Goal: Information Seeking & Learning: Check status

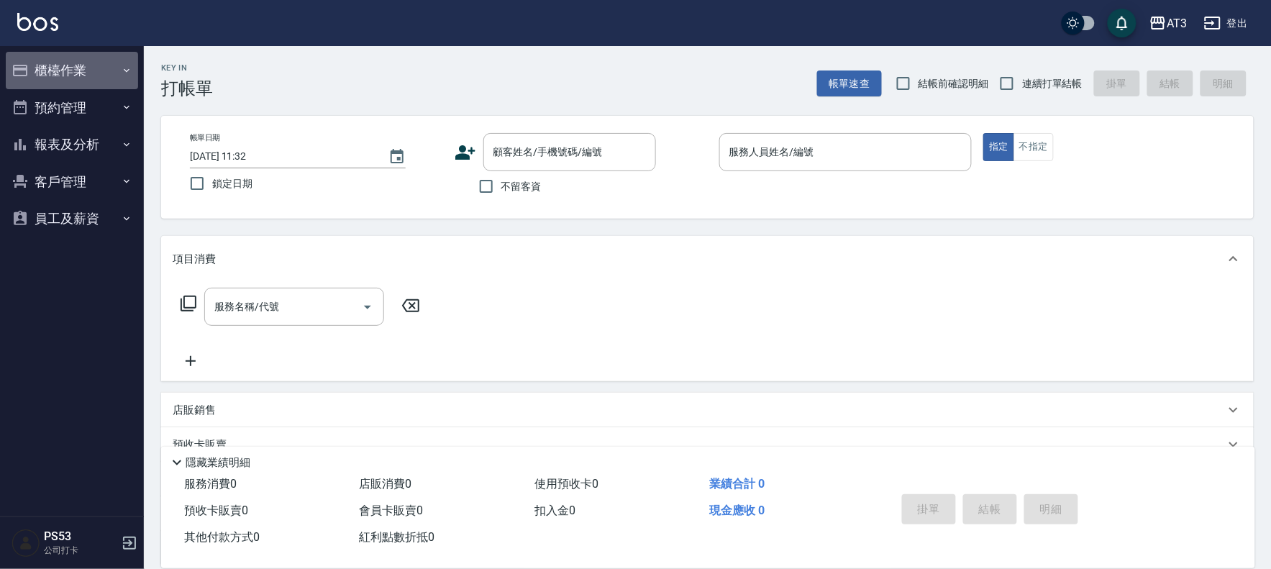
click at [121, 67] on icon "button" at bounding box center [127, 71] width 12 height 12
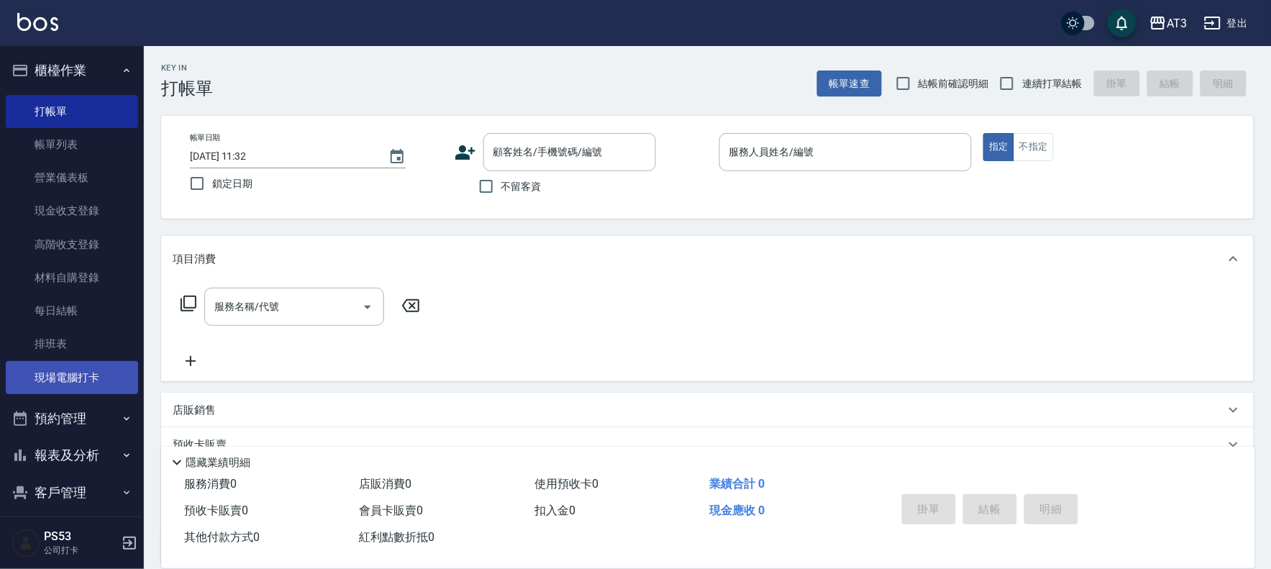
click at [91, 382] on link "現場電腦打卡" at bounding box center [72, 377] width 132 height 33
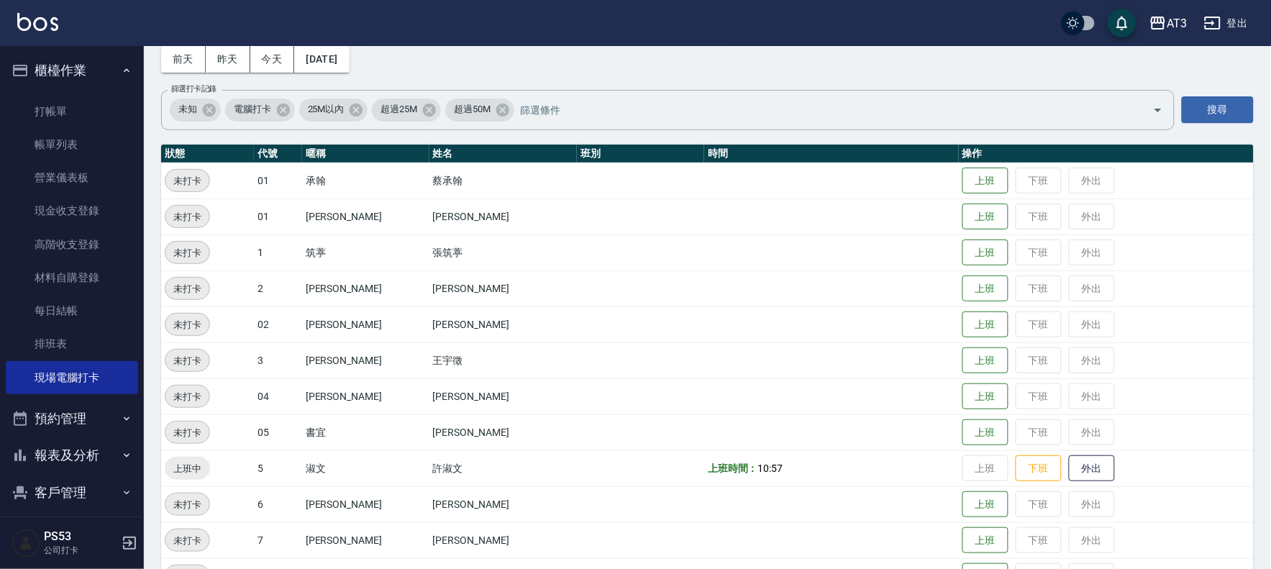
scroll to position [65, 0]
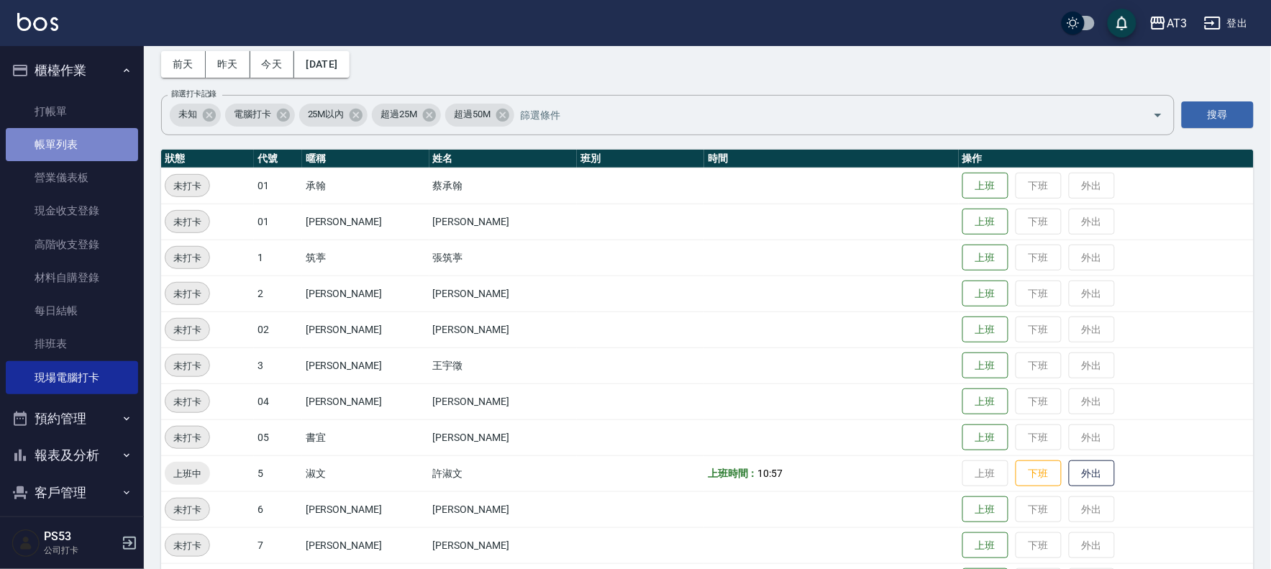
click at [88, 133] on link "帳單列表" at bounding box center [72, 144] width 132 height 33
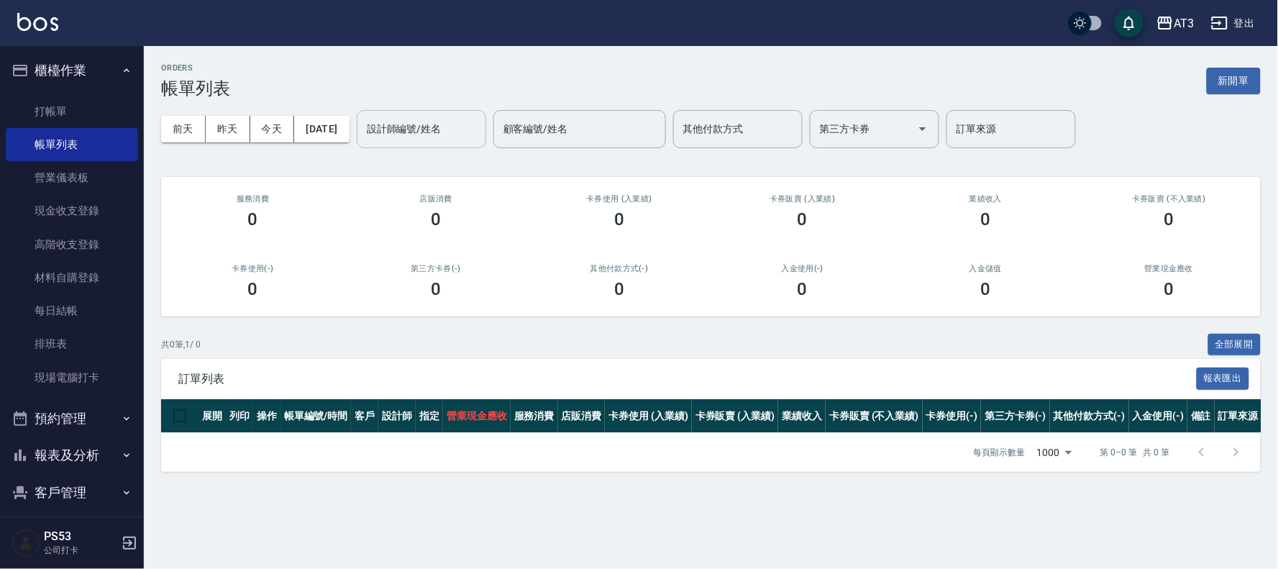
click at [411, 135] on input "設計師編號/姓名" at bounding box center [421, 128] width 116 height 25
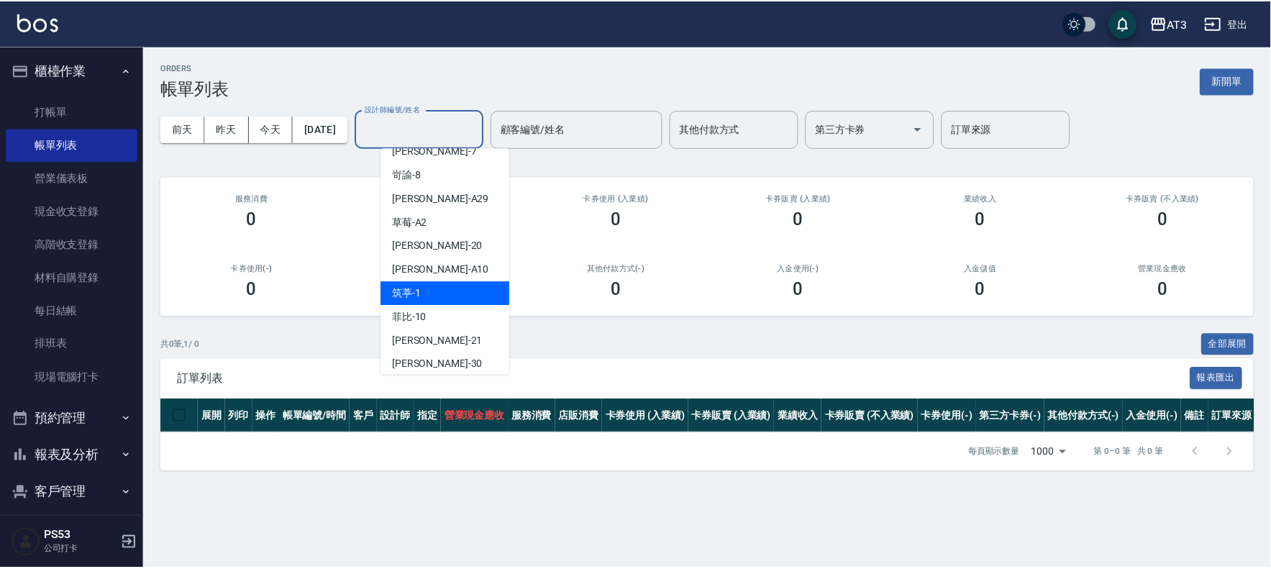
scroll to position [160, 0]
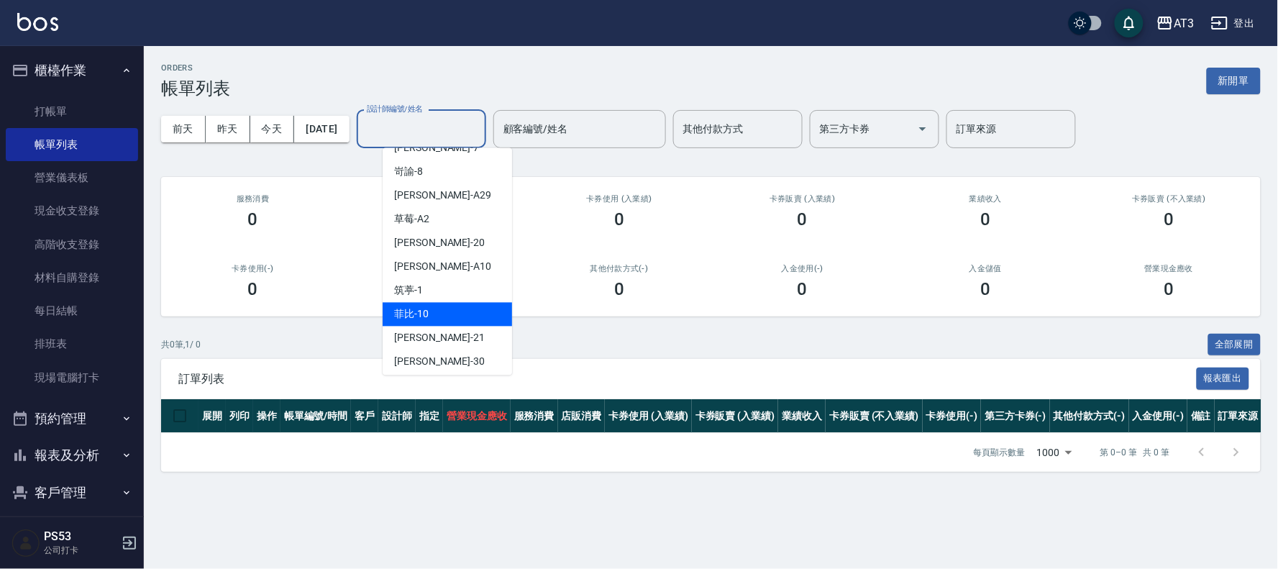
click at [441, 315] on div "菲比 -10" at bounding box center [447, 315] width 129 height 24
type input "菲比-10"
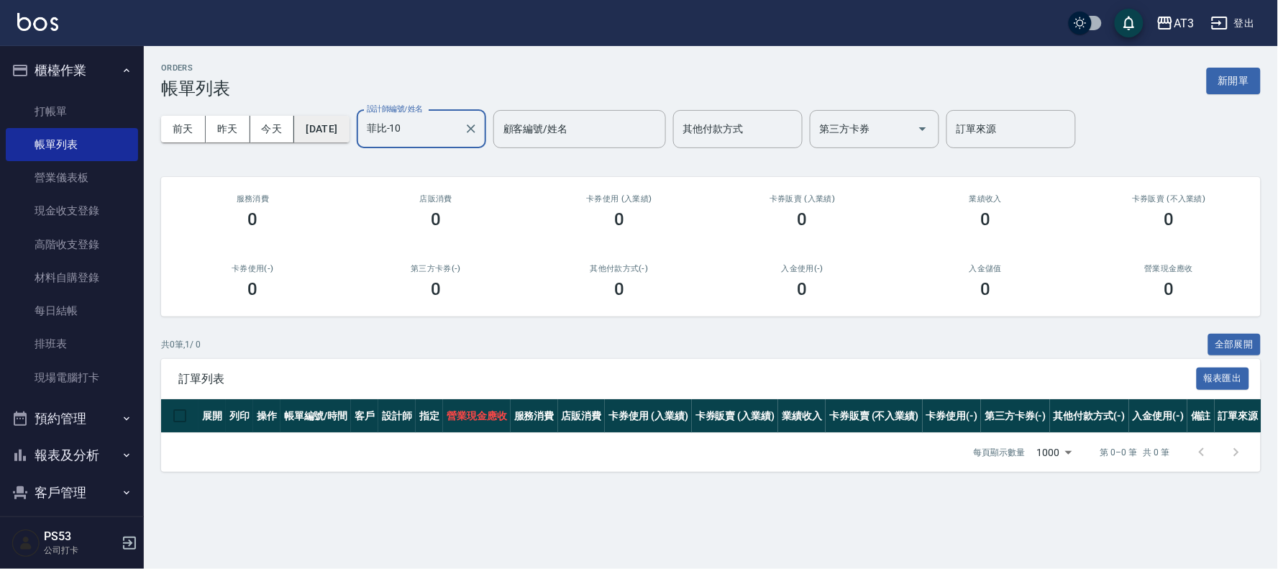
click at [322, 118] on button "[DATE]" at bounding box center [321, 129] width 55 height 27
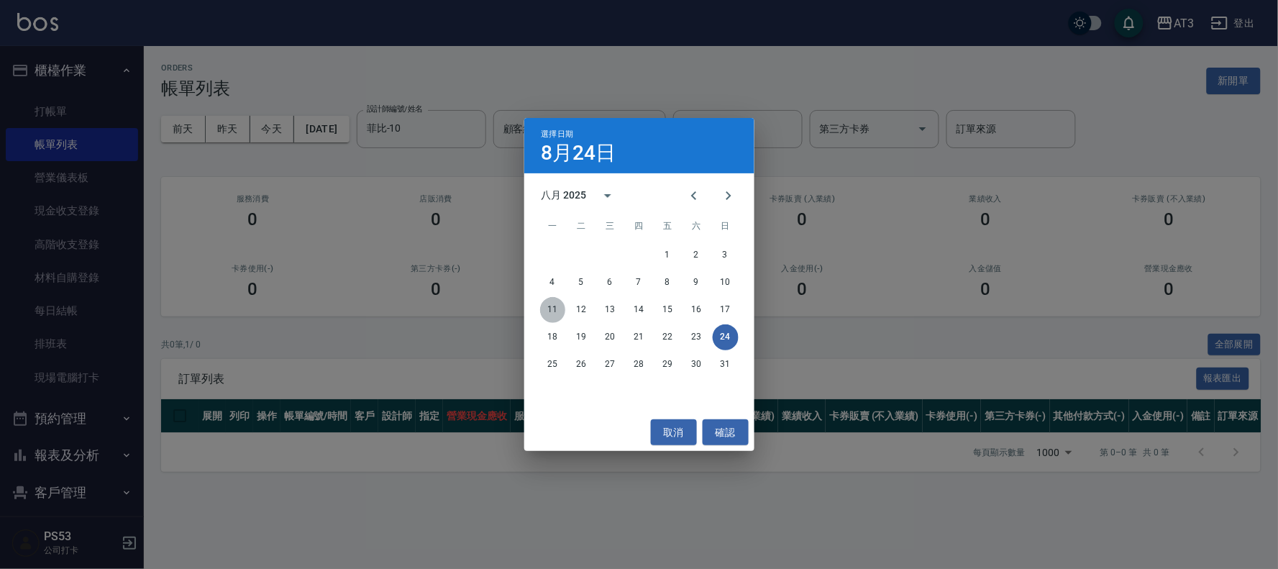
click at [554, 306] on button "11" at bounding box center [553, 310] width 26 height 26
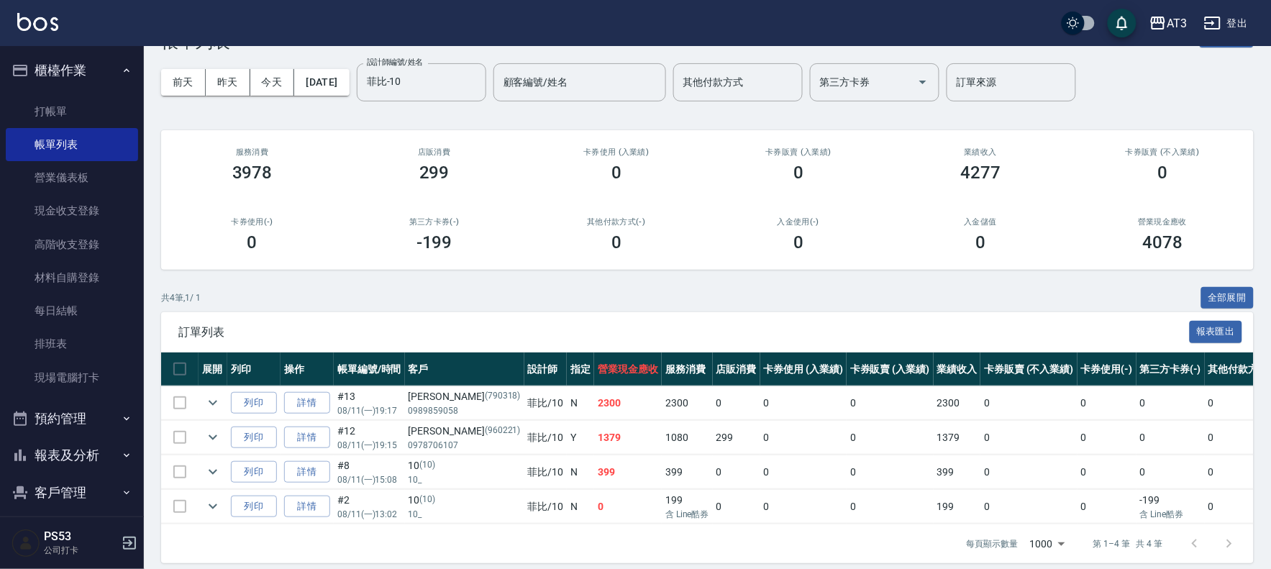
scroll to position [73, 0]
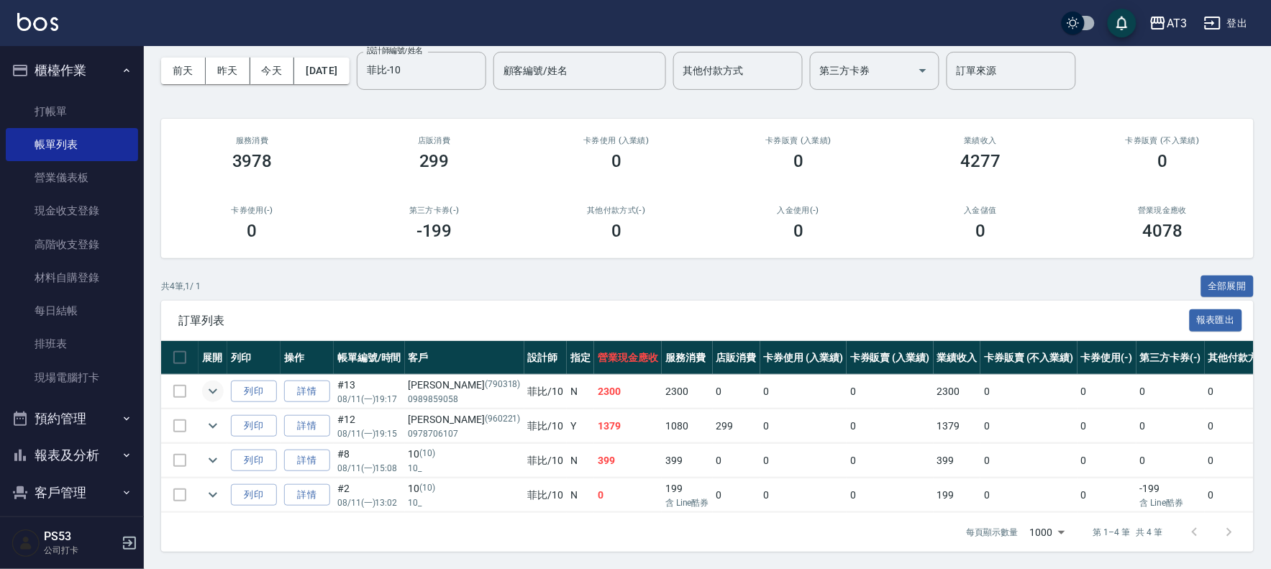
click at [214, 383] on icon "expand row" at bounding box center [212, 391] width 17 height 17
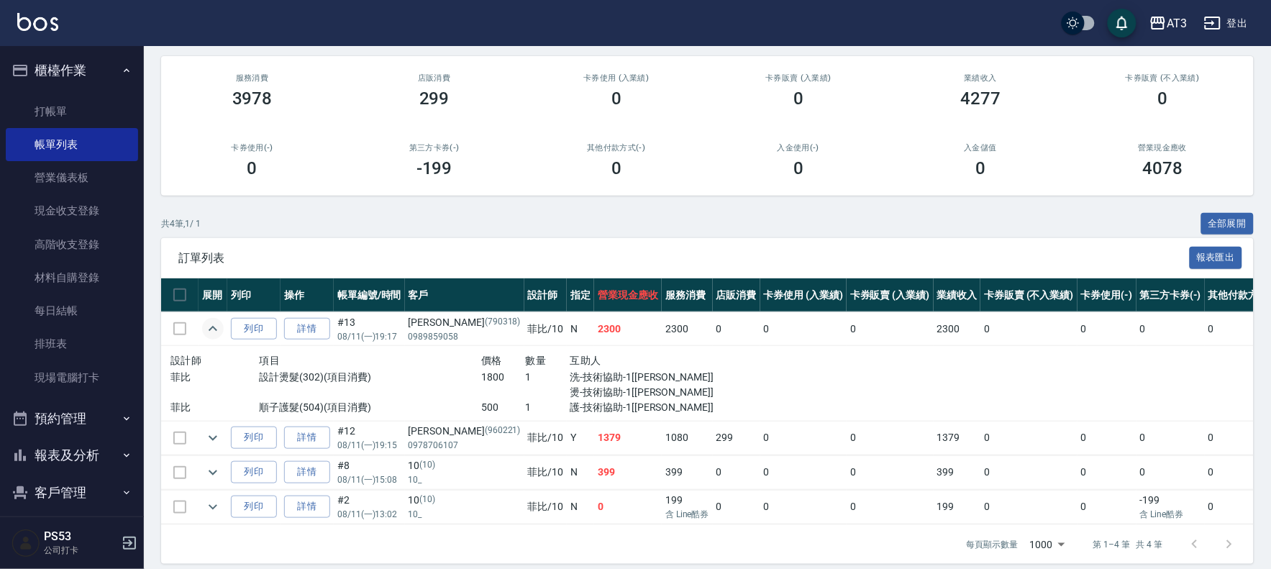
scroll to position [147, 0]
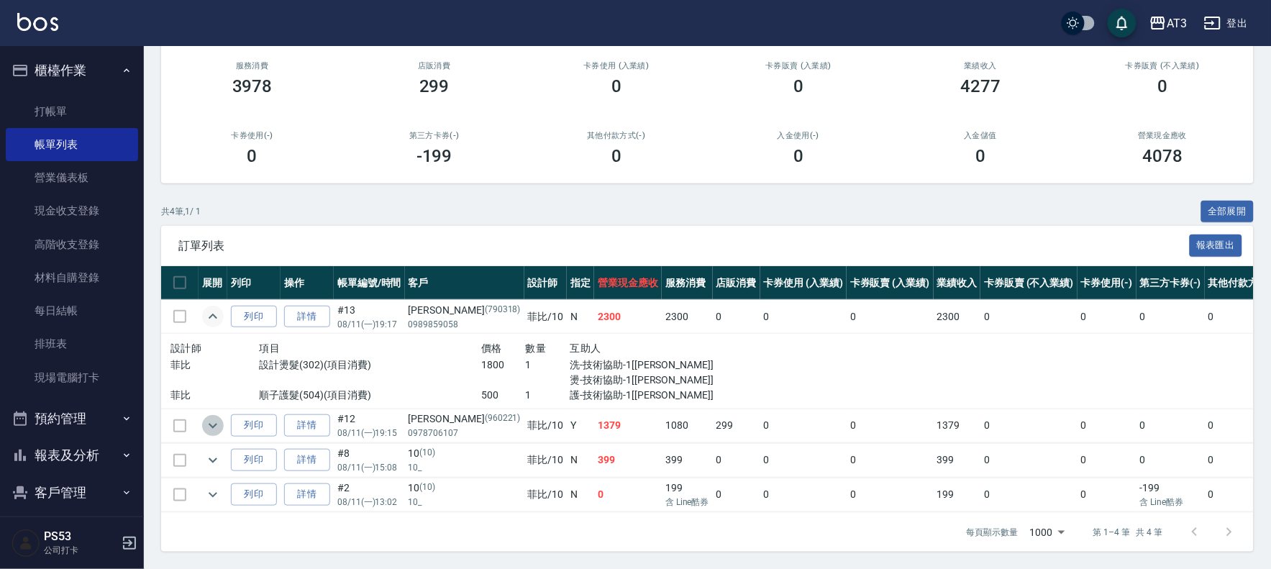
click at [205, 417] on icon "expand row" at bounding box center [212, 425] width 17 height 17
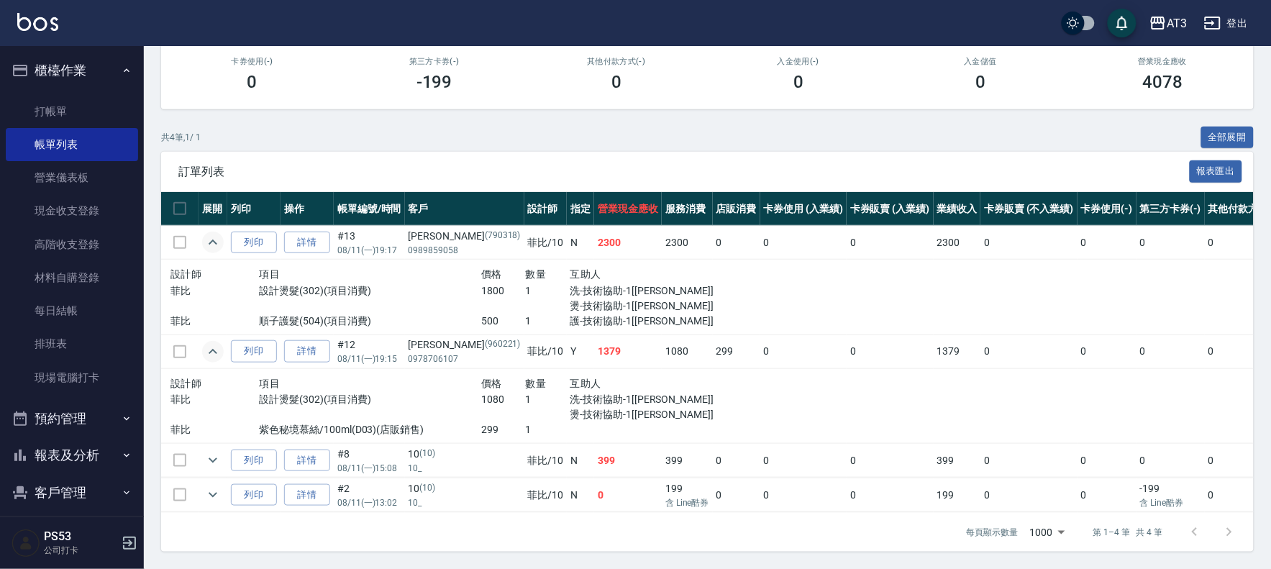
scroll to position [221, 0]
click at [205, 452] on icon "expand row" at bounding box center [212, 460] width 17 height 17
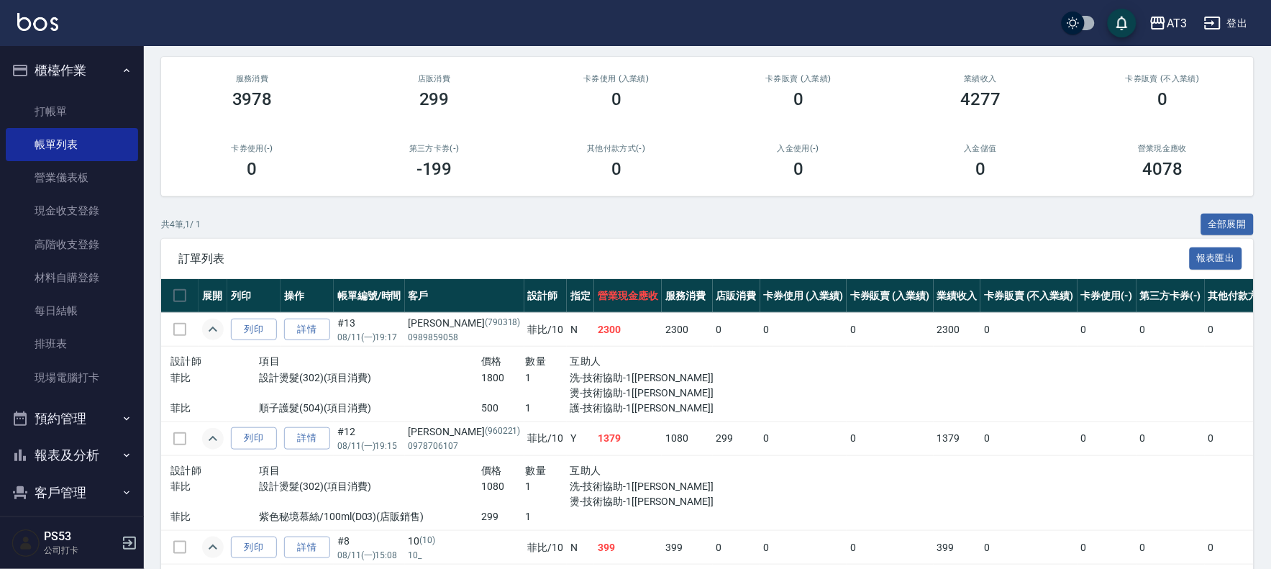
scroll to position [0, 0]
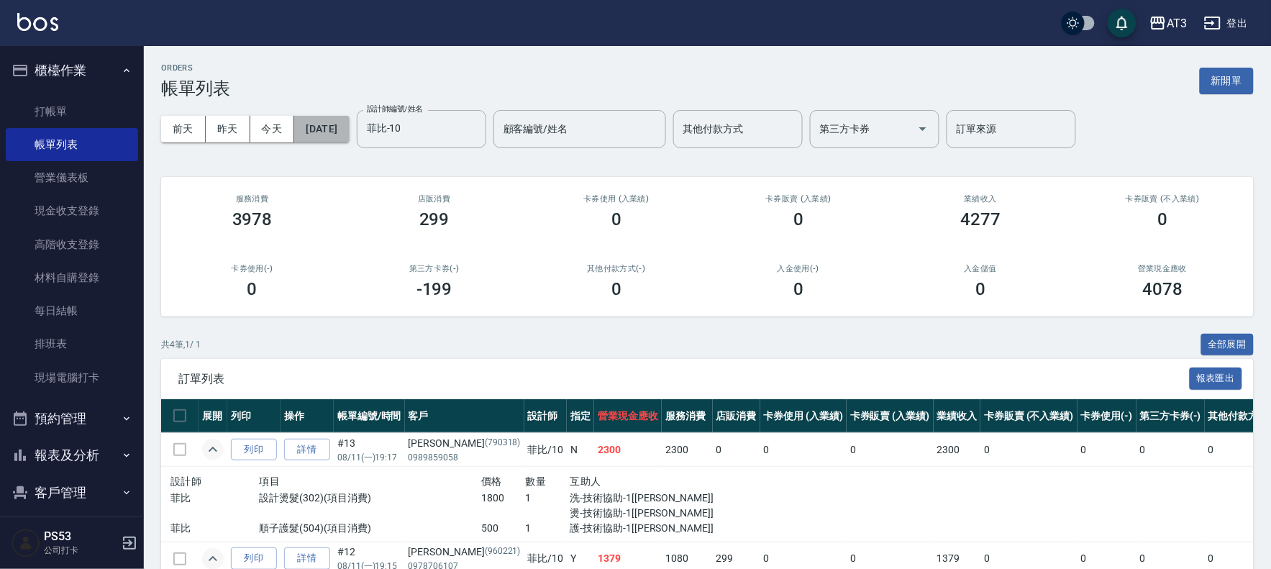
click at [349, 125] on button "[DATE]" at bounding box center [321, 129] width 55 height 27
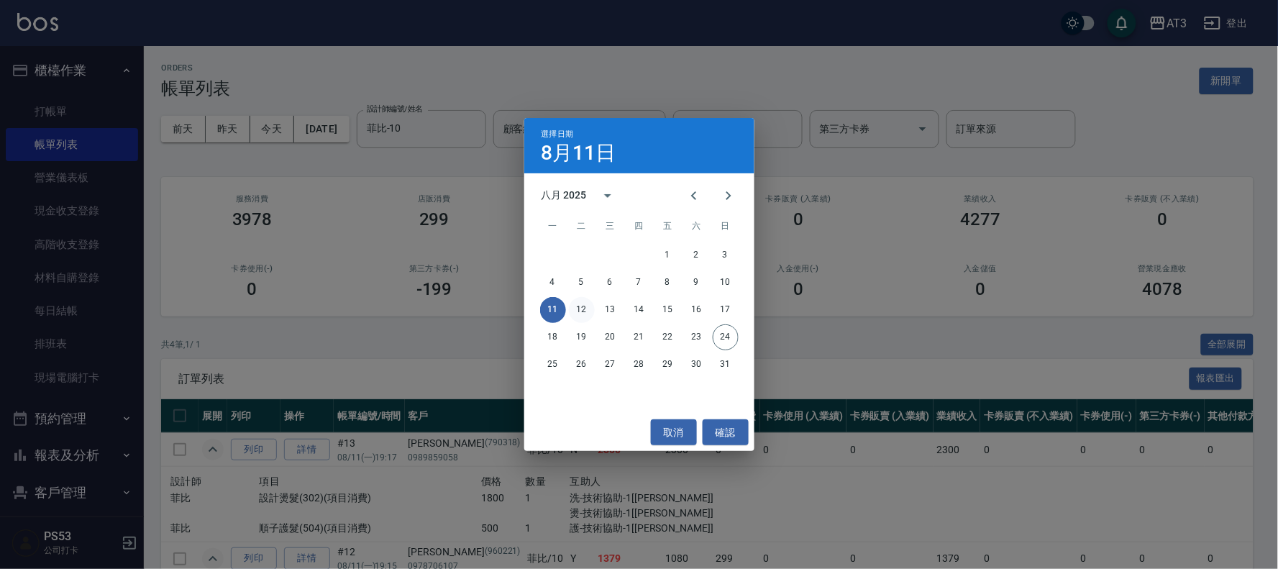
click at [583, 311] on button "12" at bounding box center [582, 310] width 26 height 26
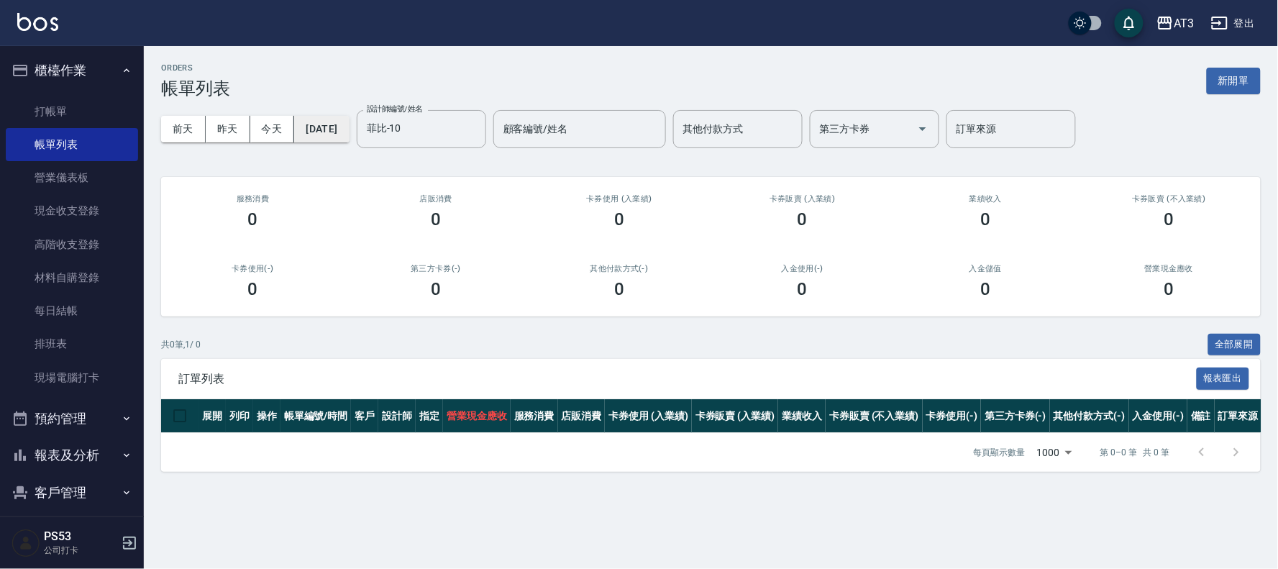
click at [320, 123] on button "[DATE]" at bounding box center [321, 129] width 55 height 27
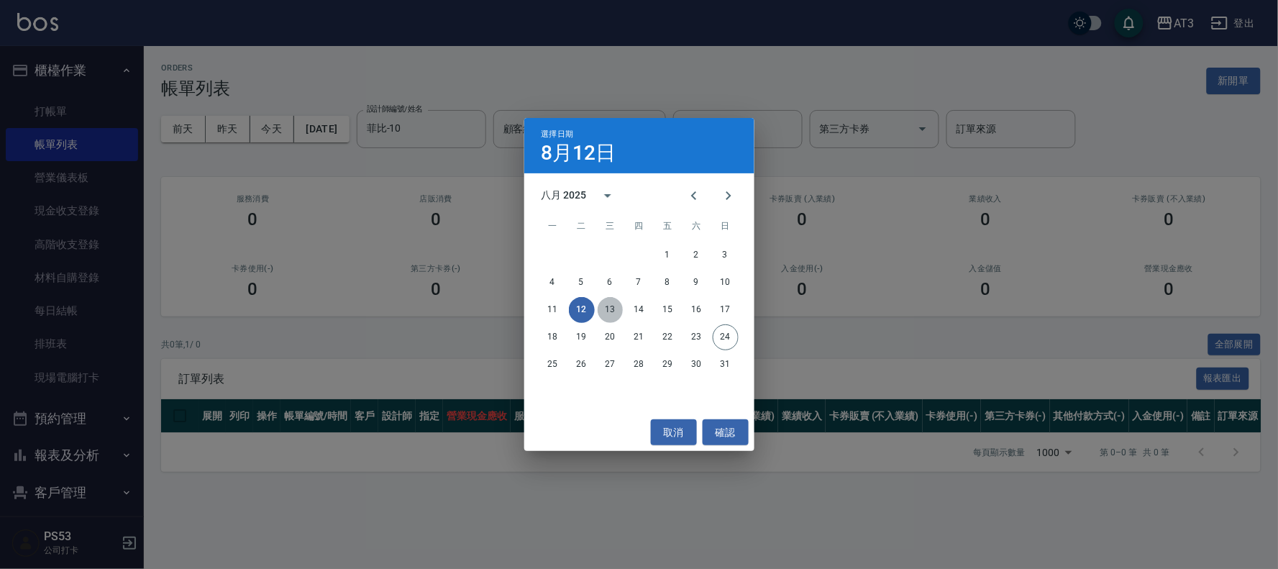
click at [605, 306] on button "13" at bounding box center [611, 310] width 26 height 26
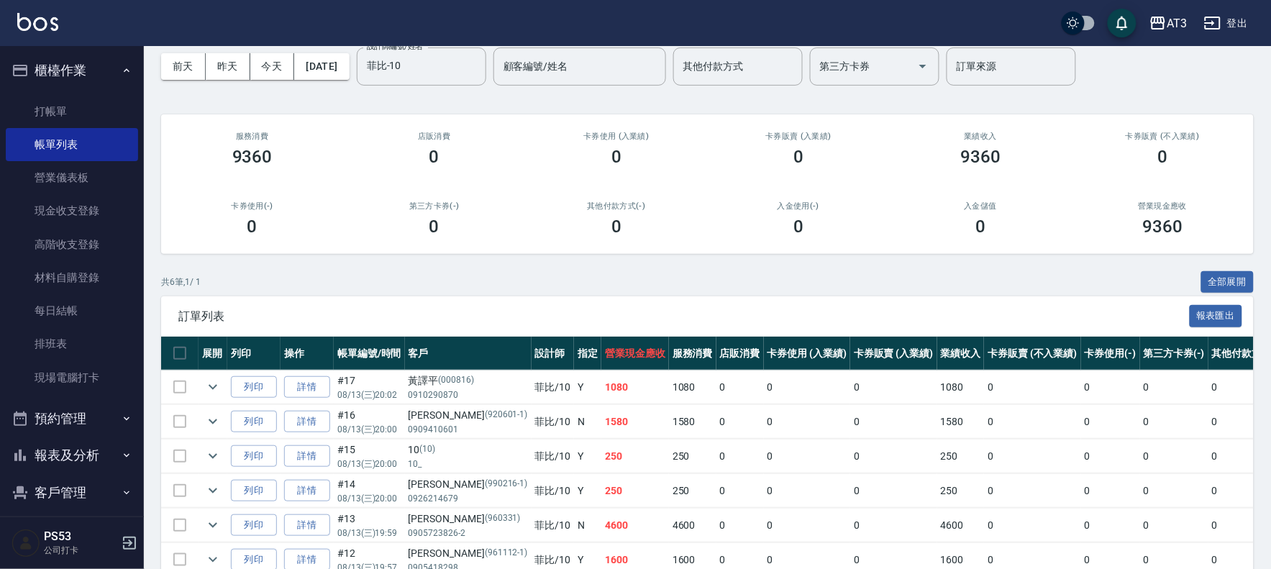
scroll to position [141, 0]
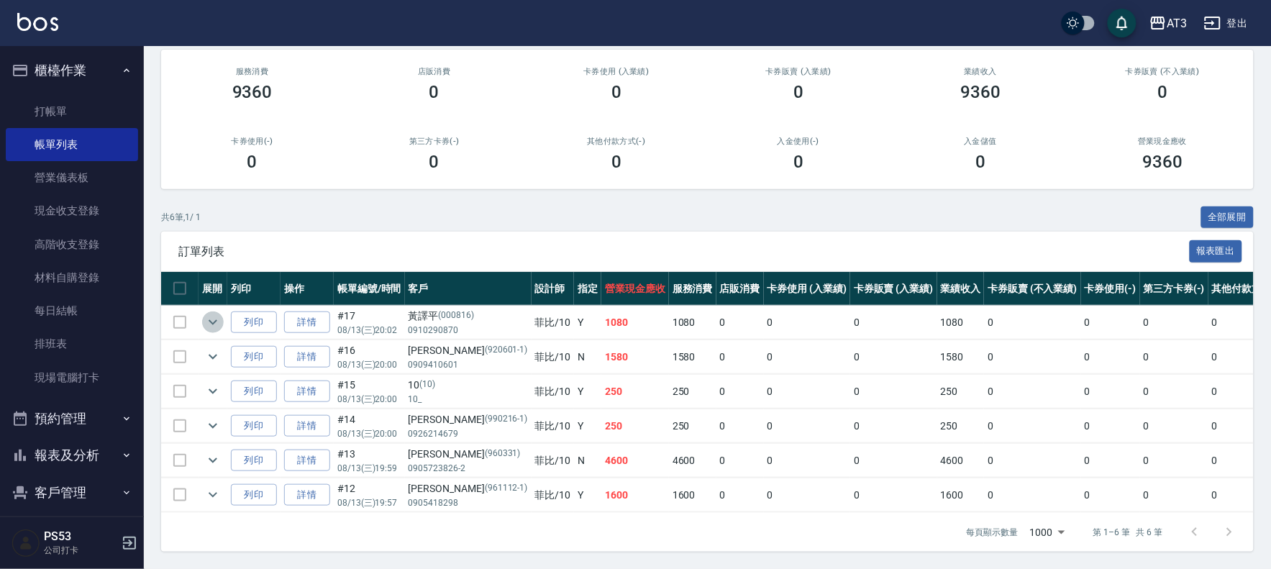
click at [214, 314] on icon "expand row" at bounding box center [212, 322] width 17 height 17
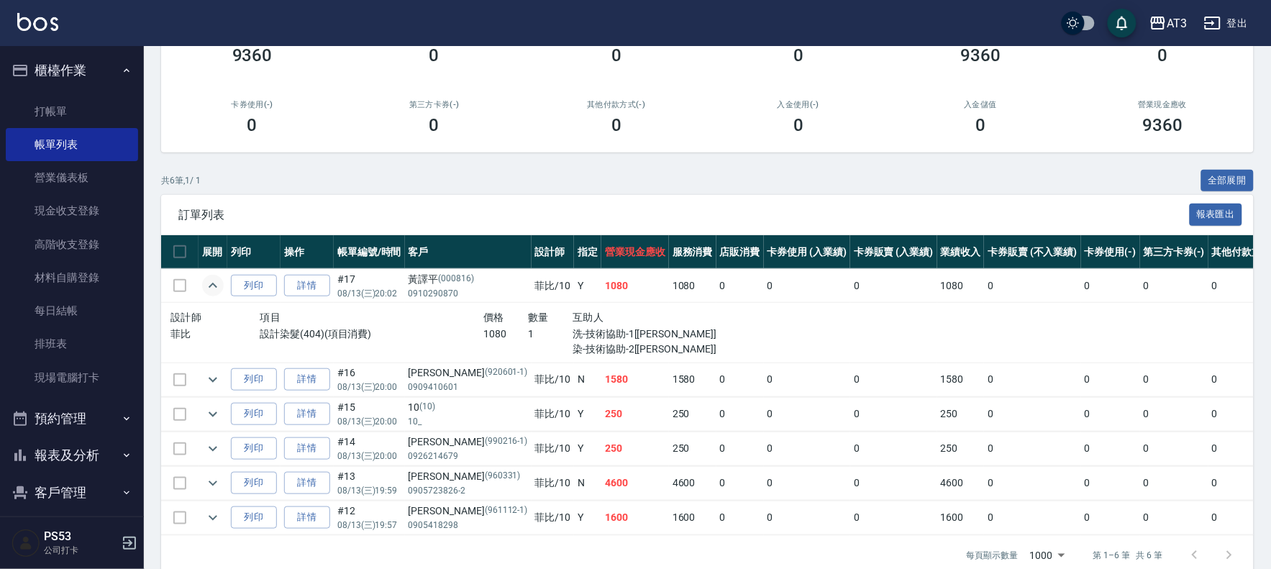
scroll to position [200, 0]
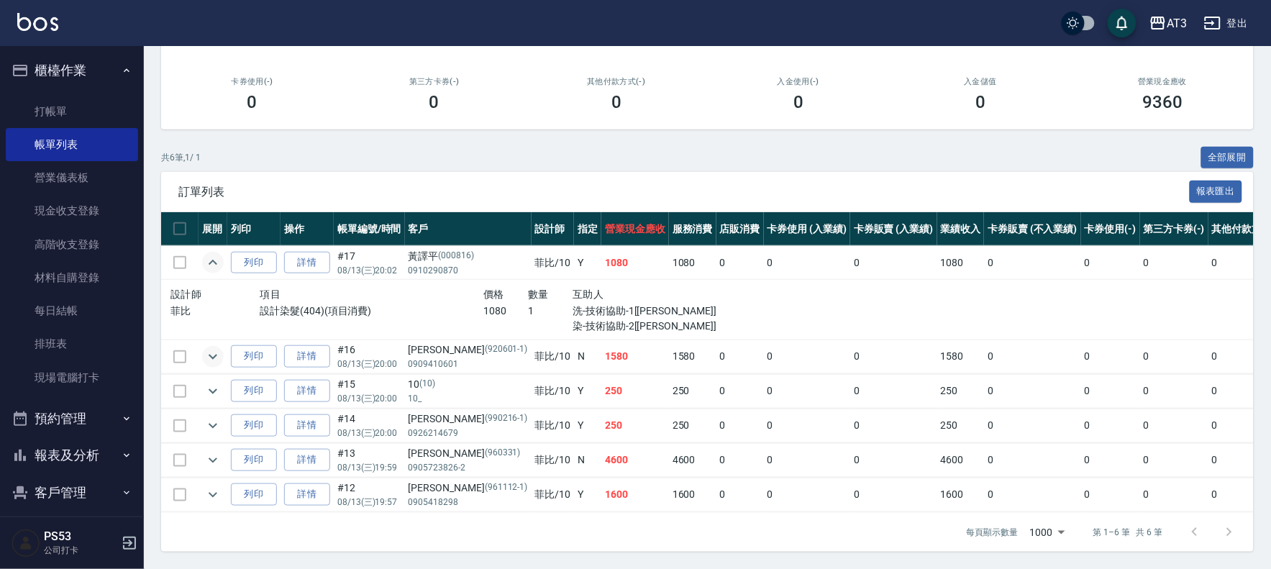
click at [216, 348] on icon "expand row" at bounding box center [212, 356] width 17 height 17
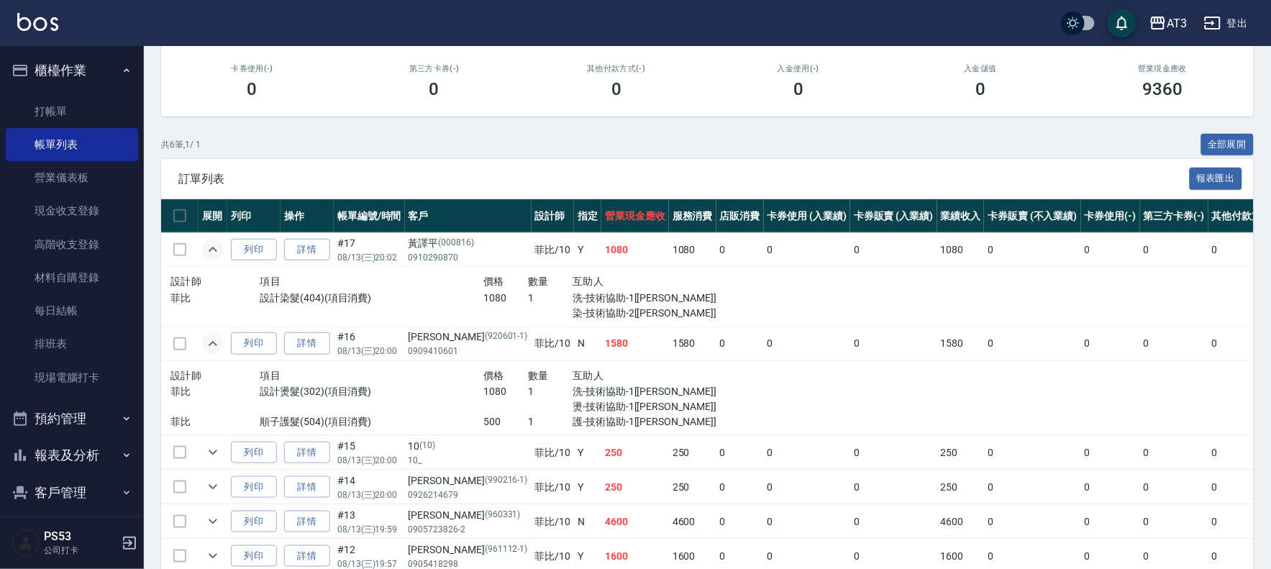
scroll to position [275, 0]
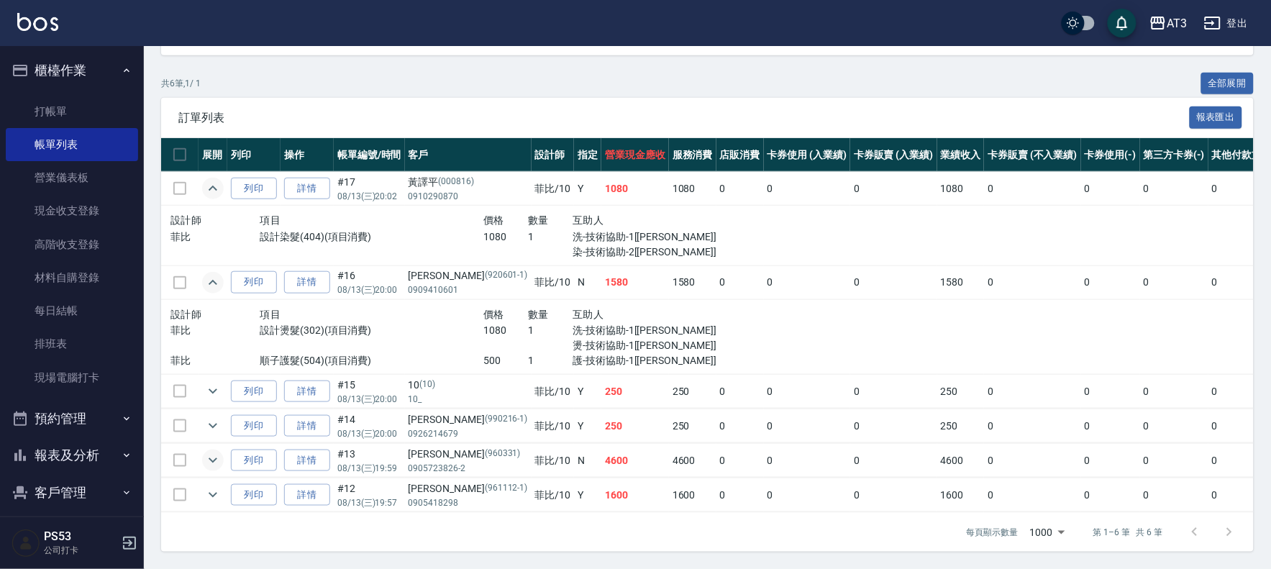
click at [209, 452] on icon "expand row" at bounding box center [212, 460] width 17 height 17
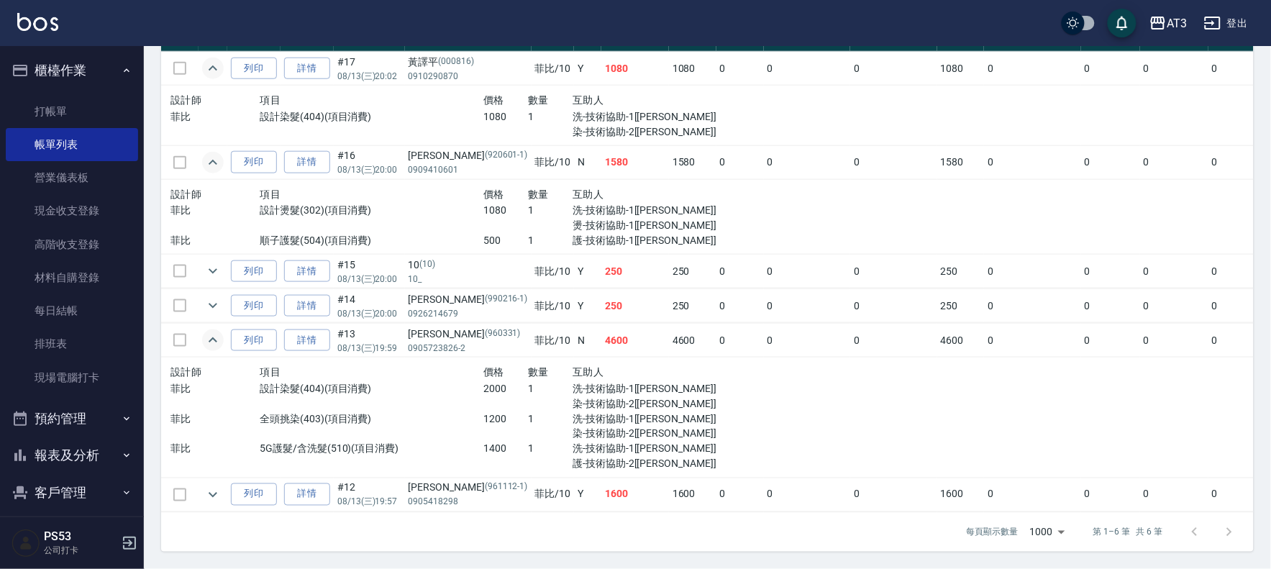
scroll to position [394, 0]
click at [210, 486] on icon "expand row" at bounding box center [212, 494] width 17 height 17
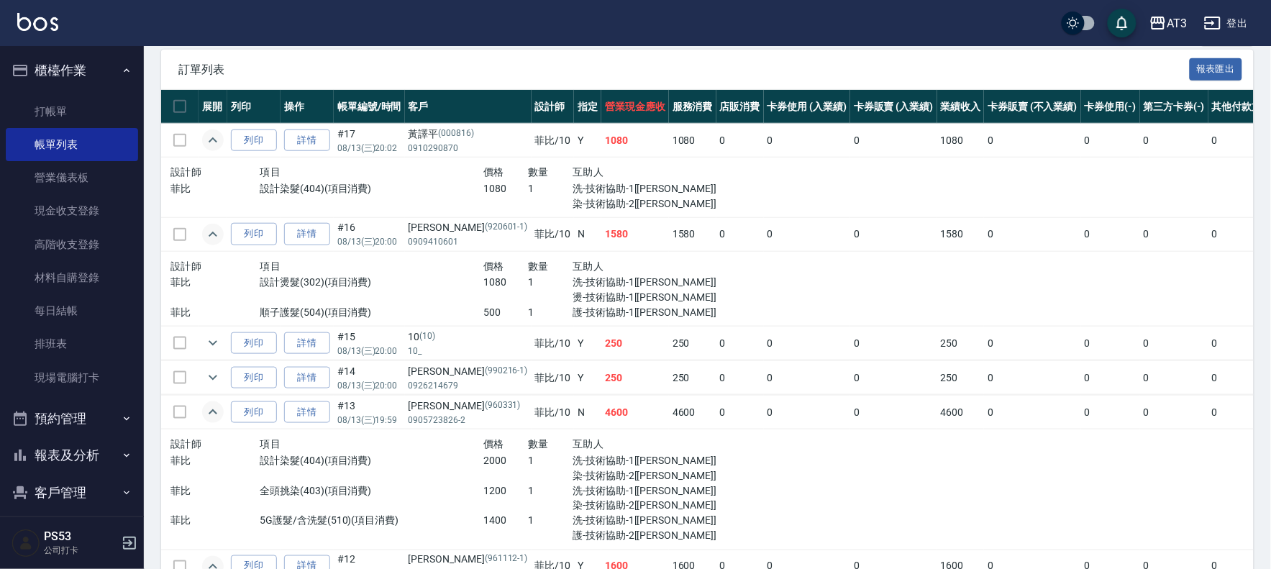
scroll to position [0, 0]
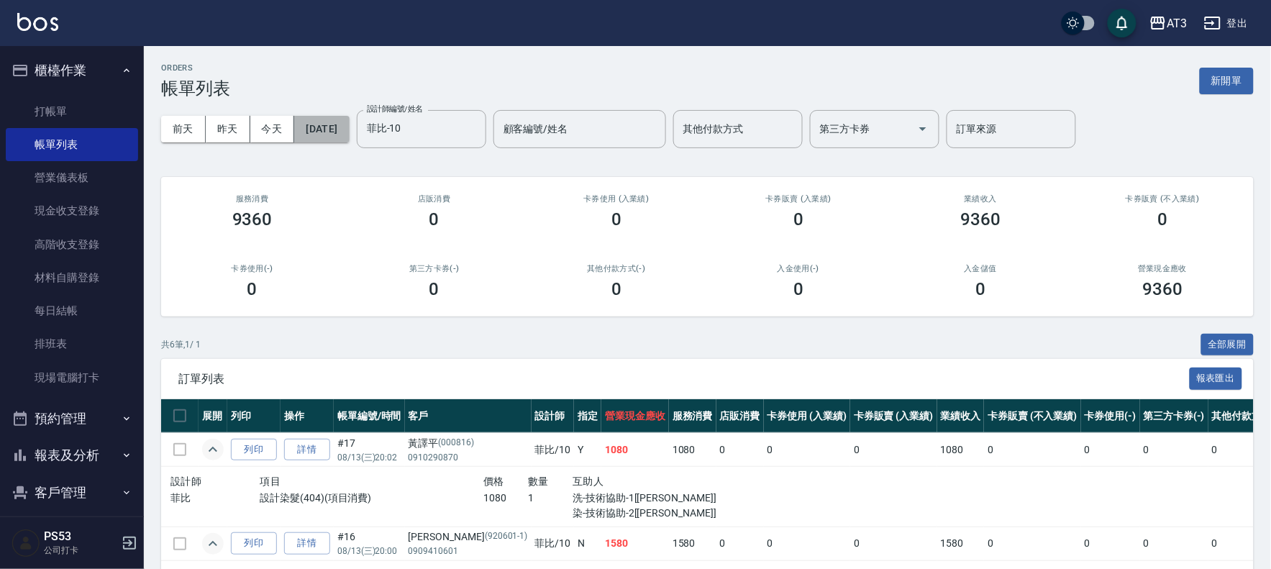
click at [342, 119] on button "[DATE]" at bounding box center [321, 129] width 55 height 27
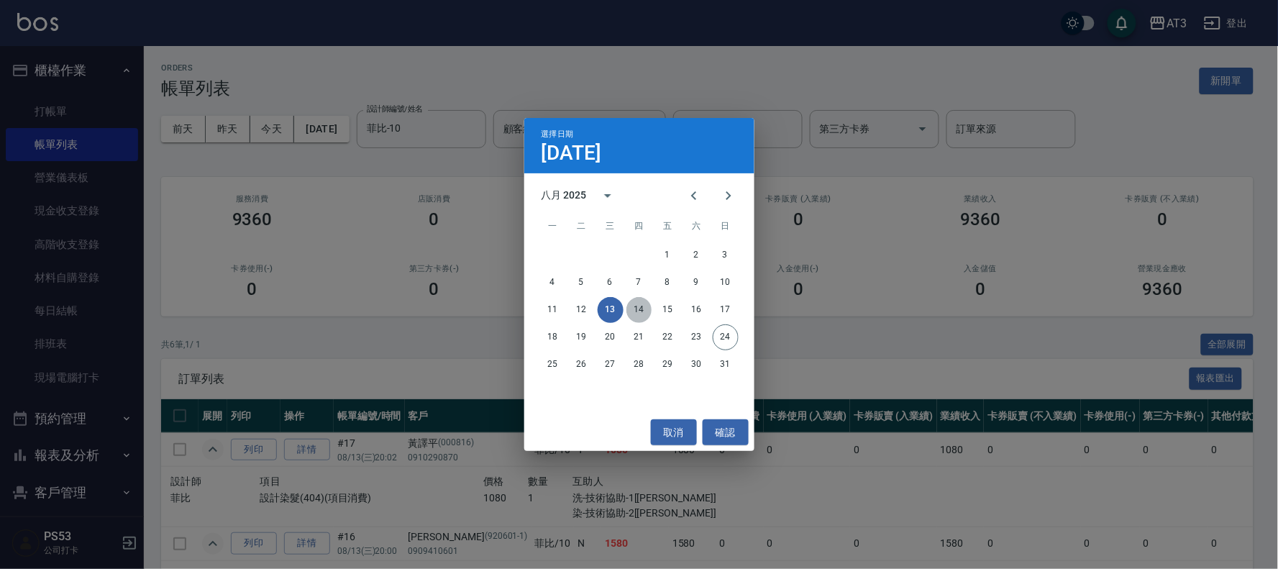
click at [640, 303] on button "14" at bounding box center [639, 310] width 26 height 26
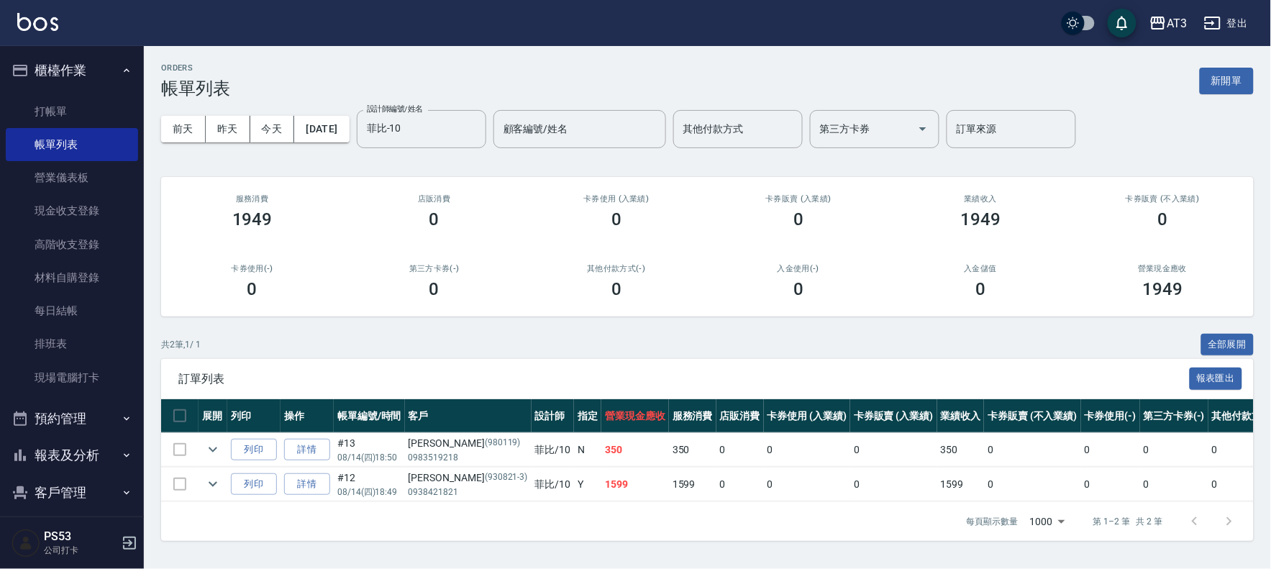
scroll to position [3, 0]
click at [209, 477] on icon "expand row" at bounding box center [212, 483] width 17 height 17
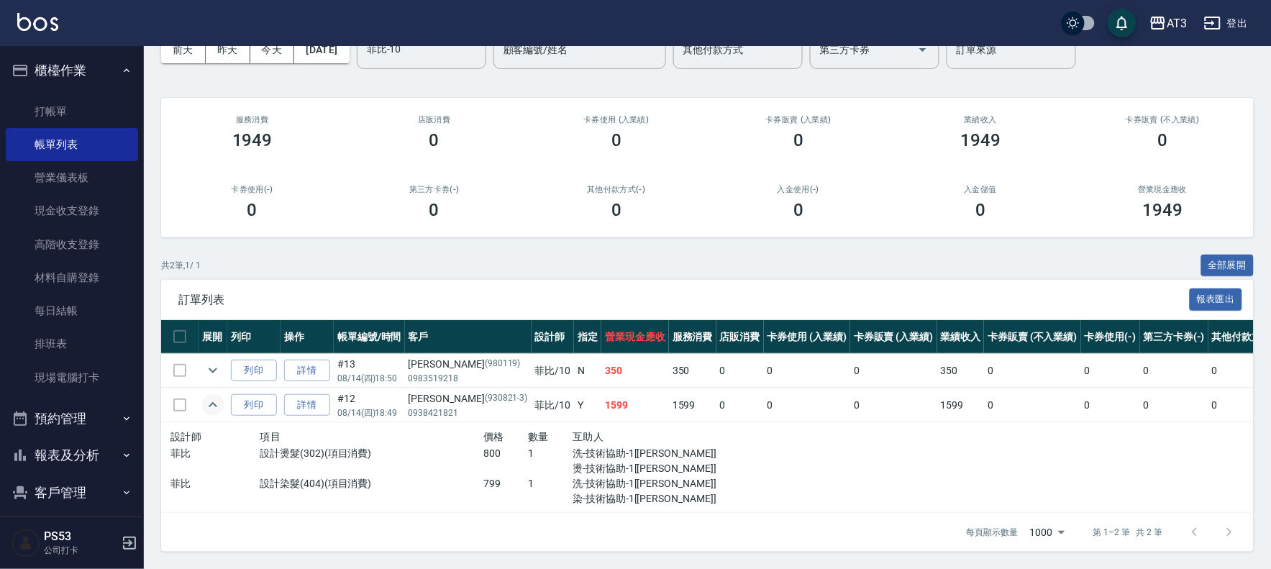
scroll to position [0, 0]
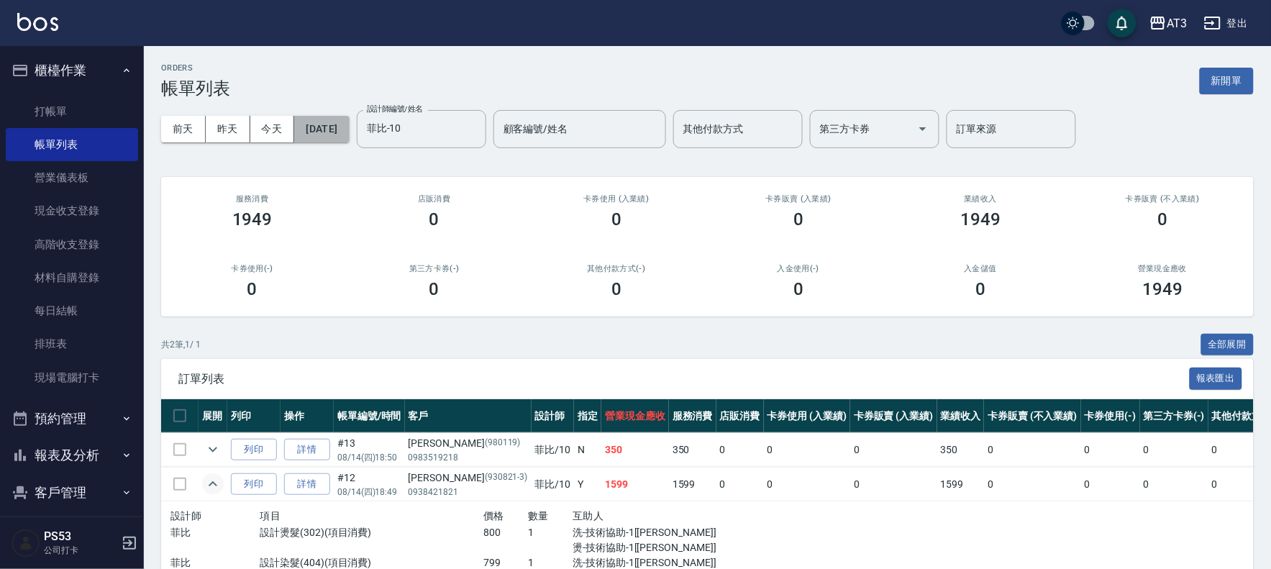
click at [349, 135] on button "[DATE]" at bounding box center [321, 129] width 55 height 27
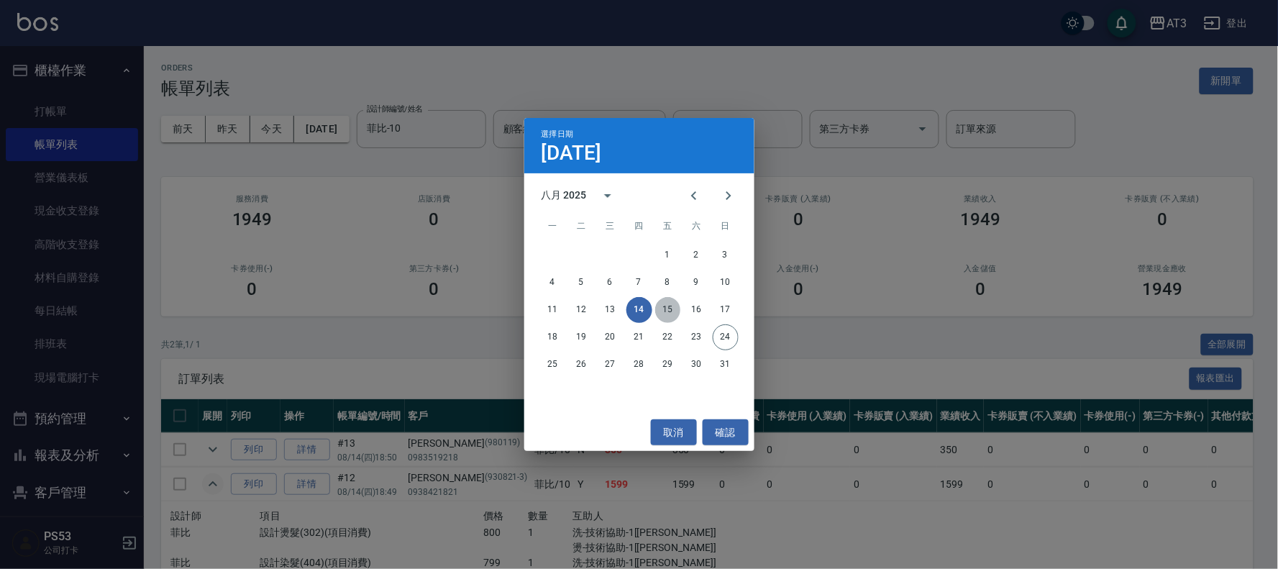
click at [669, 306] on button "15" at bounding box center [668, 310] width 26 height 26
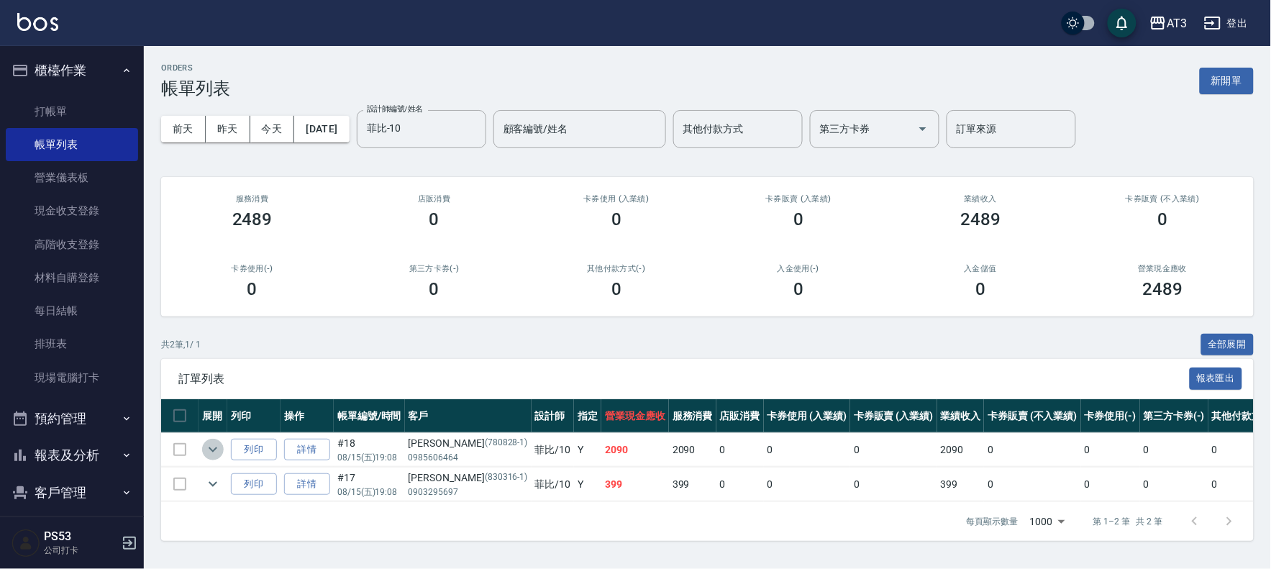
click at [206, 454] on icon "expand row" at bounding box center [212, 449] width 17 height 17
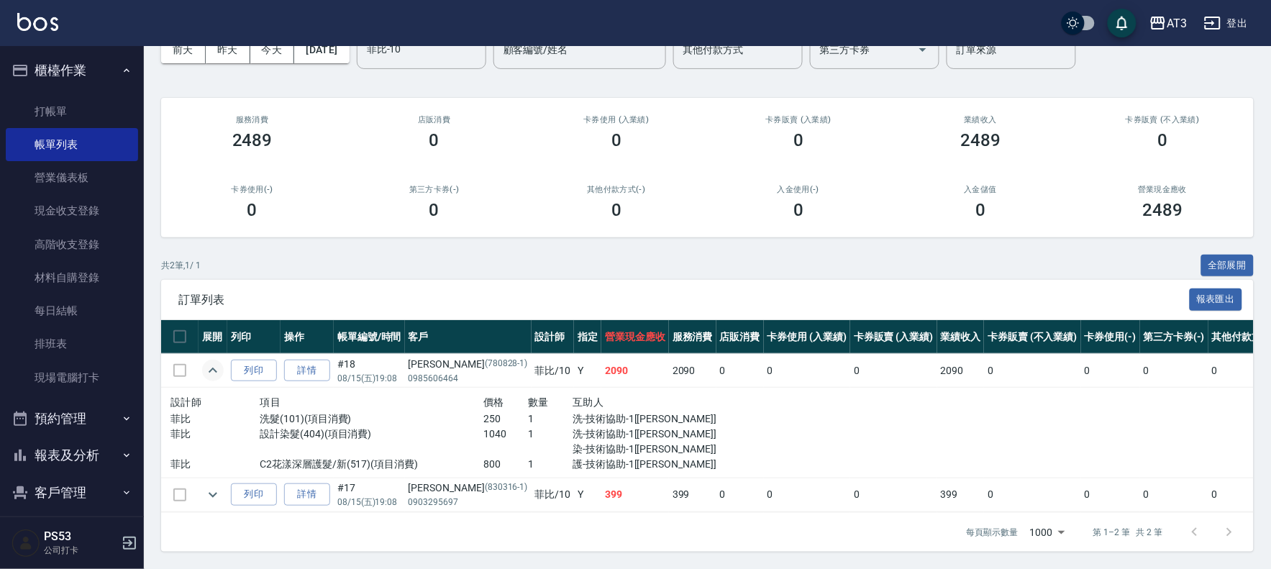
scroll to position [92, 0]
click at [216, 492] on icon "expand row" at bounding box center [213, 494] width 9 height 5
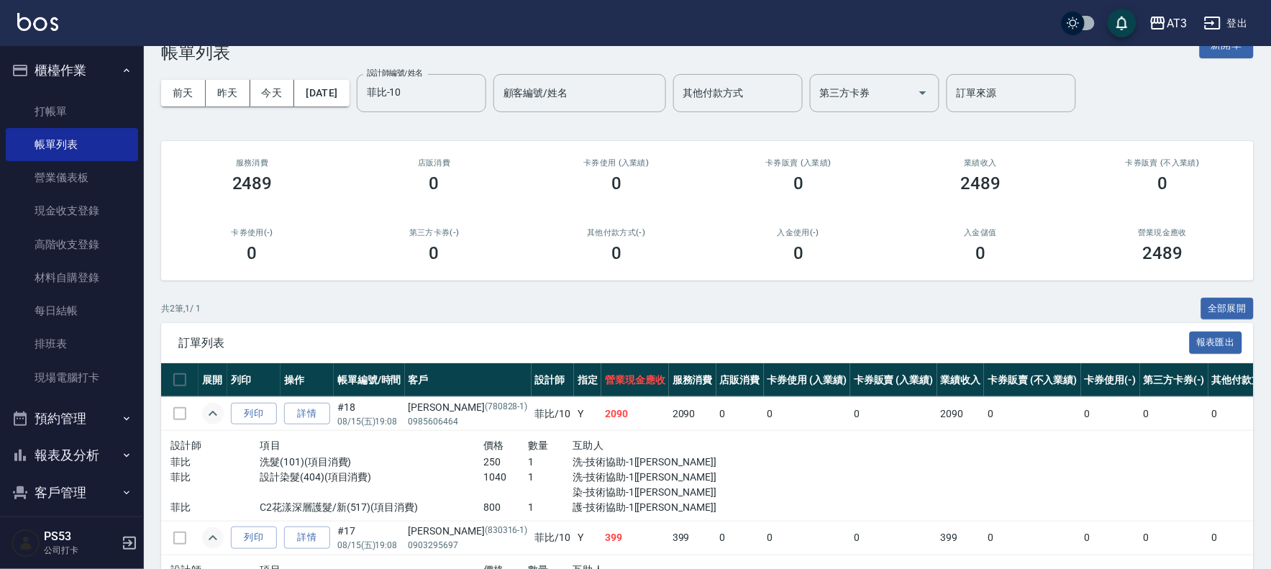
scroll to position [0, 0]
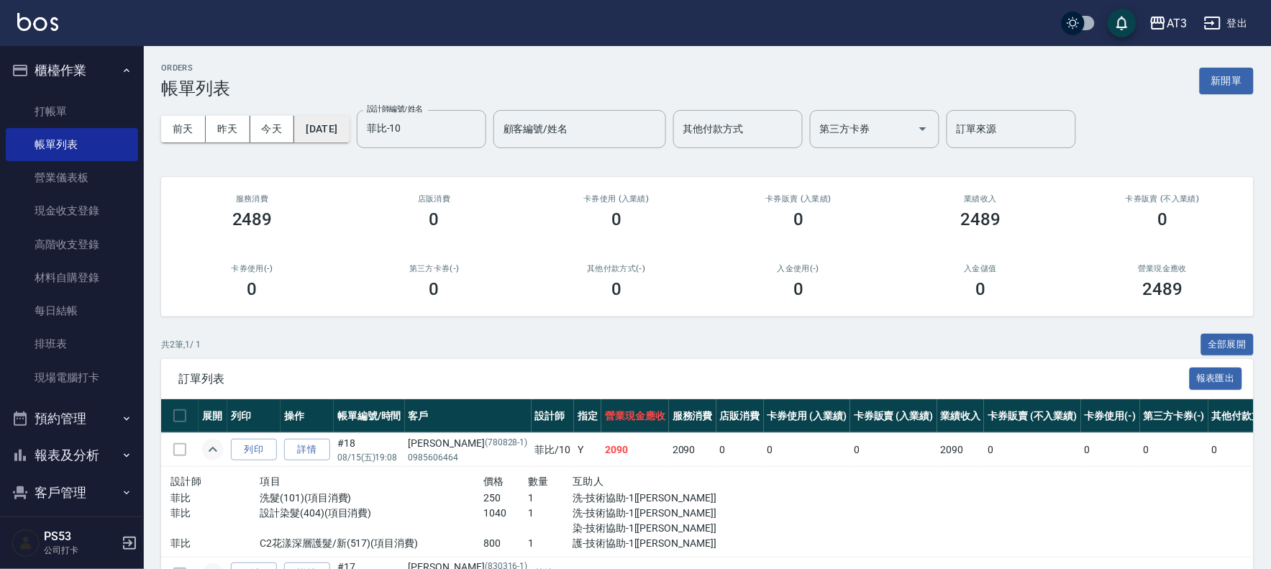
click at [335, 131] on button "[DATE]" at bounding box center [321, 129] width 55 height 27
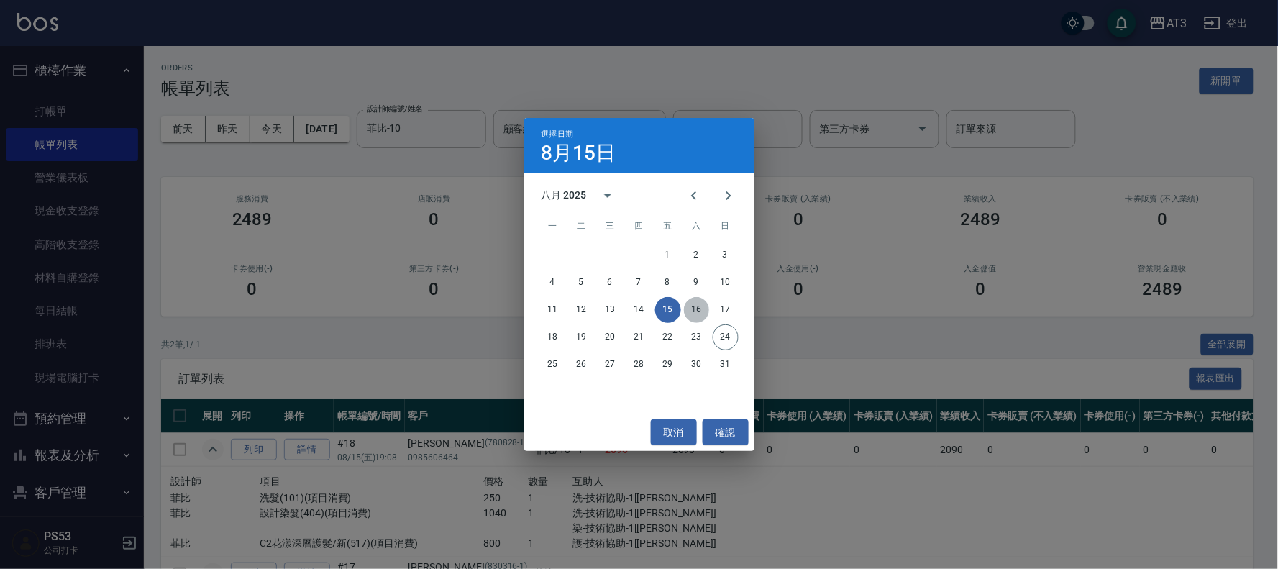
click at [700, 313] on button "16" at bounding box center [697, 310] width 26 height 26
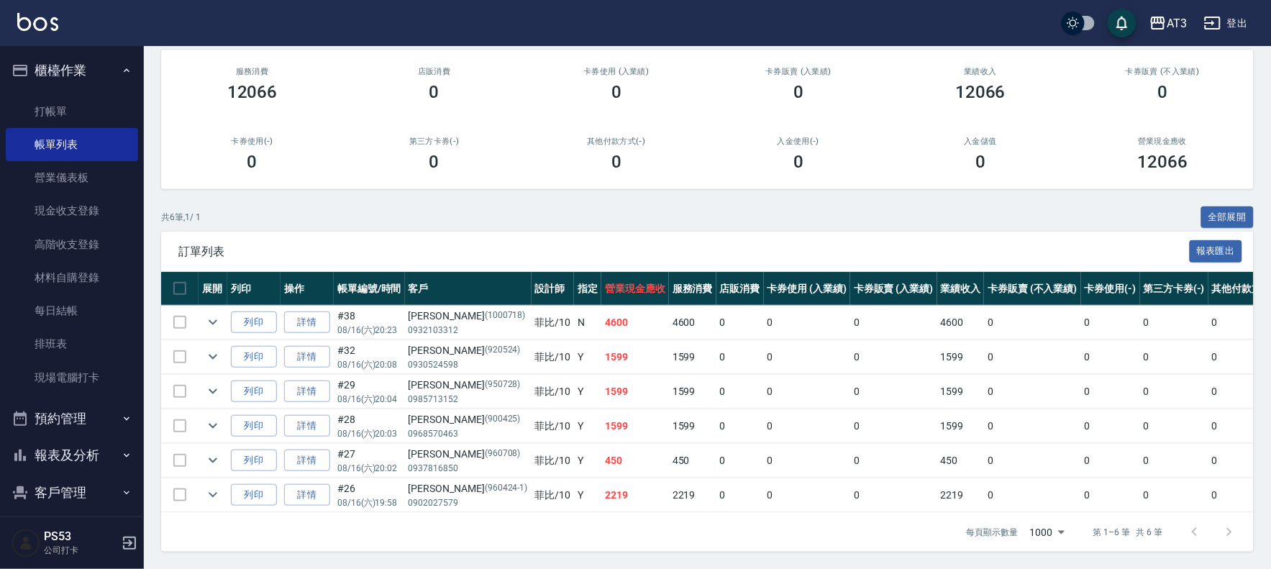
scroll to position [141, 0]
click at [212, 314] on icon "expand row" at bounding box center [212, 322] width 17 height 17
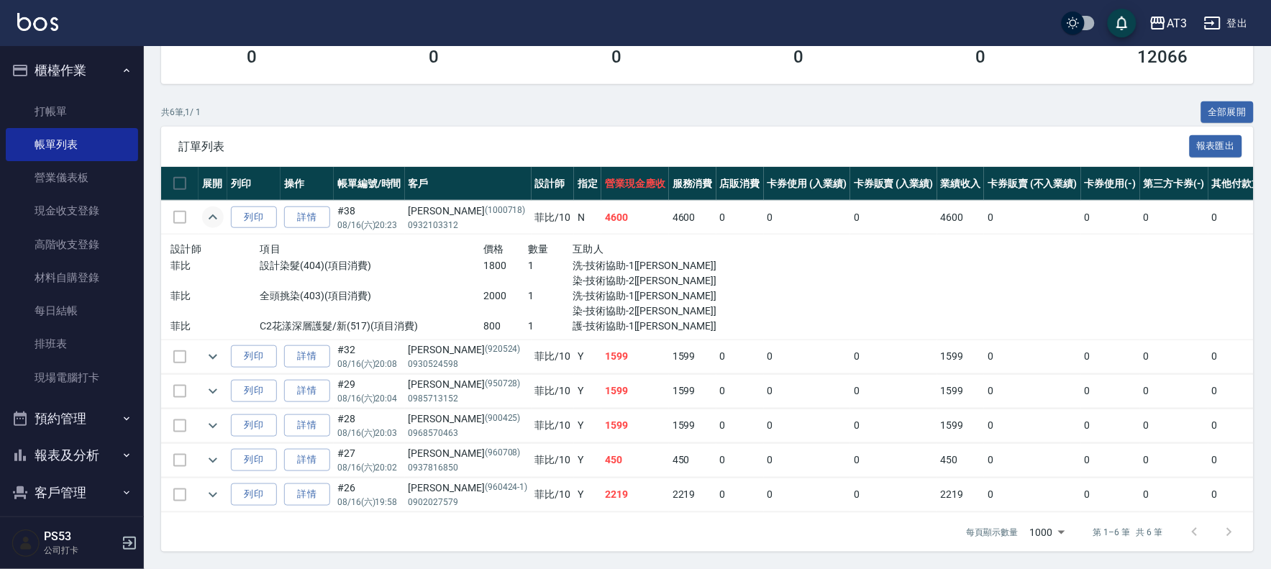
scroll to position [246, 0]
click at [209, 354] on icon "expand row" at bounding box center [213, 356] width 9 height 5
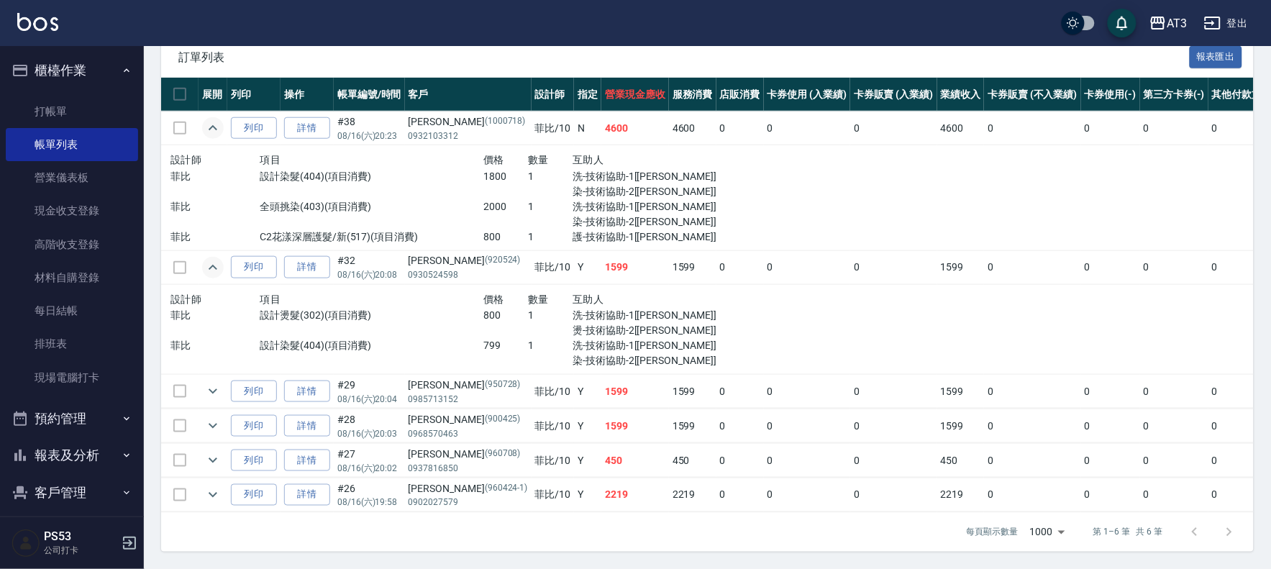
scroll to position [335, 0]
click at [211, 383] on icon "expand row" at bounding box center [212, 391] width 17 height 17
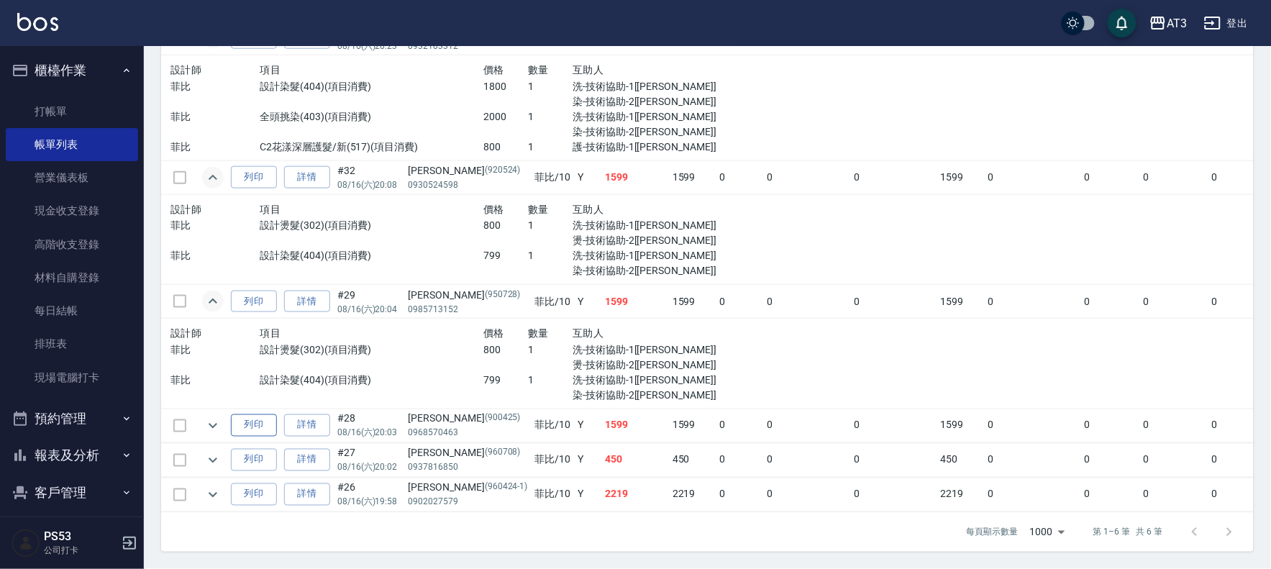
scroll to position [425, 0]
click at [219, 417] on icon "expand row" at bounding box center [212, 425] width 17 height 17
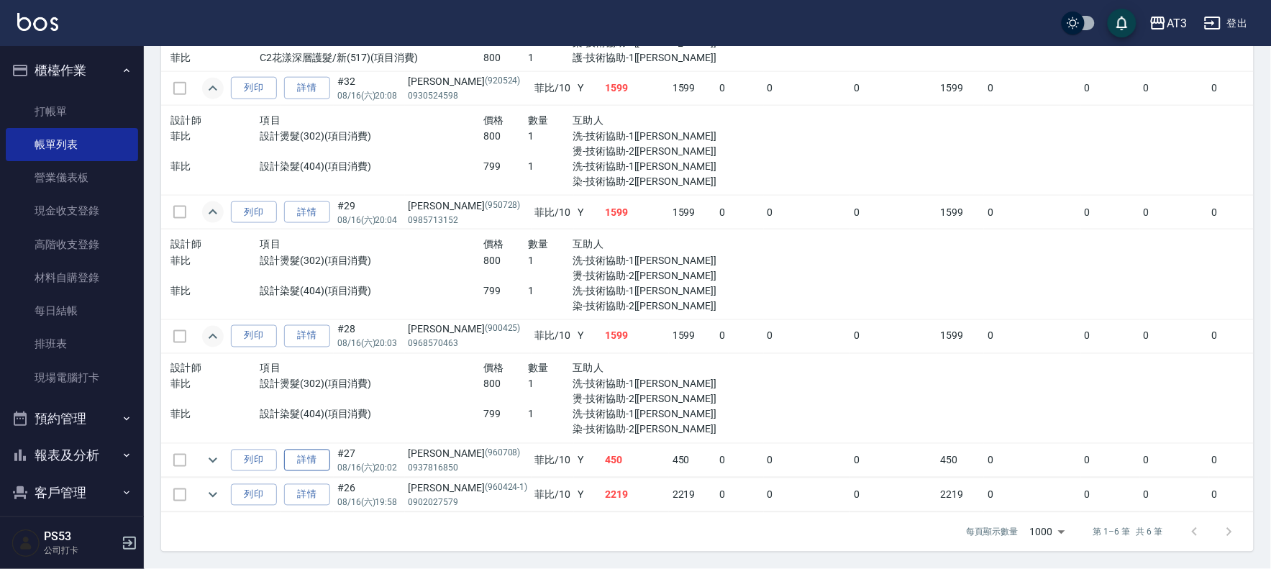
scroll to position [514, 0]
click at [214, 486] on icon "expand row" at bounding box center [212, 494] width 17 height 17
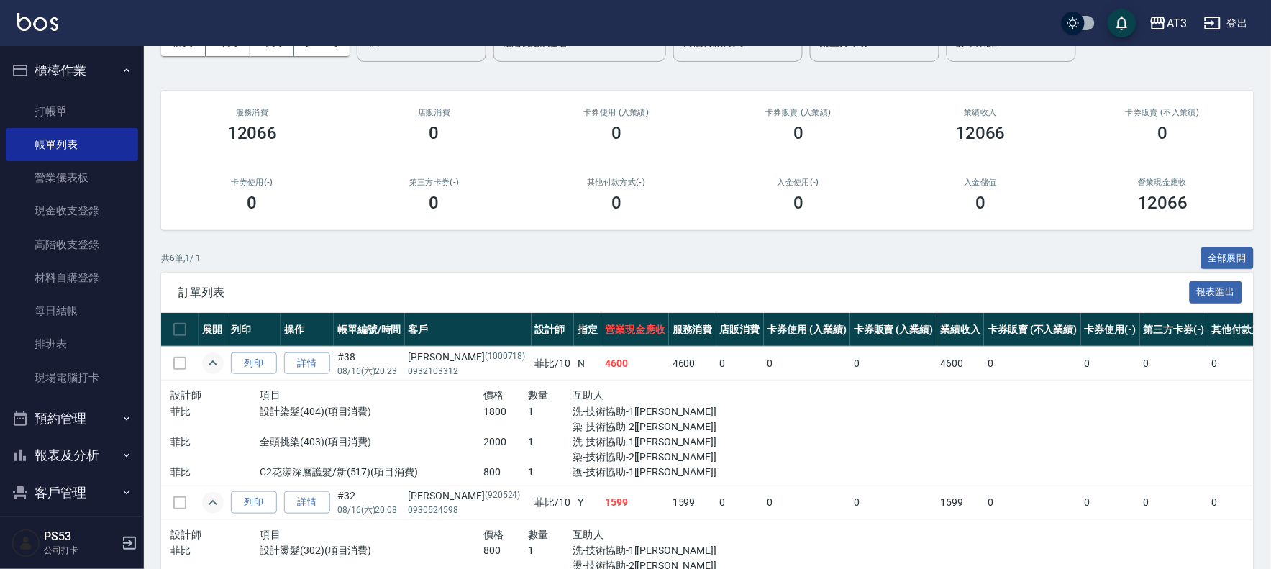
scroll to position [0, 0]
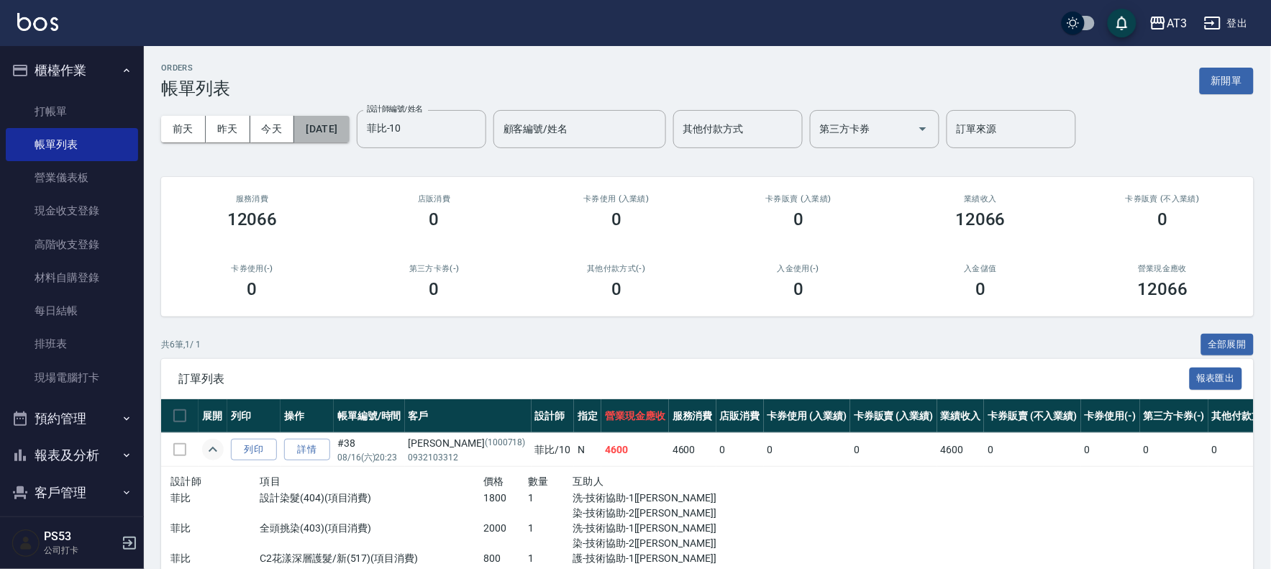
click at [347, 127] on button "[DATE]" at bounding box center [321, 129] width 55 height 27
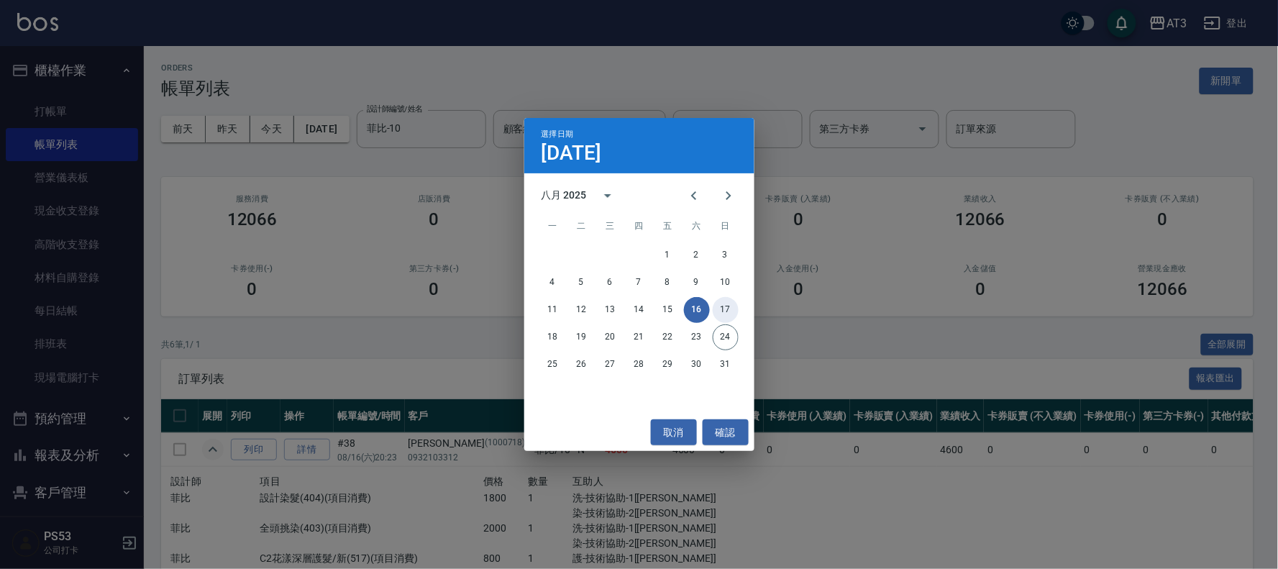
click at [721, 311] on button "17" at bounding box center [726, 310] width 26 height 26
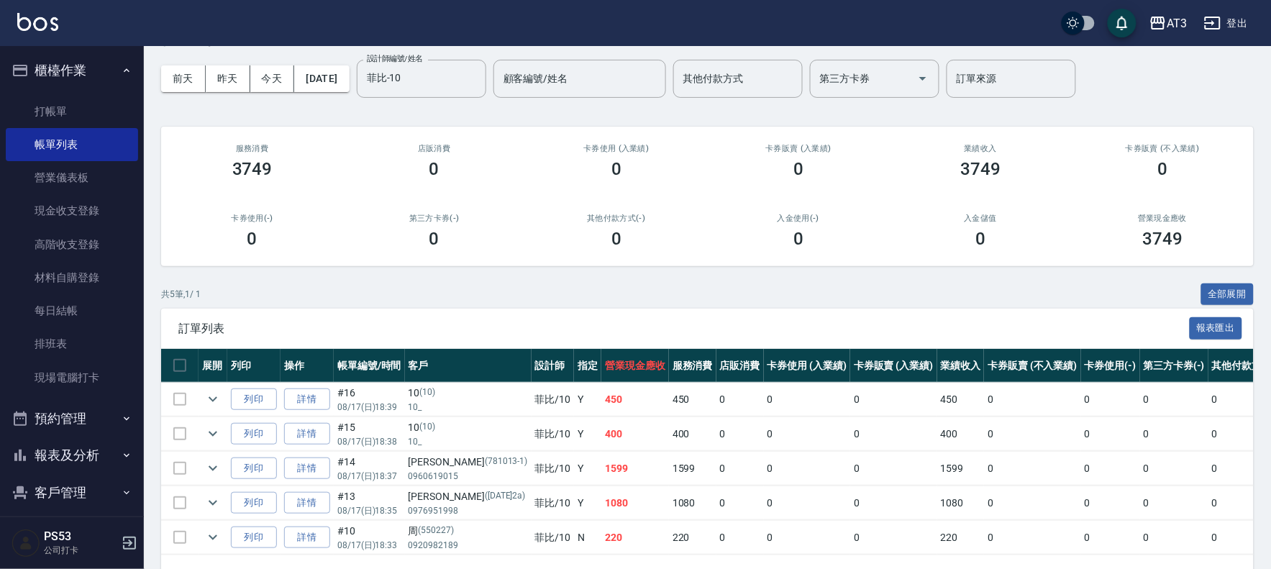
scroll to position [106, 0]
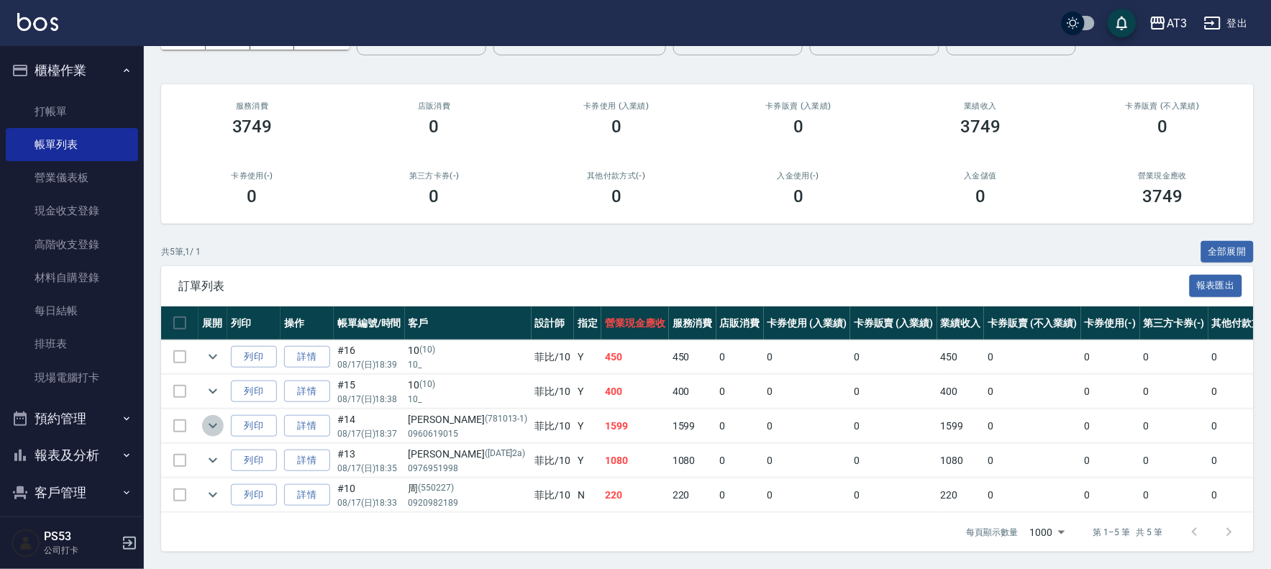
click at [207, 417] on icon "expand row" at bounding box center [212, 425] width 17 height 17
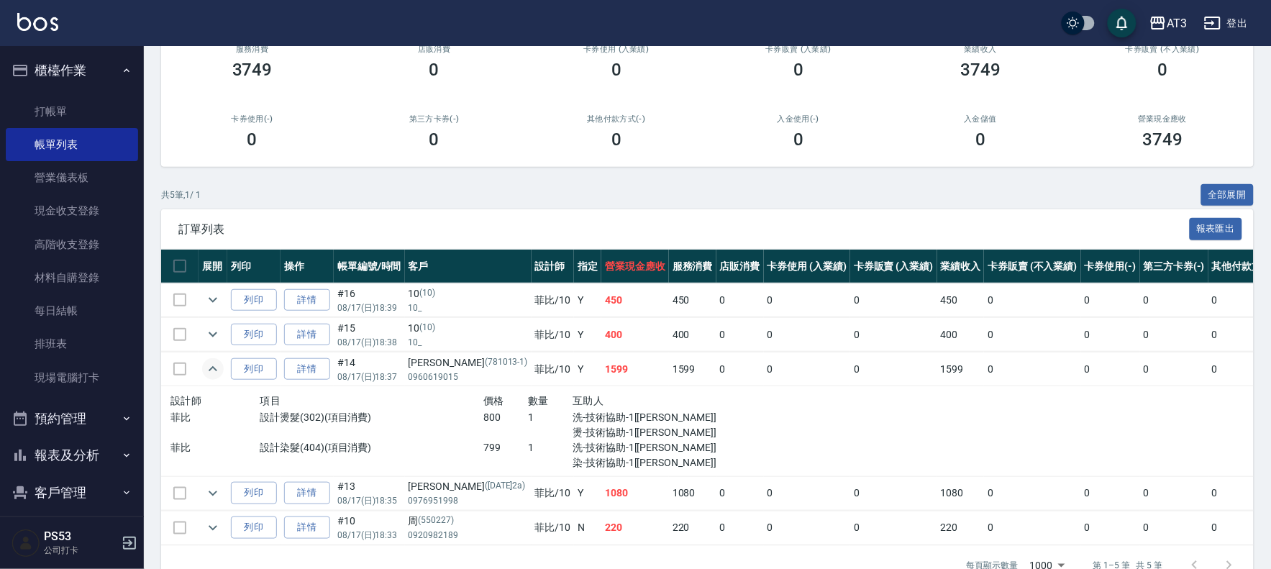
scroll to position [196, 0]
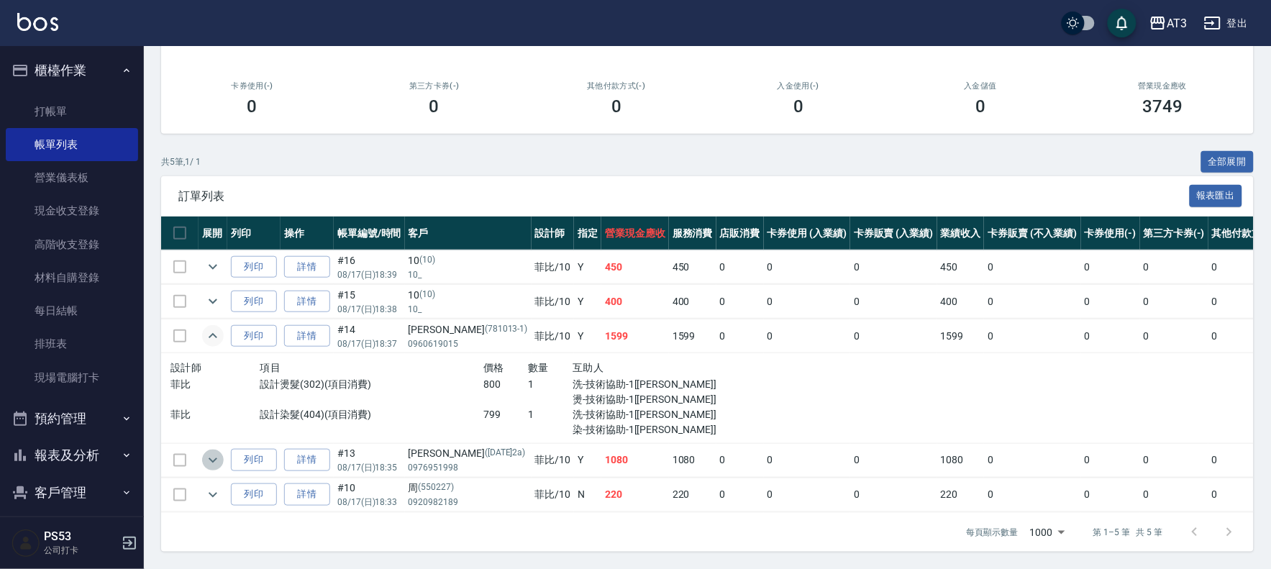
click at [207, 452] on icon "expand row" at bounding box center [212, 460] width 17 height 17
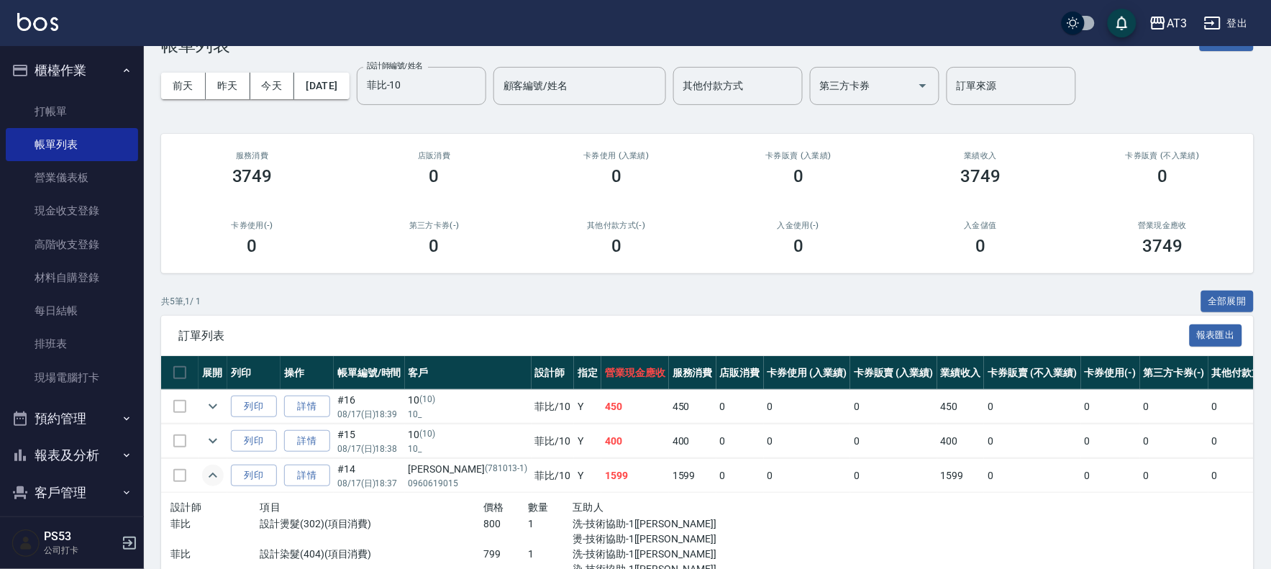
scroll to position [0, 0]
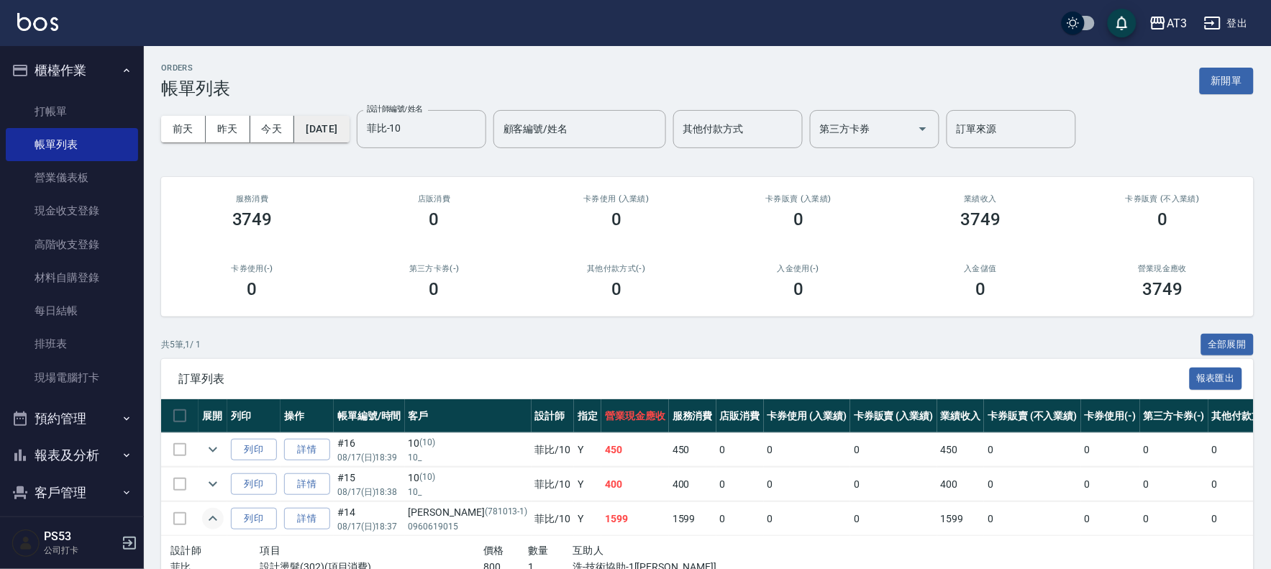
click at [349, 135] on button "[DATE]" at bounding box center [321, 129] width 55 height 27
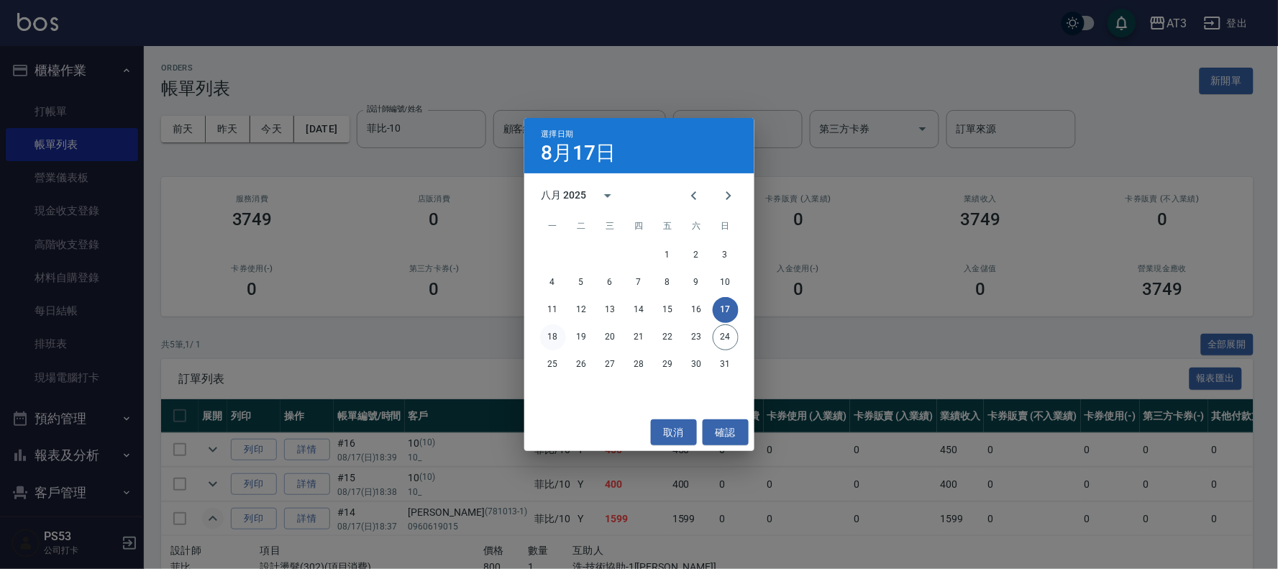
click at [541, 334] on button "18" at bounding box center [553, 337] width 26 height 26
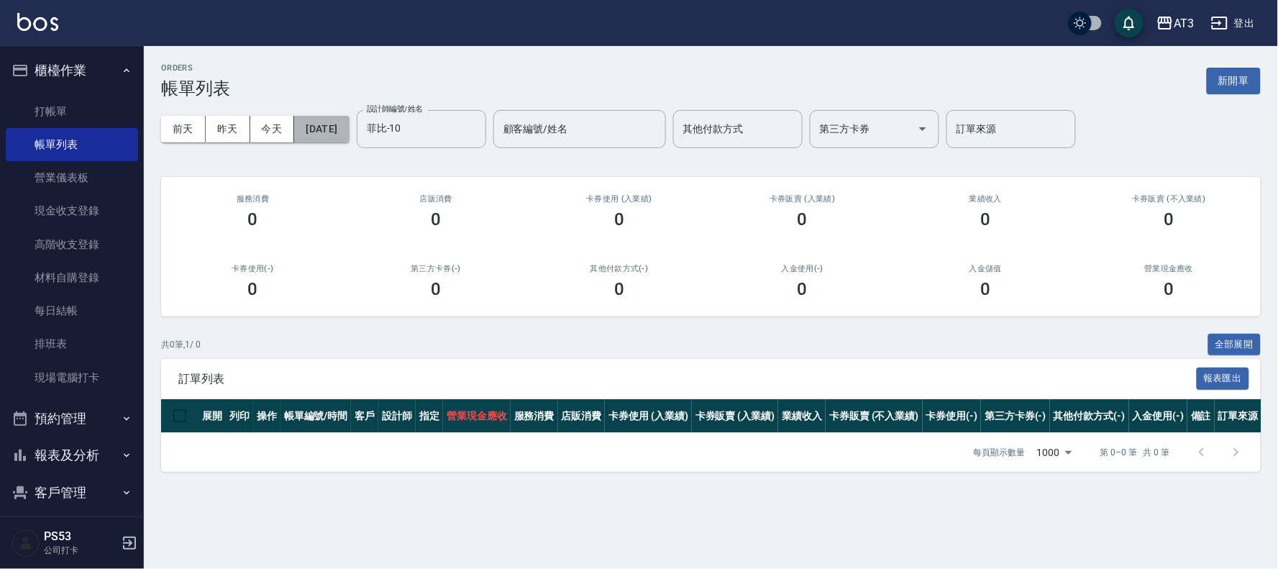
click at [340, 134] on button "[DATE]" at bounding box center [321, 129] width 55 height 27
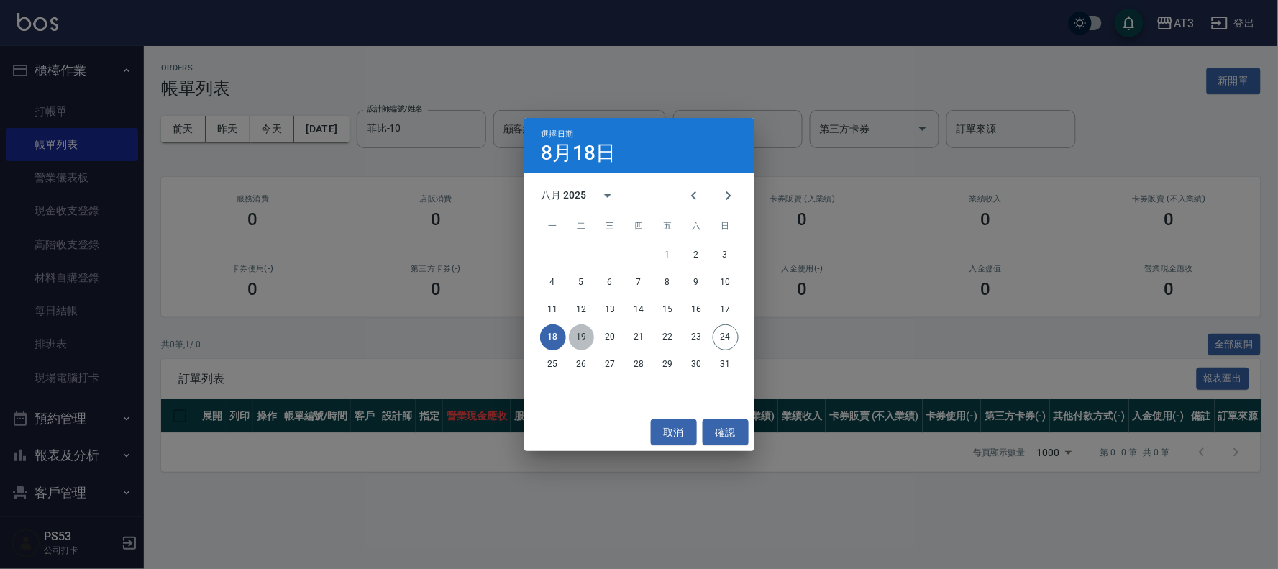
click at [580, 339] on button "19" at bounding box center [582, 337] width 26 height 26
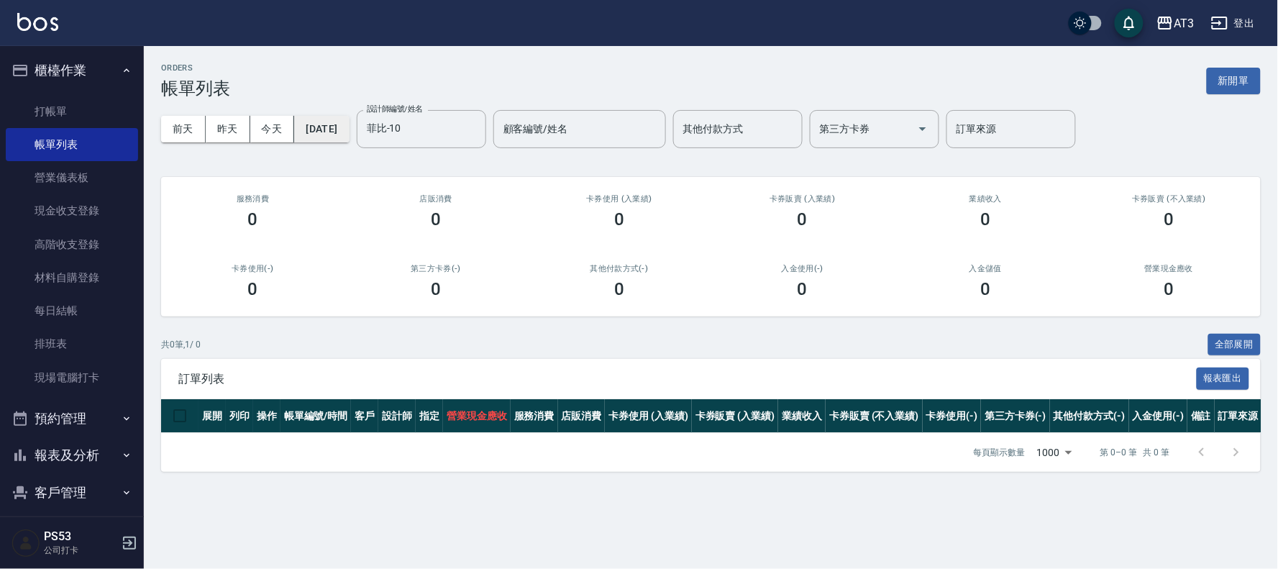
click at [349, 137] on button "[DATE]" at bounding box center [321, 129] width 55 height 27
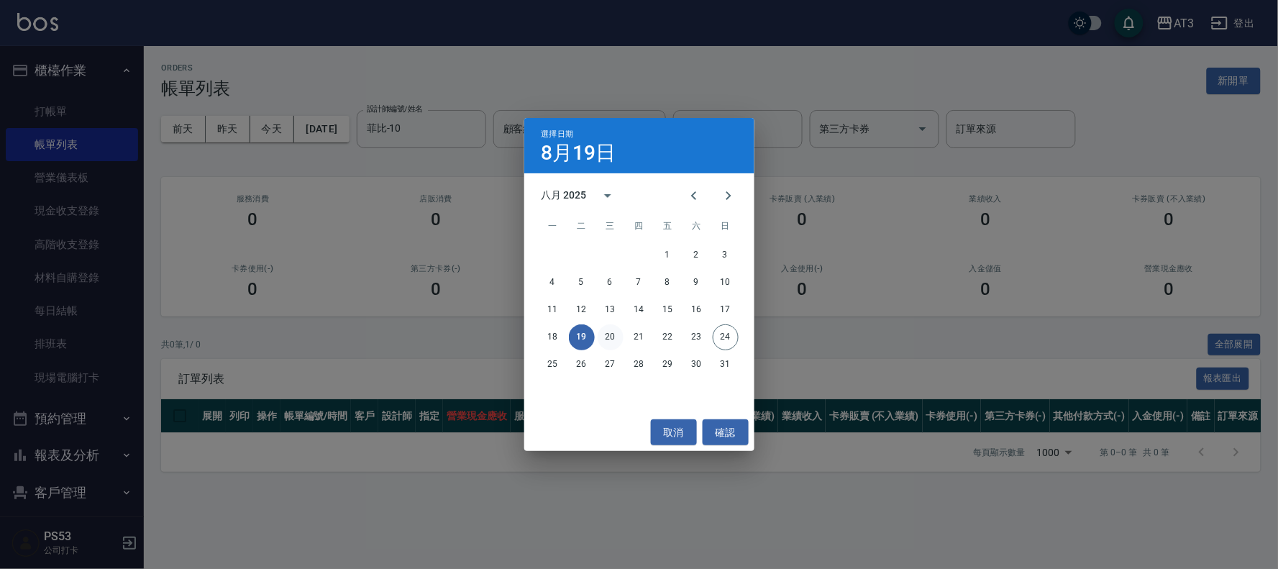
click at [607, 329] on button "20" at bounding box center [611, 337] width 26 height 26
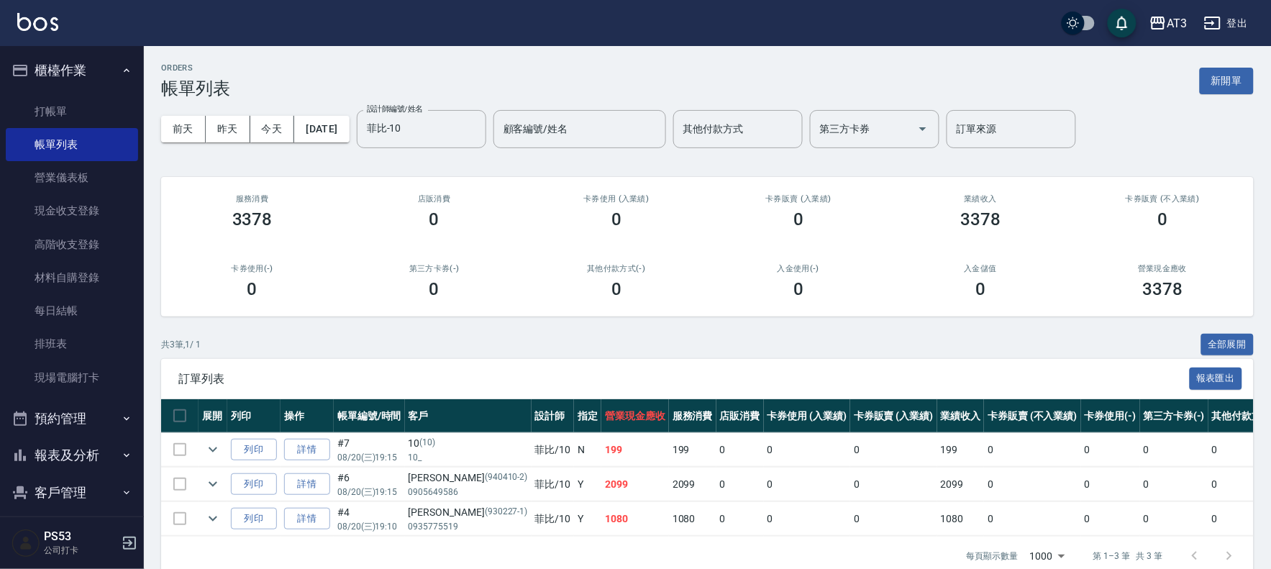
scroll to position [37, 0]
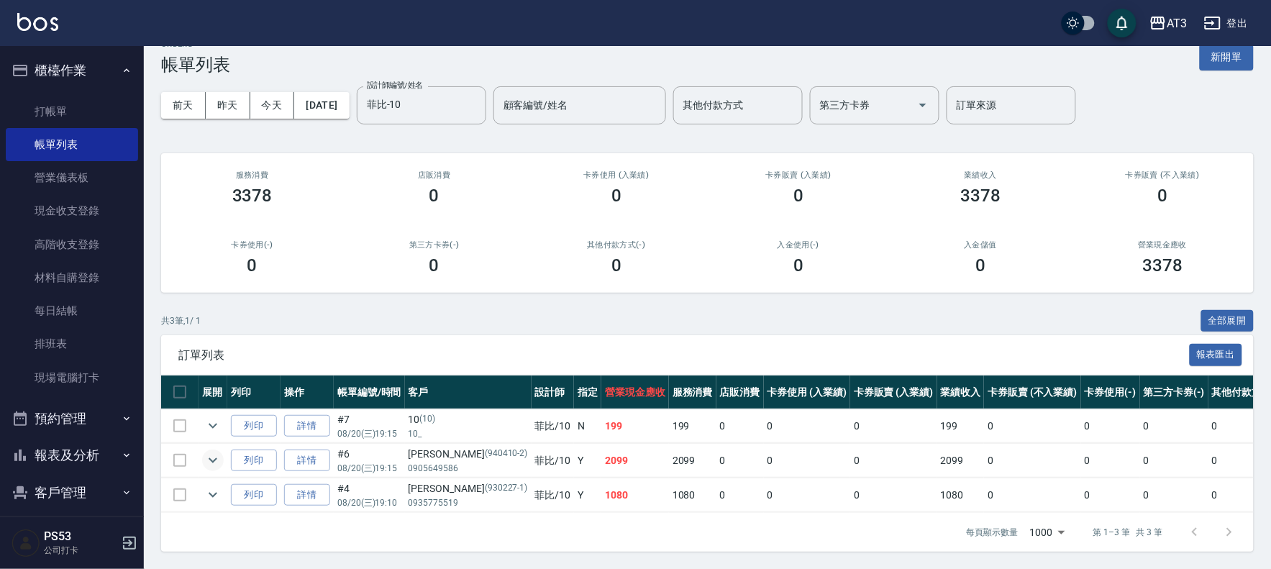
click at [209, 452] on icon "expand row" at bounding box center [212, 460] width 17 height 17
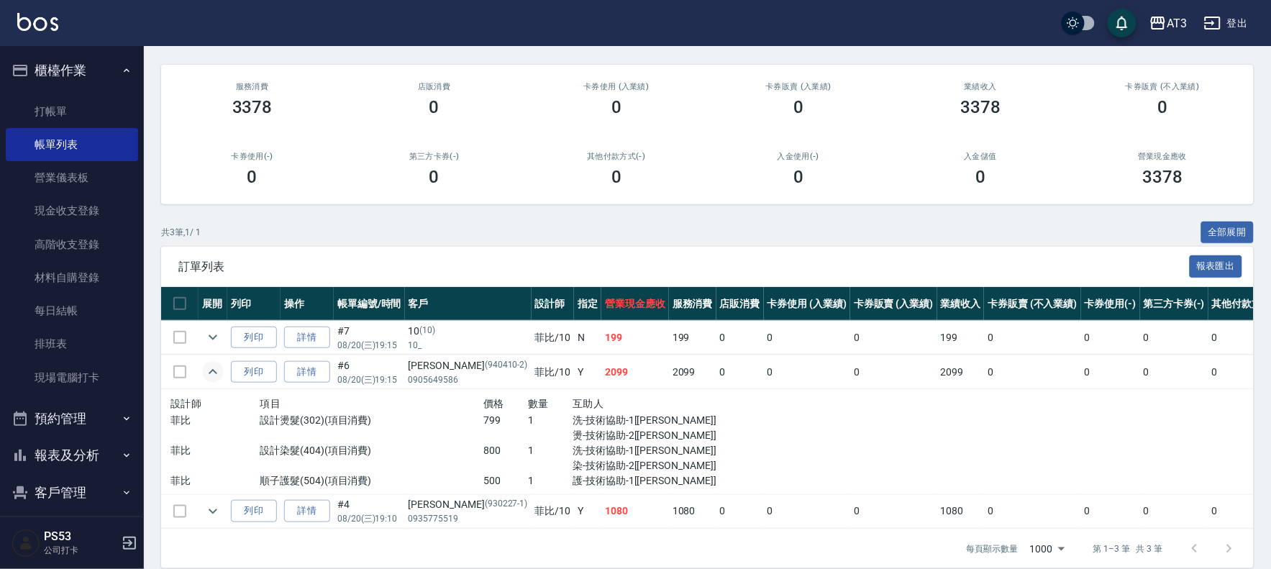
scroll to position [142, 0]
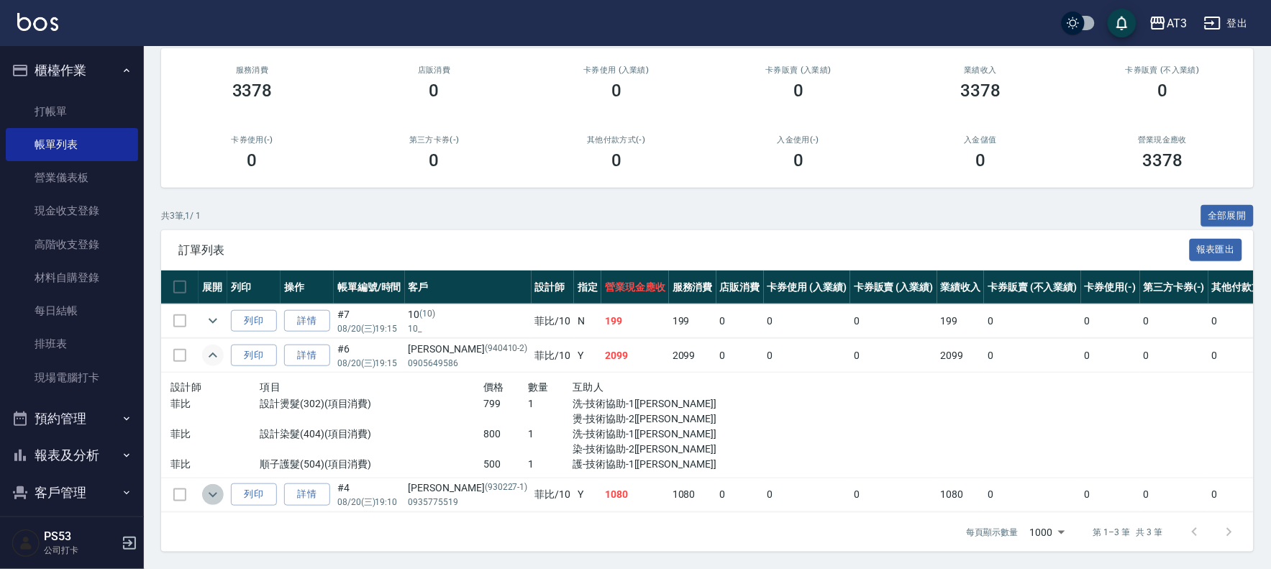
drag, startPoint x: 209, startPoint y: 477, endPoint x: 210, endPoint y: 470, distance: 7.2
click at [210, 484] on button "expand row" at bounding box center [213, 495] width 22 height 22
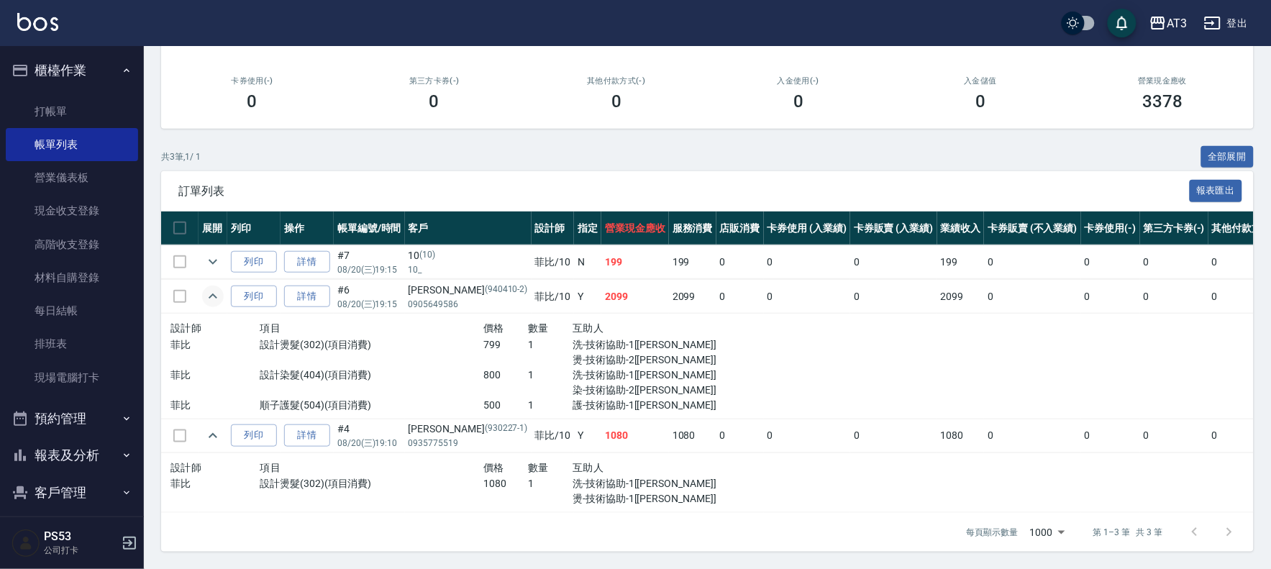
scroll to position [201, 0]
click at [85, 367] on link "現場電腦打卡" at bounding box center [72, 377] width 132 height 33
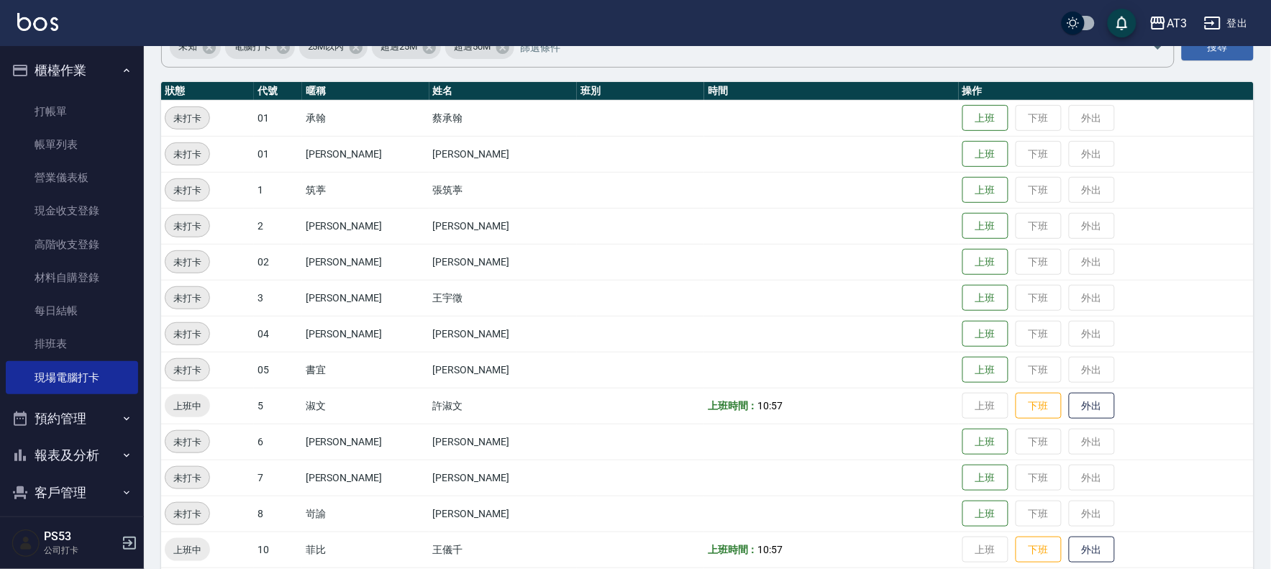
scroll to position [160, 0]
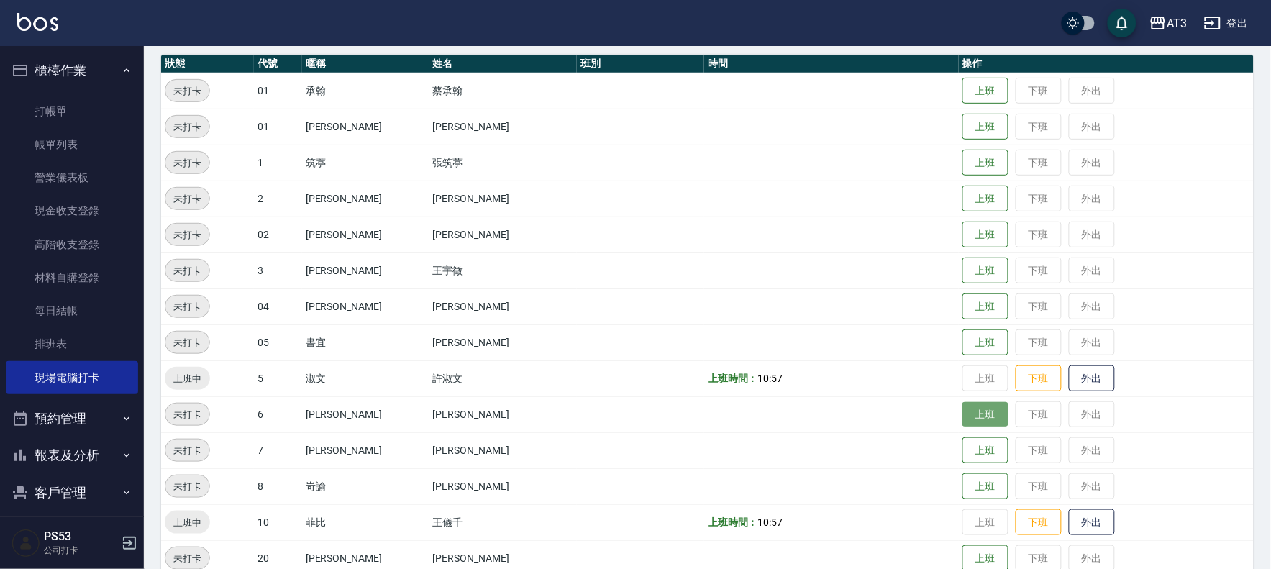
click at [962, 408] on button "上班" at bounding box center [985, 414] width 46 height 25
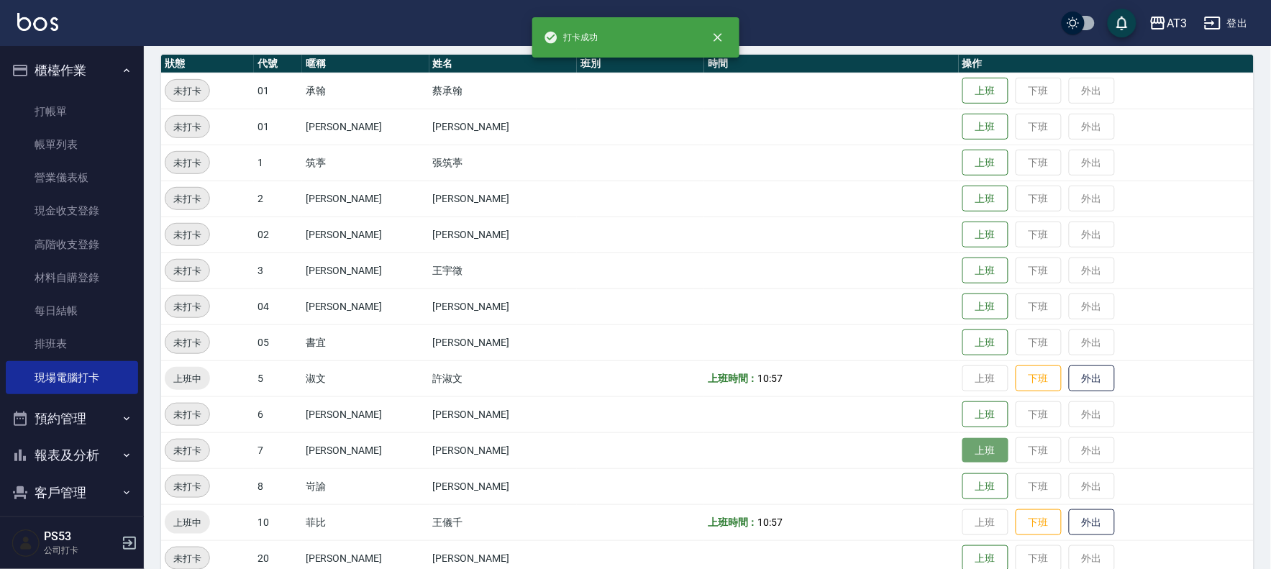
click at [962, 446] on button "上班" at bounding box center [985, 450] width 46 height 25
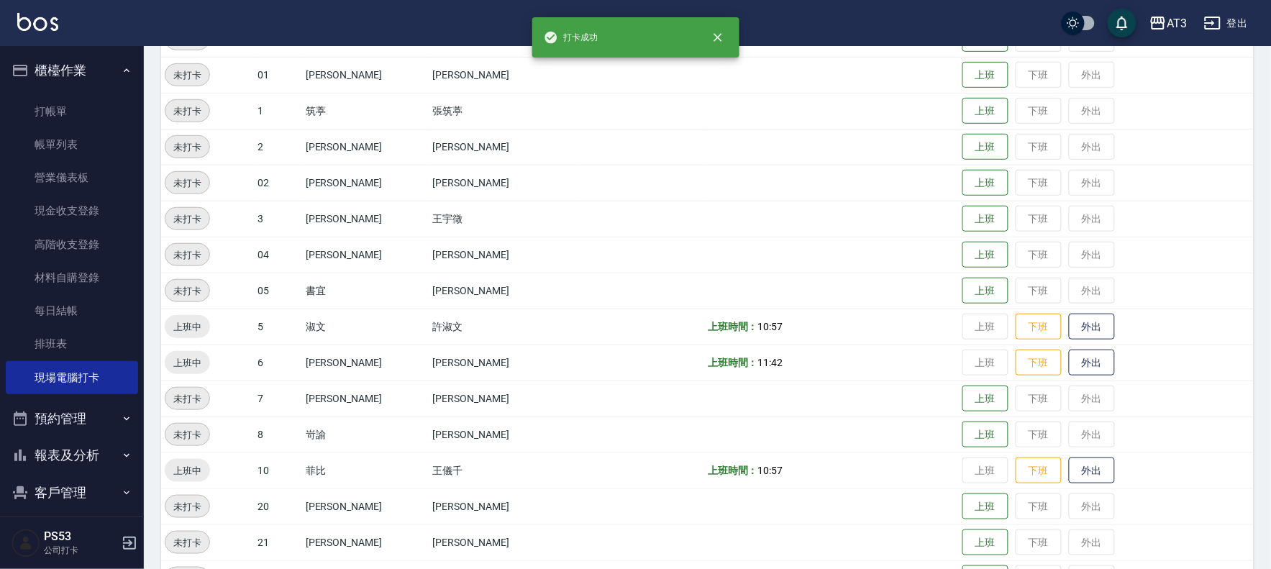
scroll to position [239, 0]
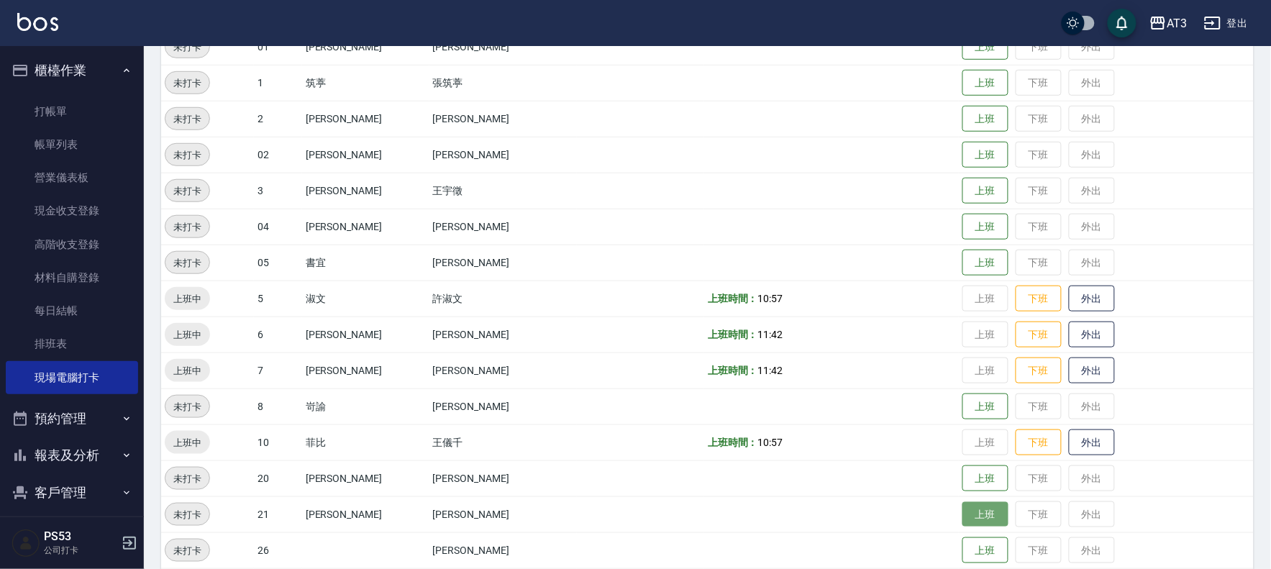
click at [962, 502] on button "上班" at bounding box center [985, 514] width 46 height 25
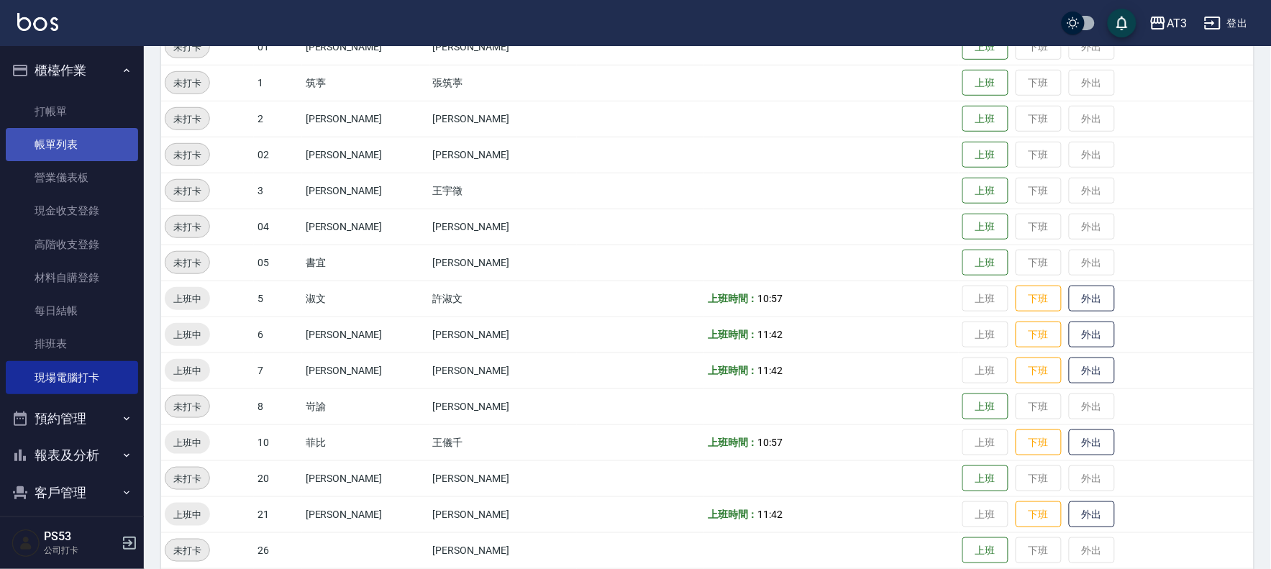
click at [91, 142] on link "帳單列表" at bounding box center [72, 144] width 132 height 33
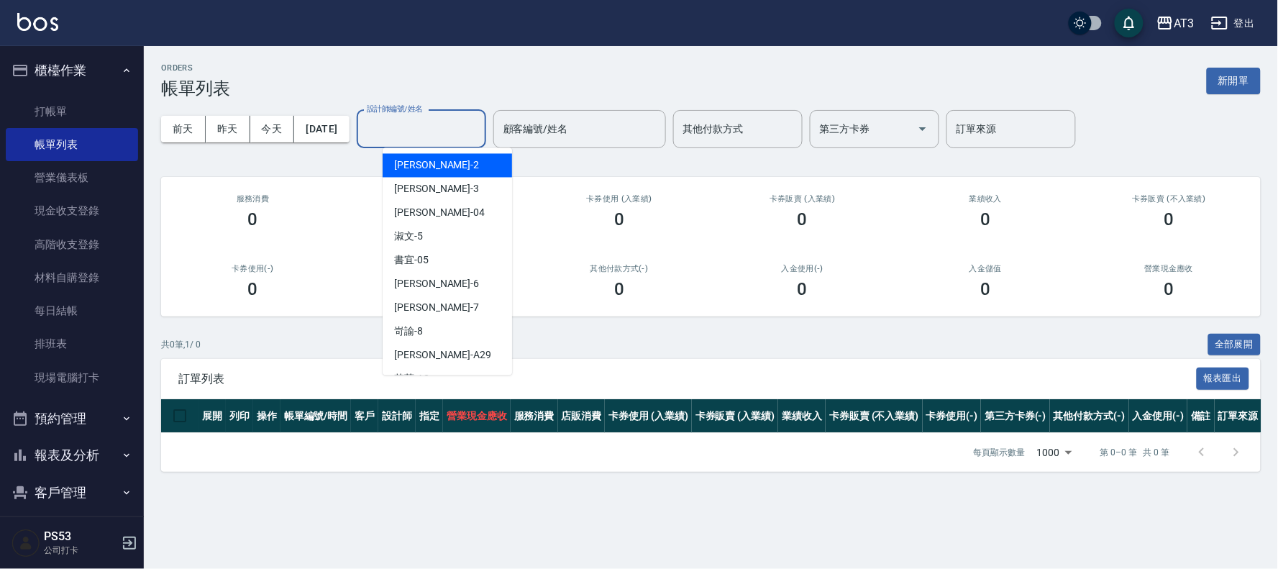
click at [422, 129] on input "設計師編號/姓名" at bounding box center [421, 128] width 116 height 25
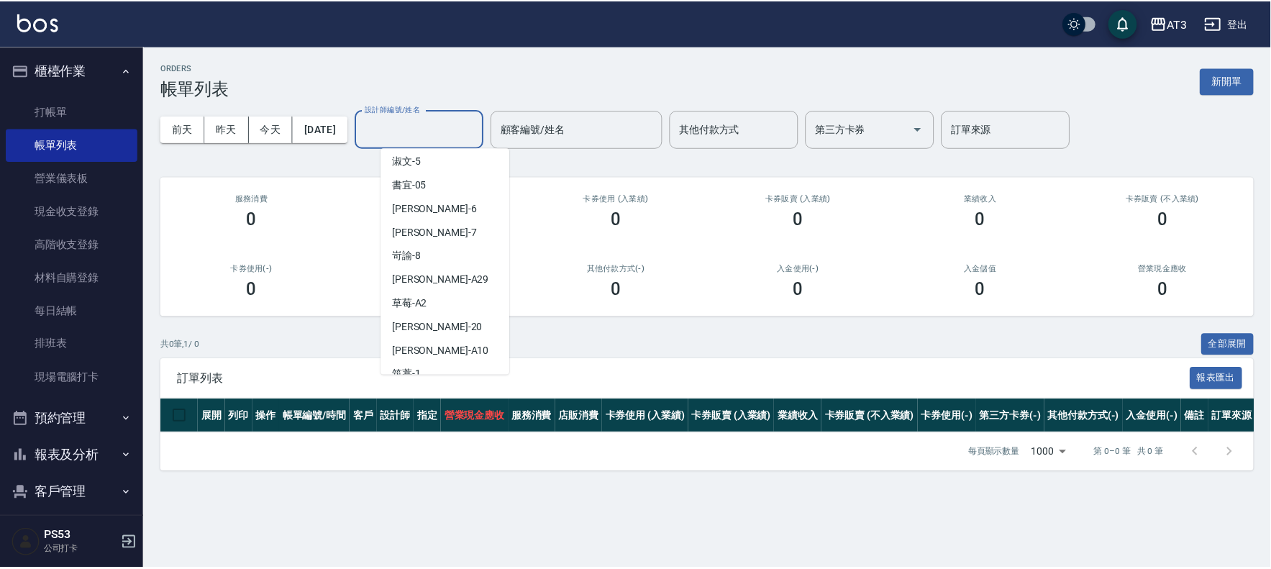
scroll to position [160, 0]
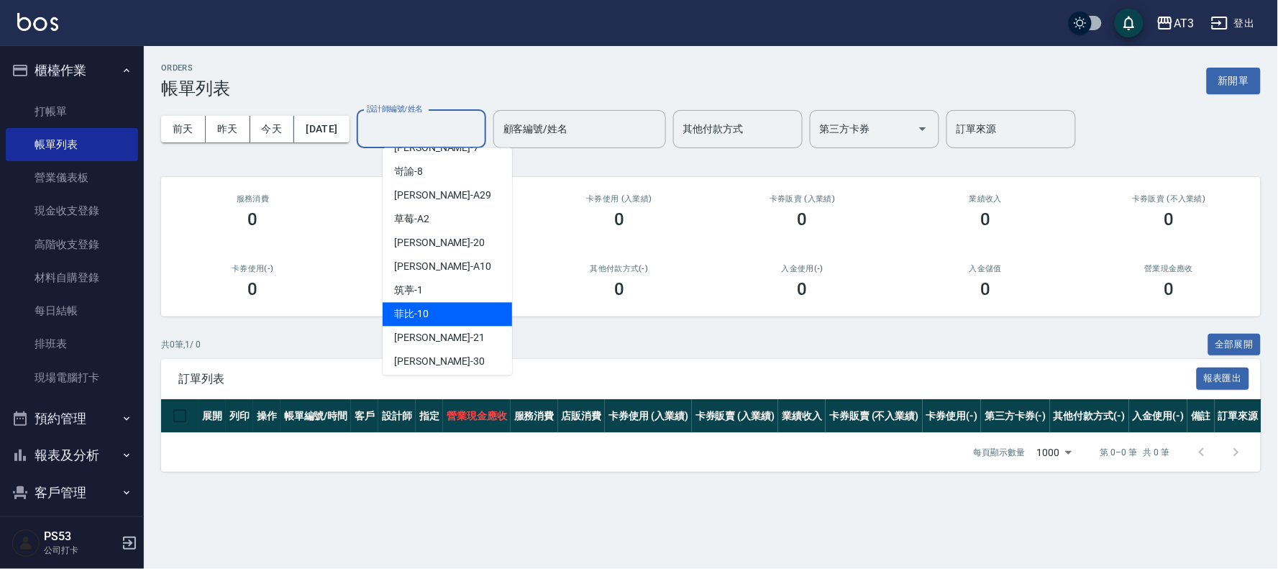
click at [464, 310] on div "菲比 -10" at bounding box center [447, 315] width 129 height 24
type input "菲比-10"
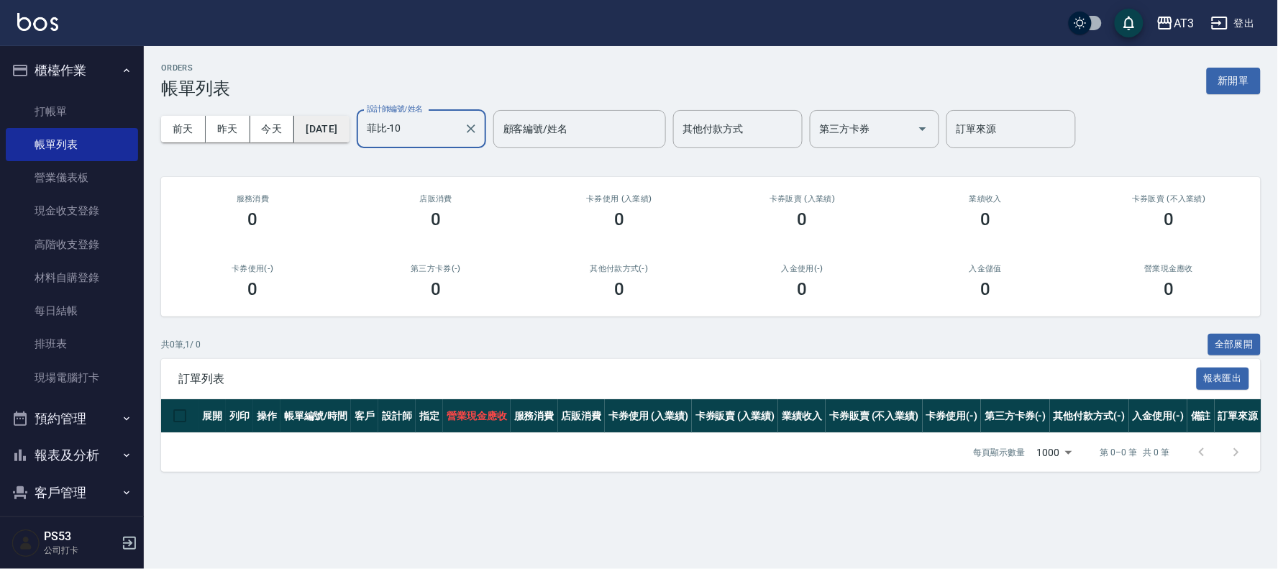
click at [344, 119] on button "[DATE]" at bounding box center [321, 129] width 55 height 27
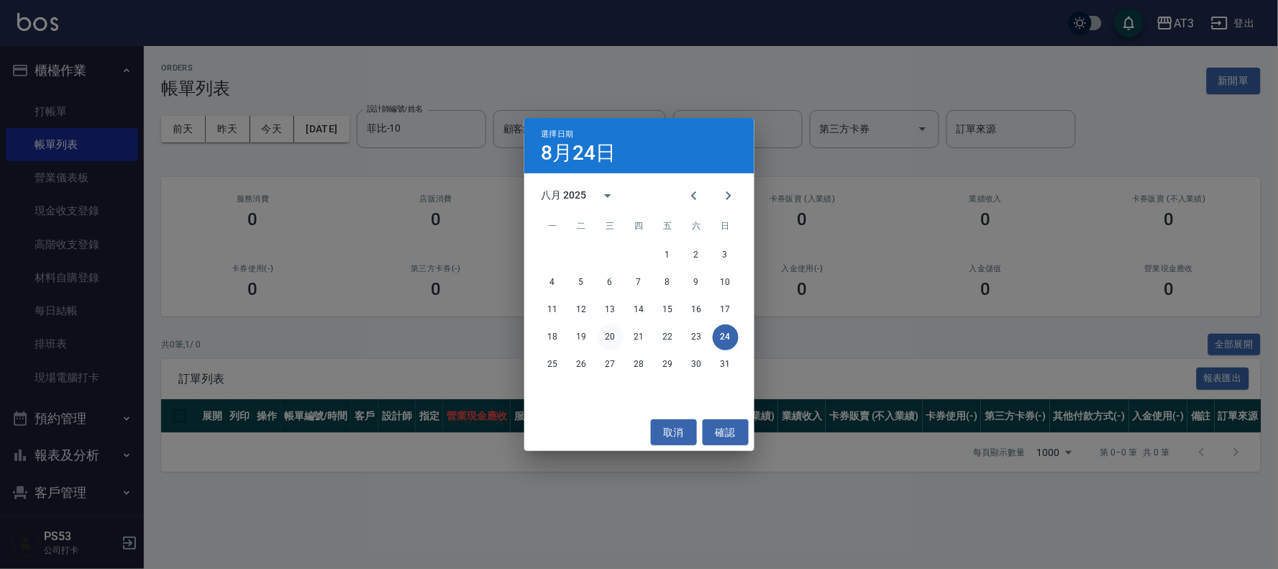
click at [611, 335] on button "20" at bounding box center [611, 337] width 26 height 26
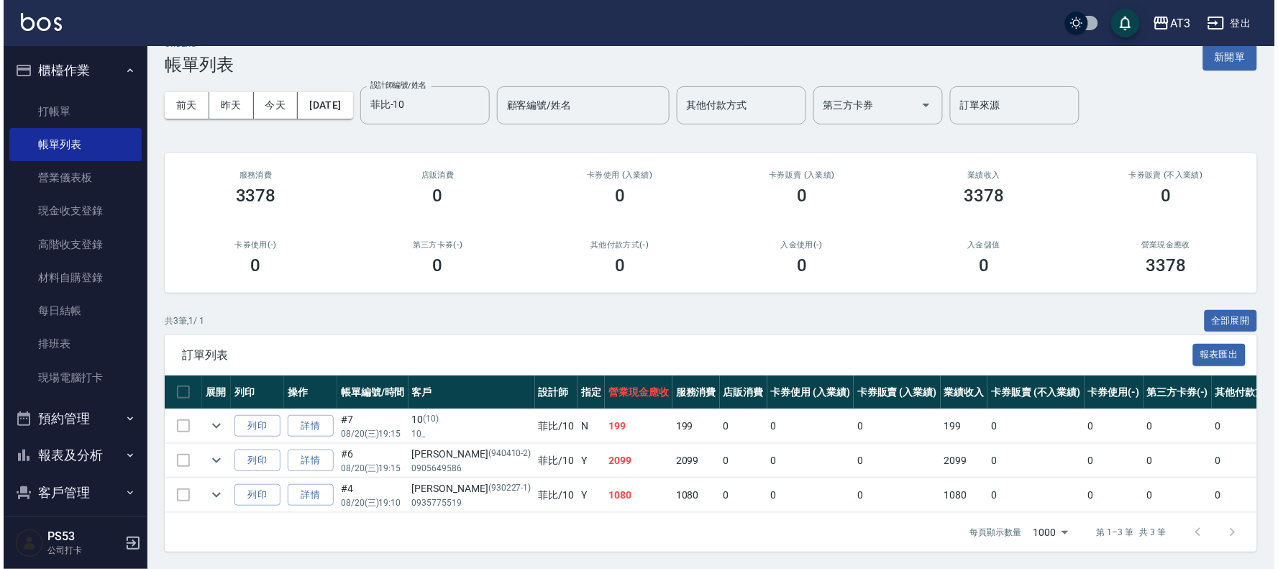
scroll to position [37, 0]
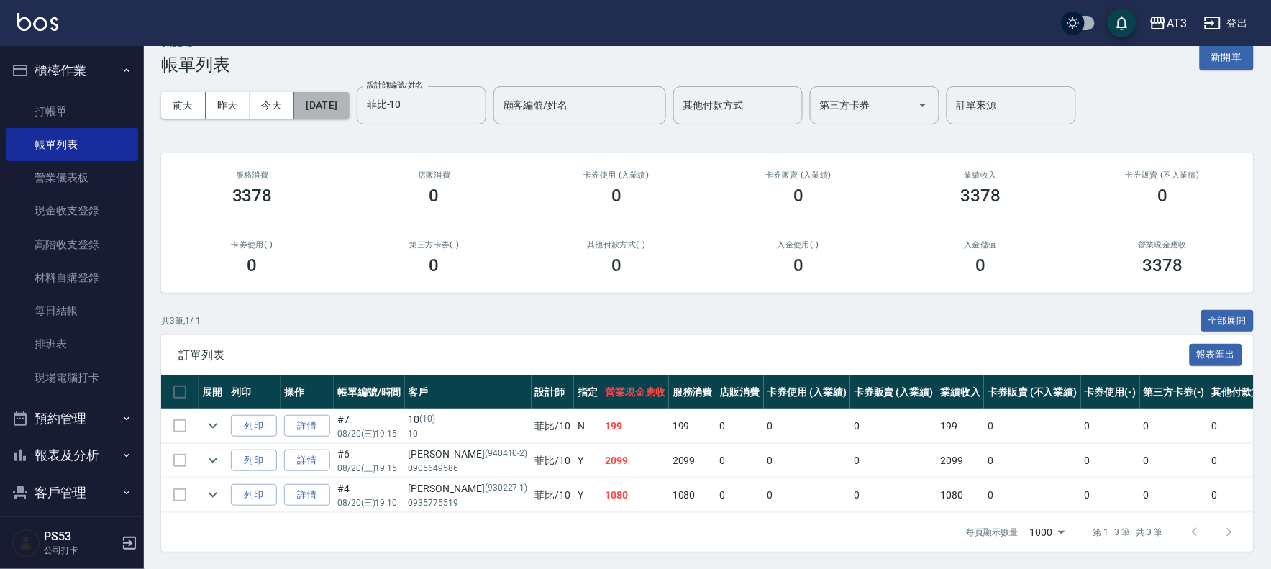
click at [349, 97] on button "[DATE]" at bounding box center [321, 105] width 55 height 27
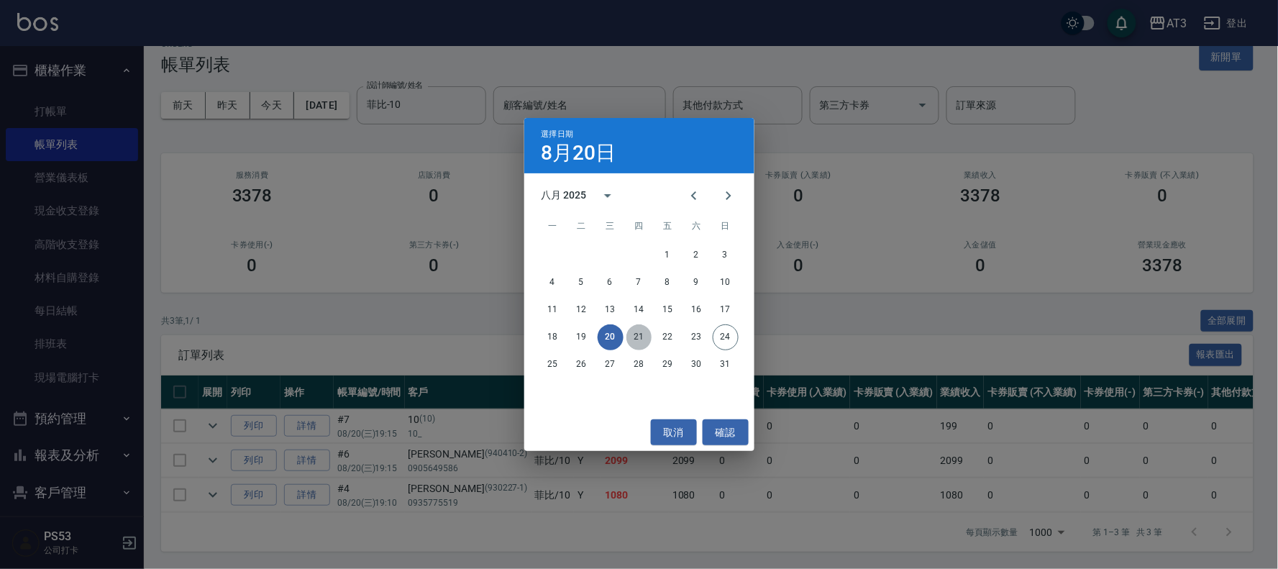
click at [643, 331] on button "21" at bounding box center [639, 337] width 26 height 26
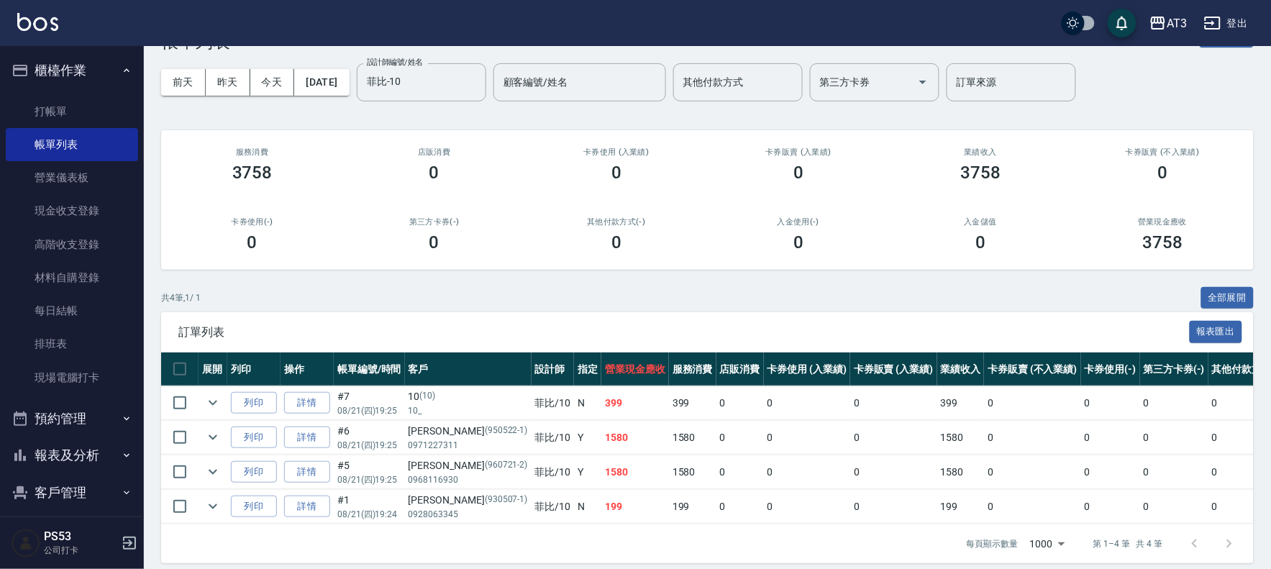
scroll to position [73, 0]
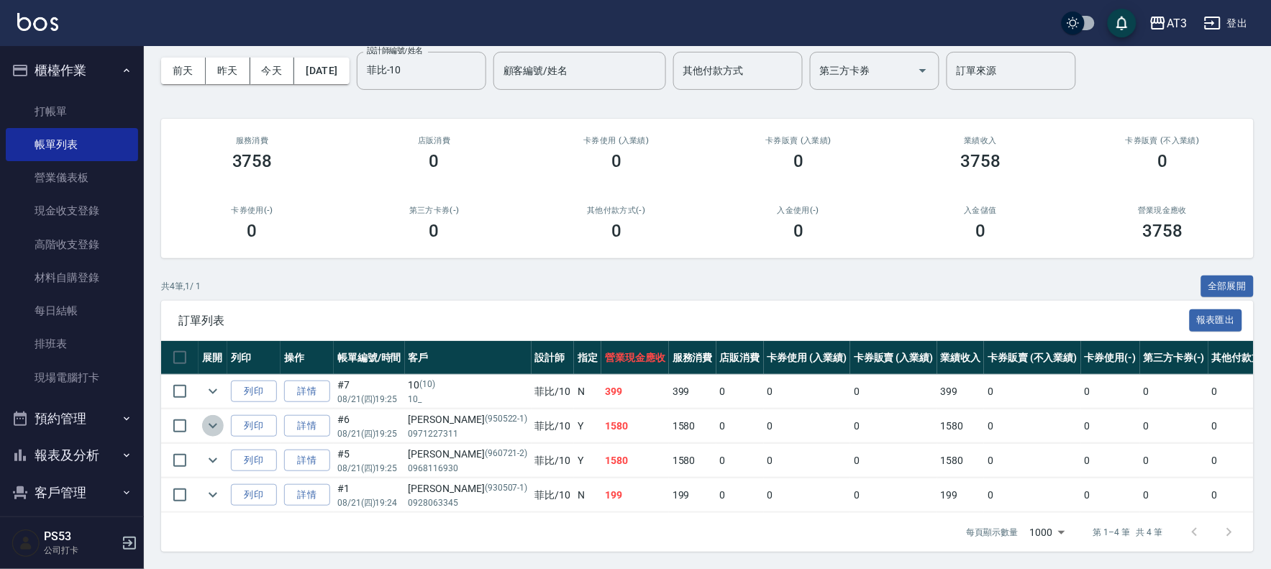
click at [202, 415] on button "expand row" at bounding box center [213, 426] width 22 height 22
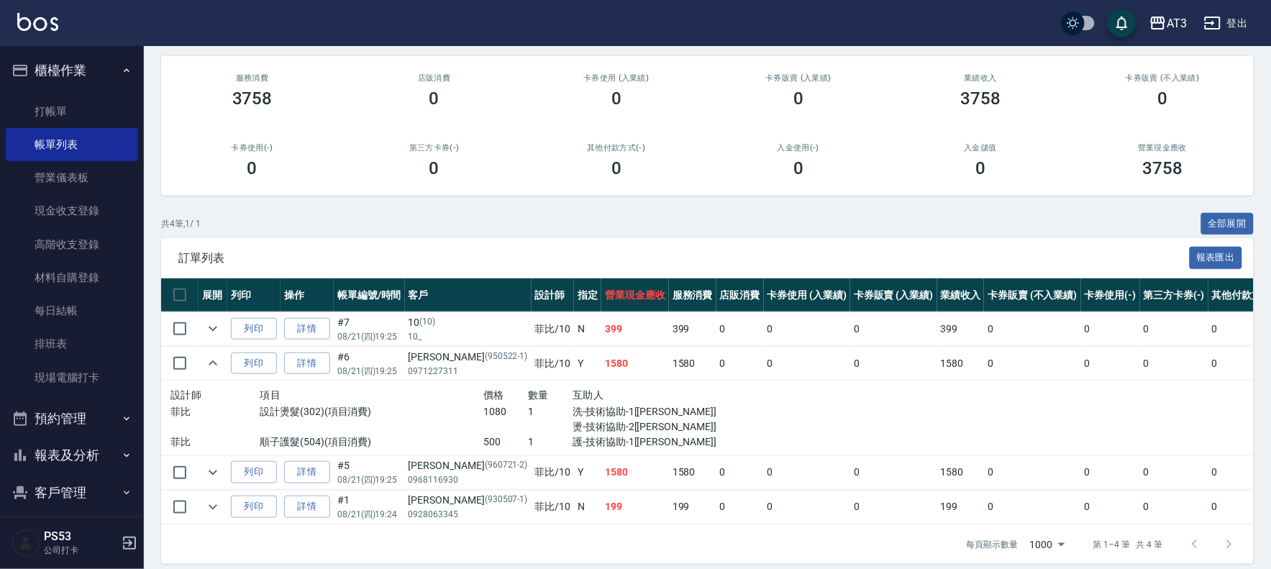
scroll to position [147, 0]
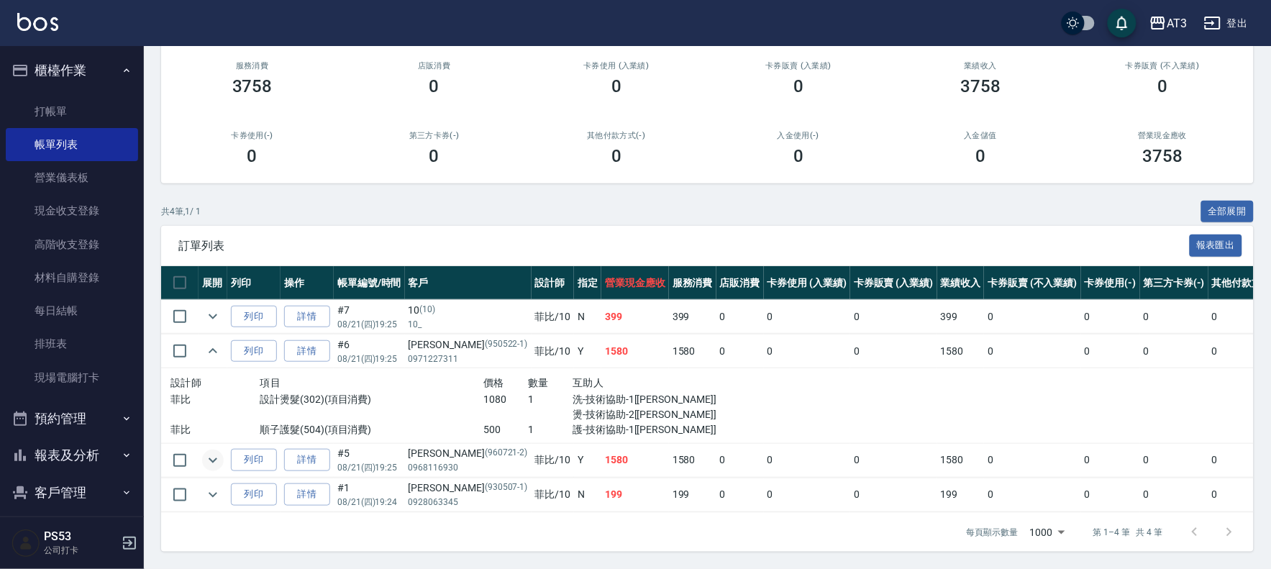
click at [203, 451] on button "expand row" at bounding box center [213, 460] width 22 height 22
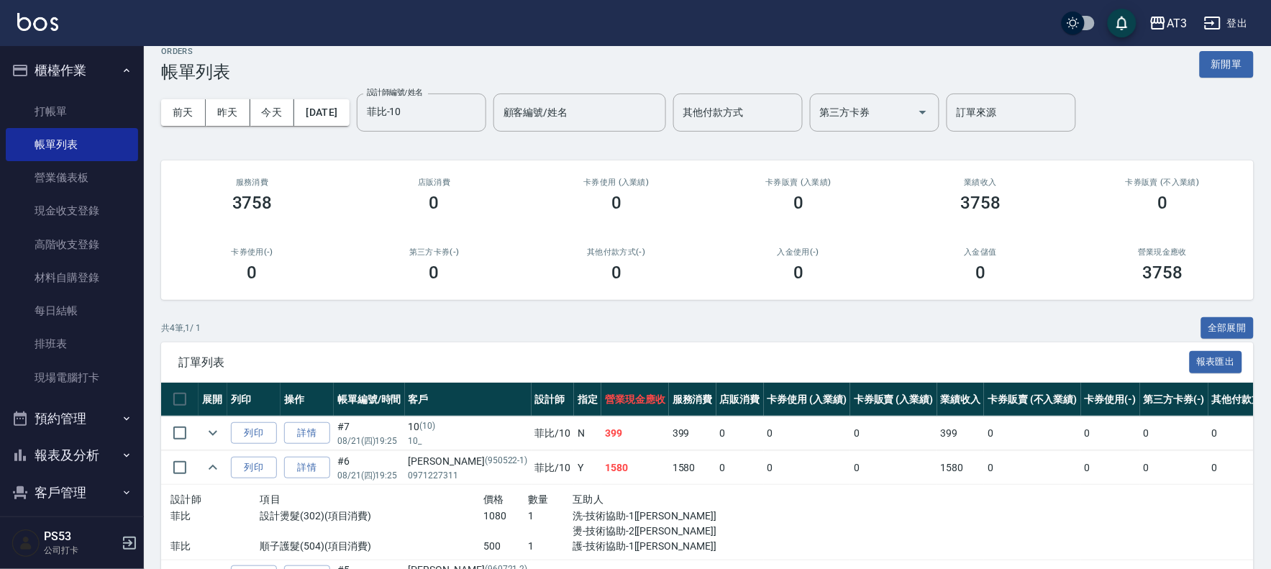
scroll to position [0, 0]
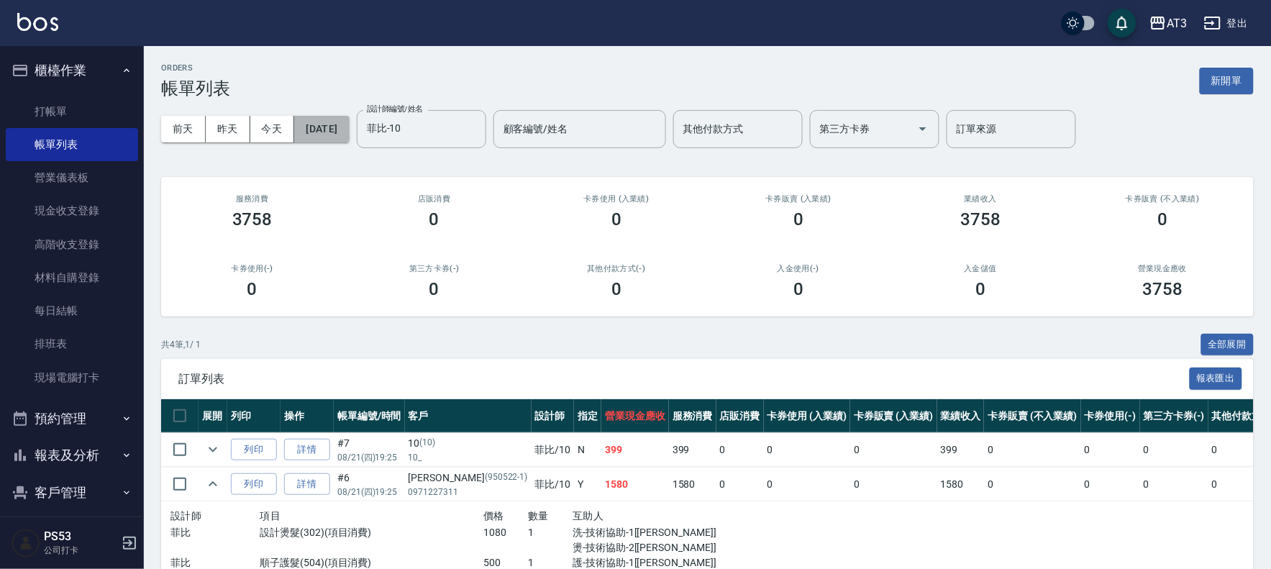
click at [306, 124] on button "[DATE]" at bounding box center [321, 129] width 55 height 27
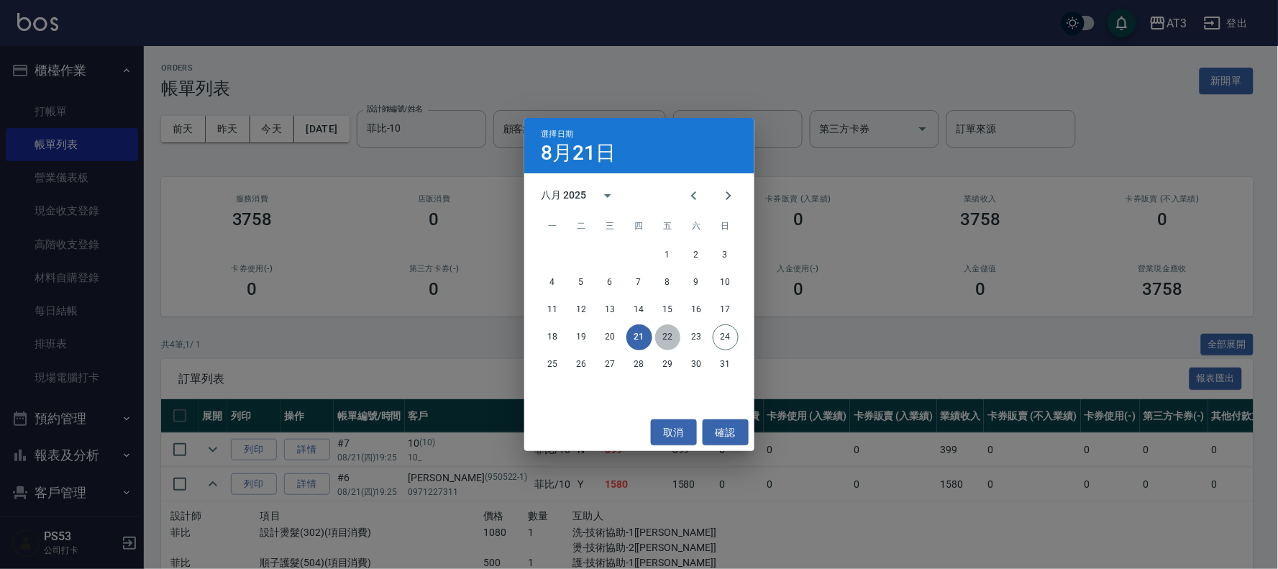
click at [669, 328] on button "22" at bounding box center [668, 337] width 26 height 26
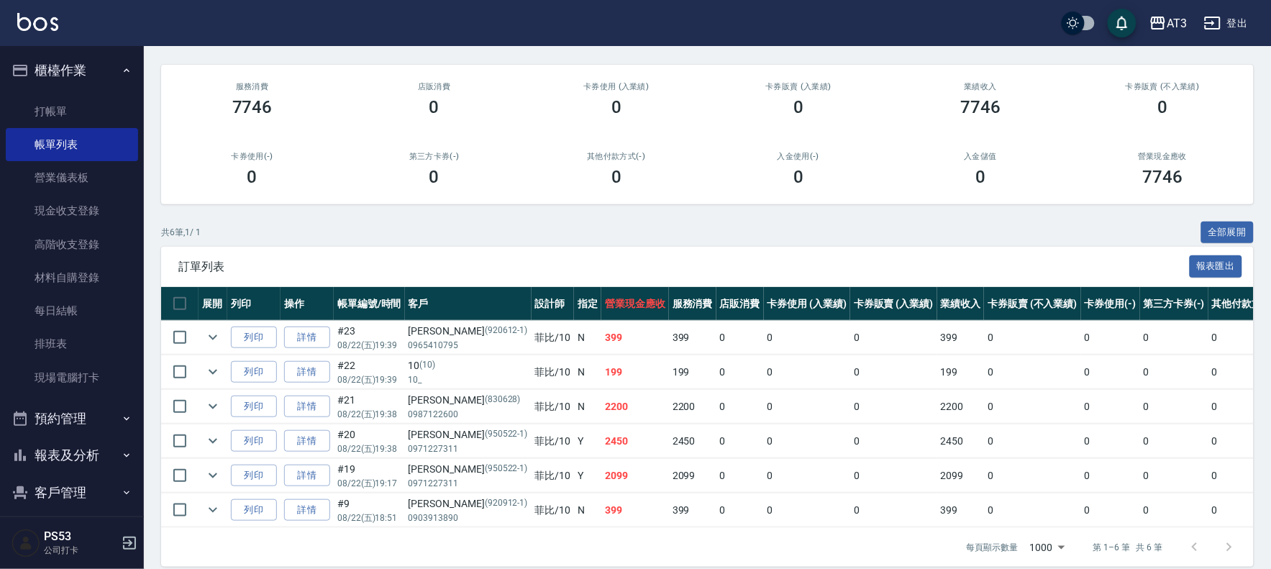
scroll to position [141, 0]
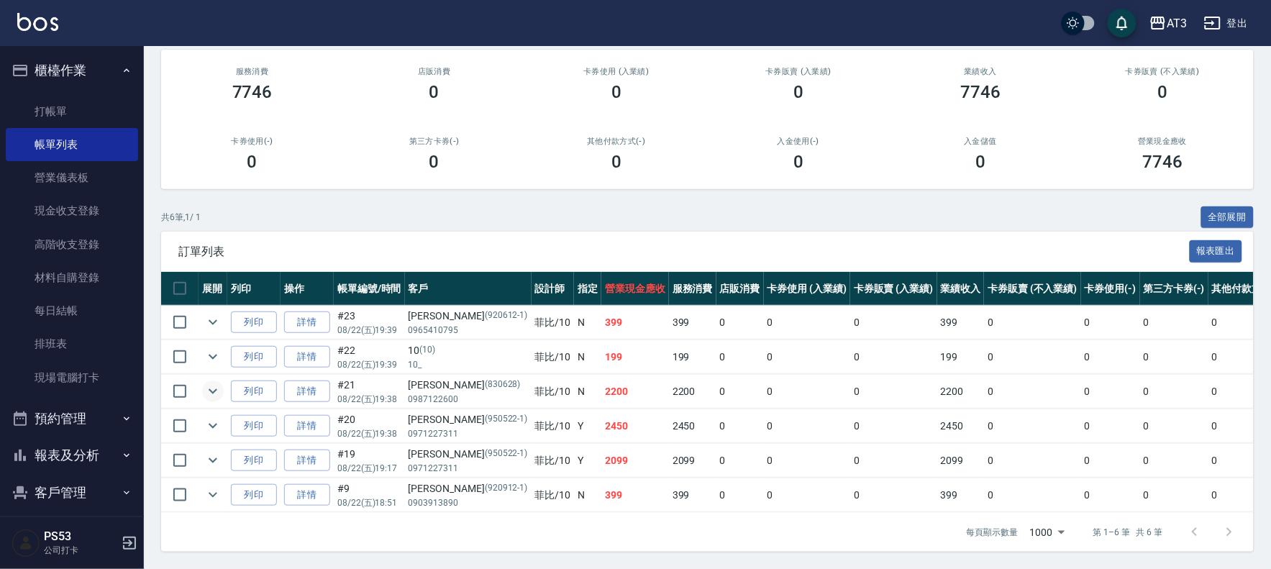
click at [209, 389] on icon "expand row" at bounding box center [213, 391] width 9 height 5
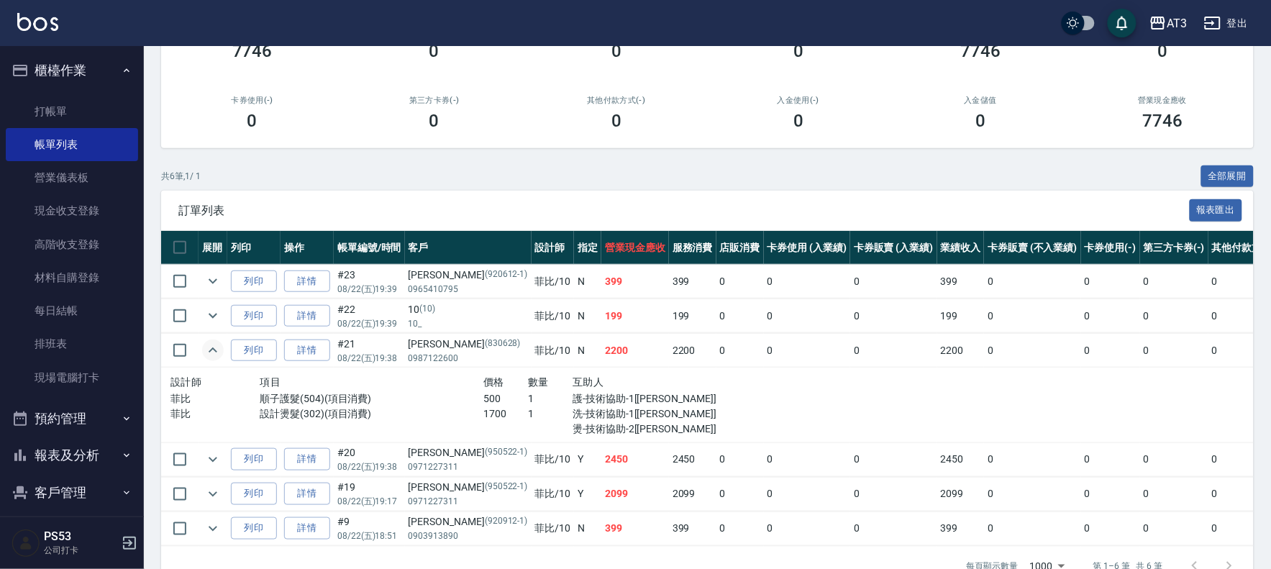
scroll to position [216, 0]
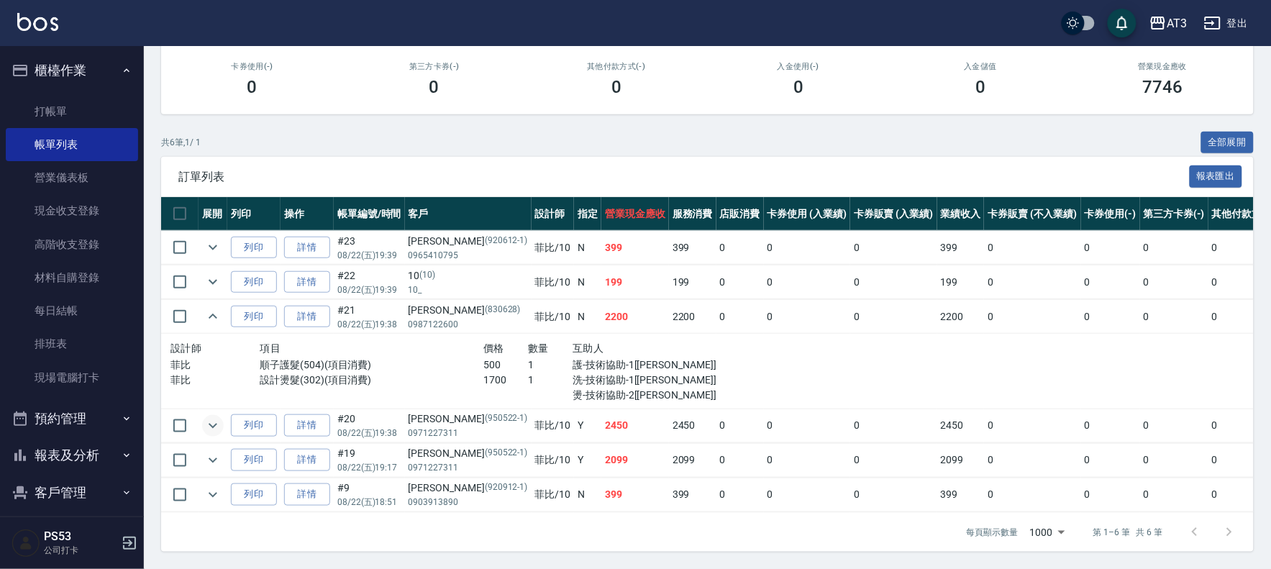
click at [206, 417] on icon "expand row" at bounding box center [212, 425] width 17 height 17
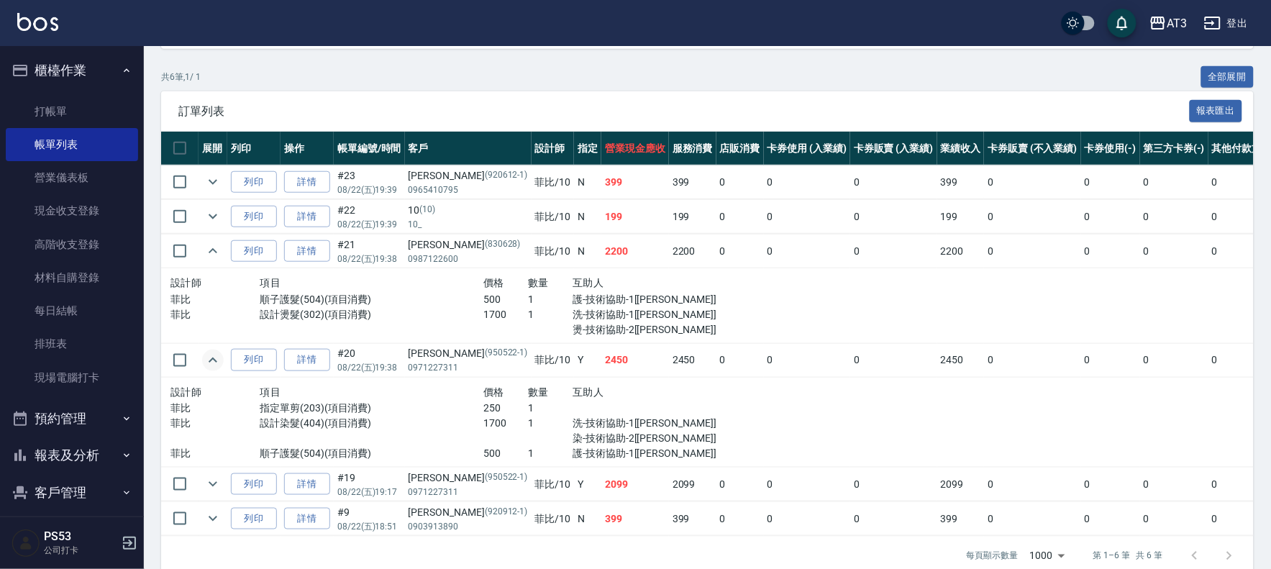
scroll to position [296, 0]
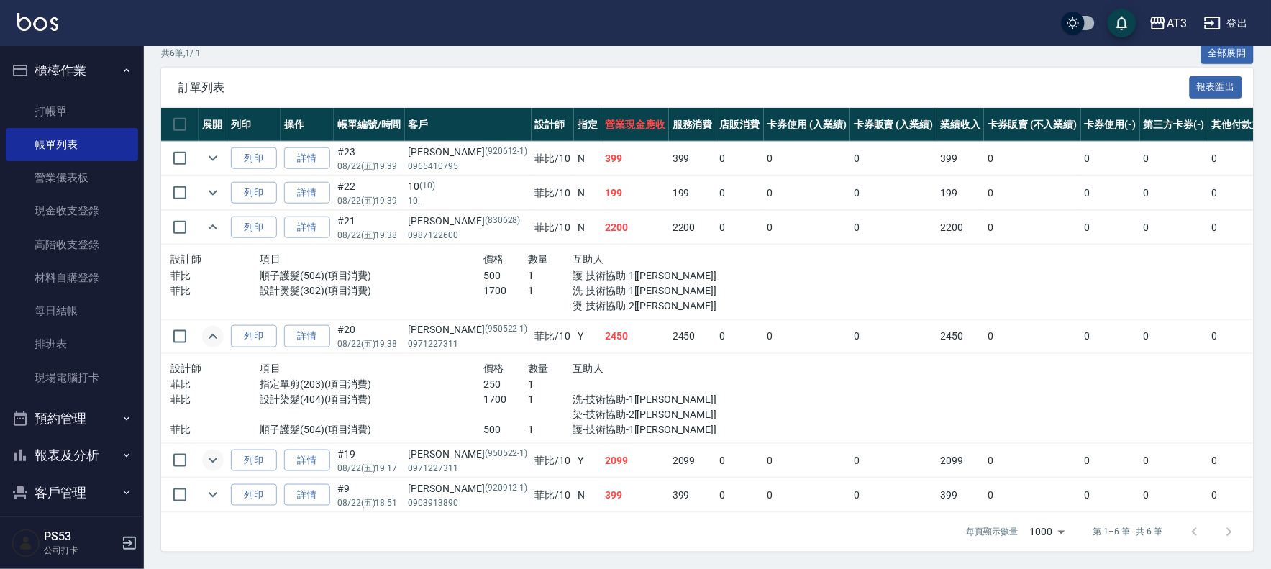
click at [204, 452] on icon "expand row" at bounding box center [212, 460] width 17 height 17
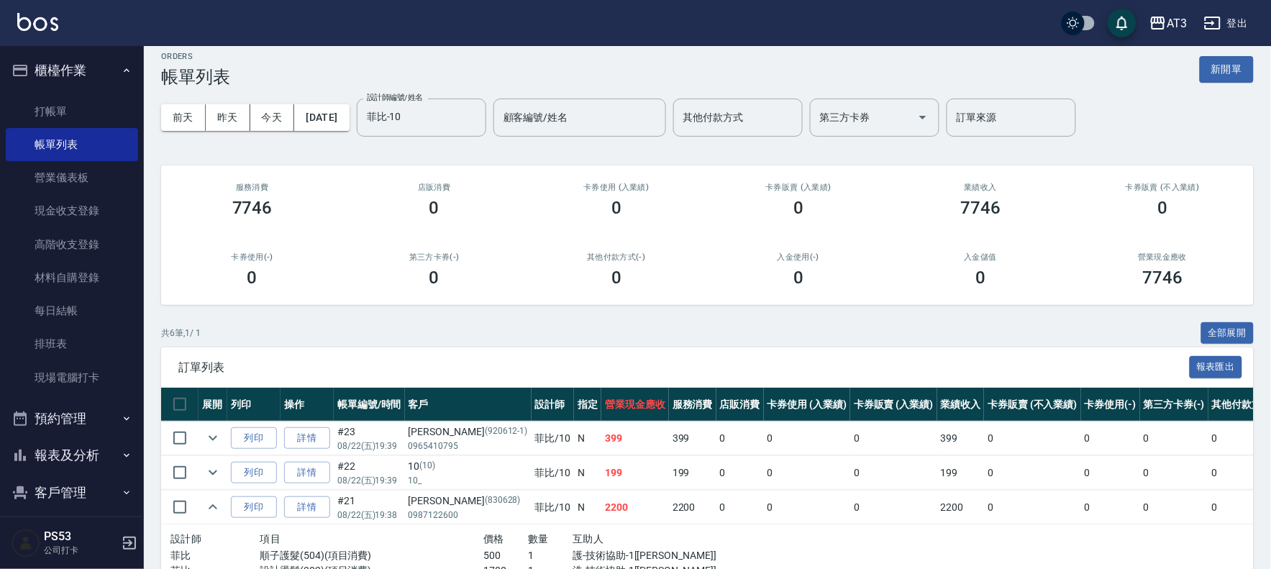
scroll to position [0, 0]
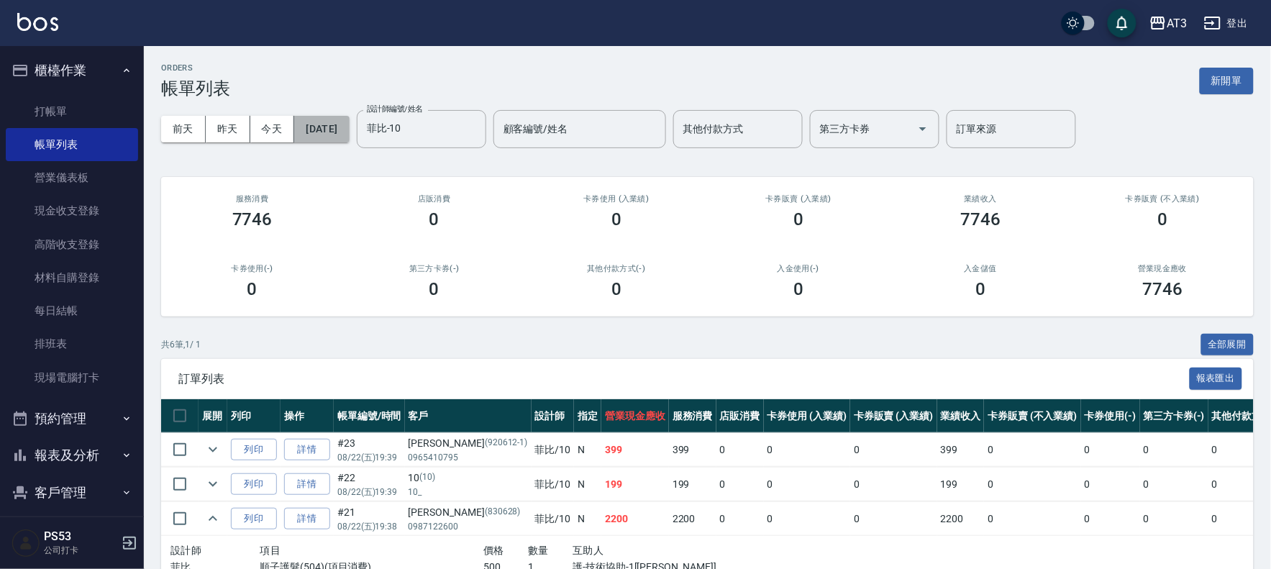
click at [349, 137] on button "[DATE]" at bounding box center [321, 129] width 55 height 27
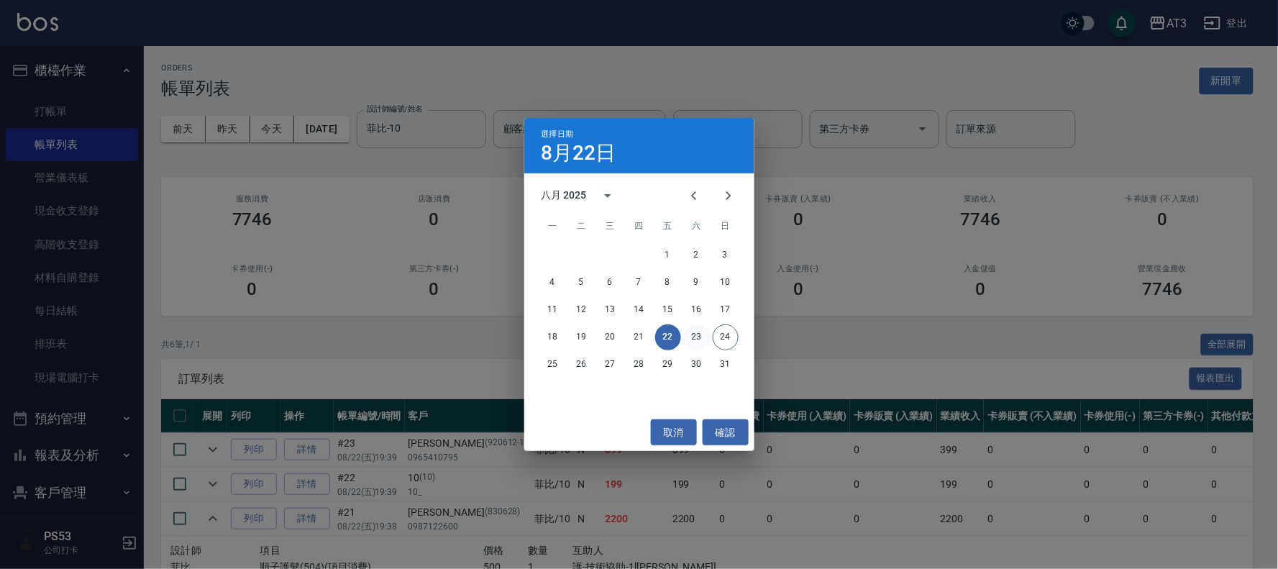
click at [696, 329] on button "23" at bounding box center [697, 337] width 26 height 26
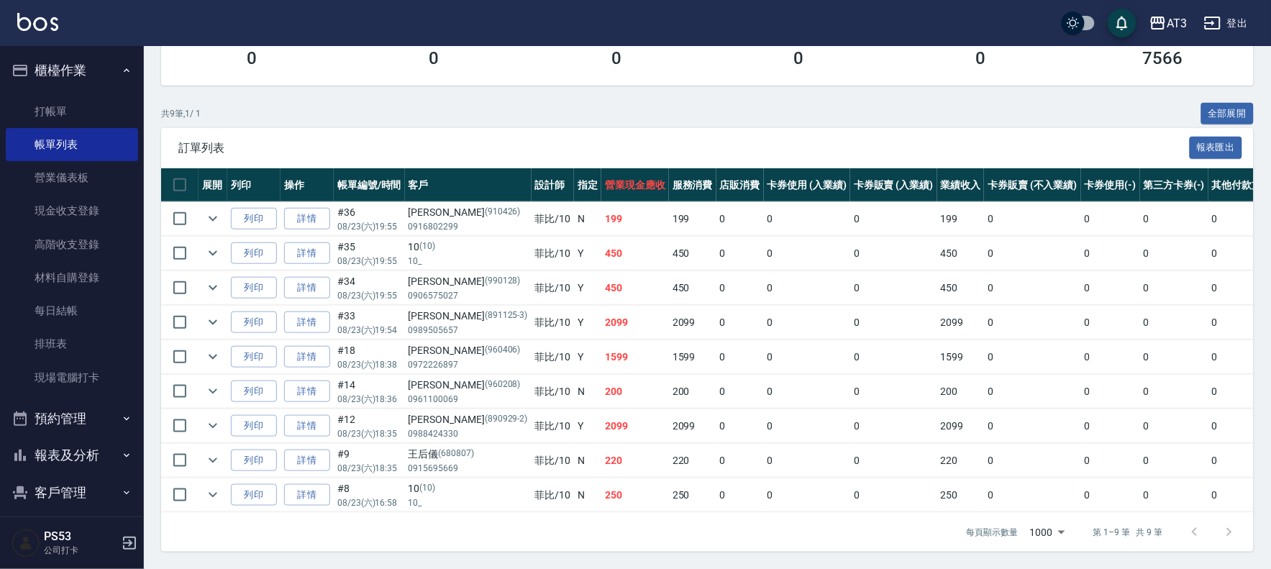
scroll to position [245, 0]
click at [211, 320] on icon "expand row" at bounding box center [213, 322] width 9 height 5
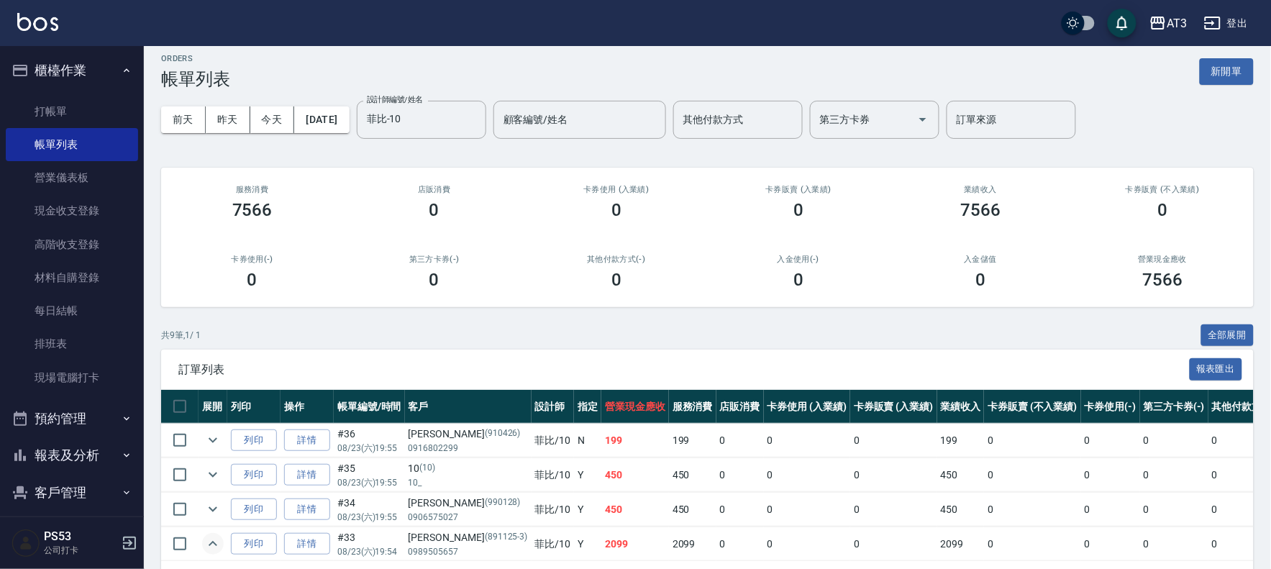
scroll to position [0, 0]
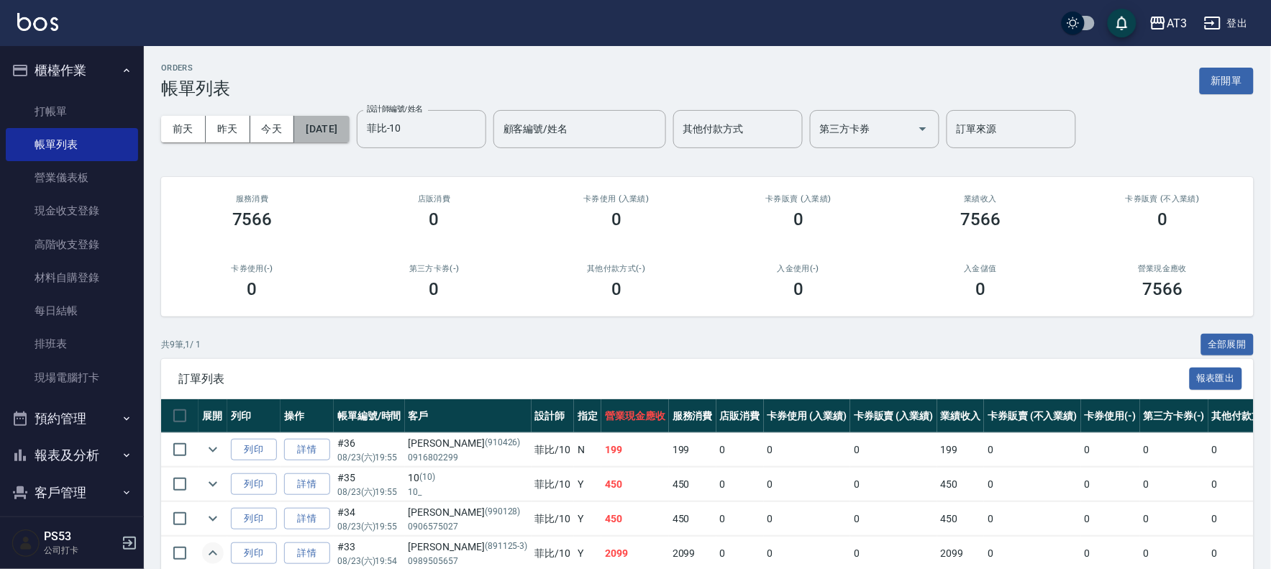
click at [344, 131] on button "[DATE]" at bounding box center [321, 129] width 55 height 27
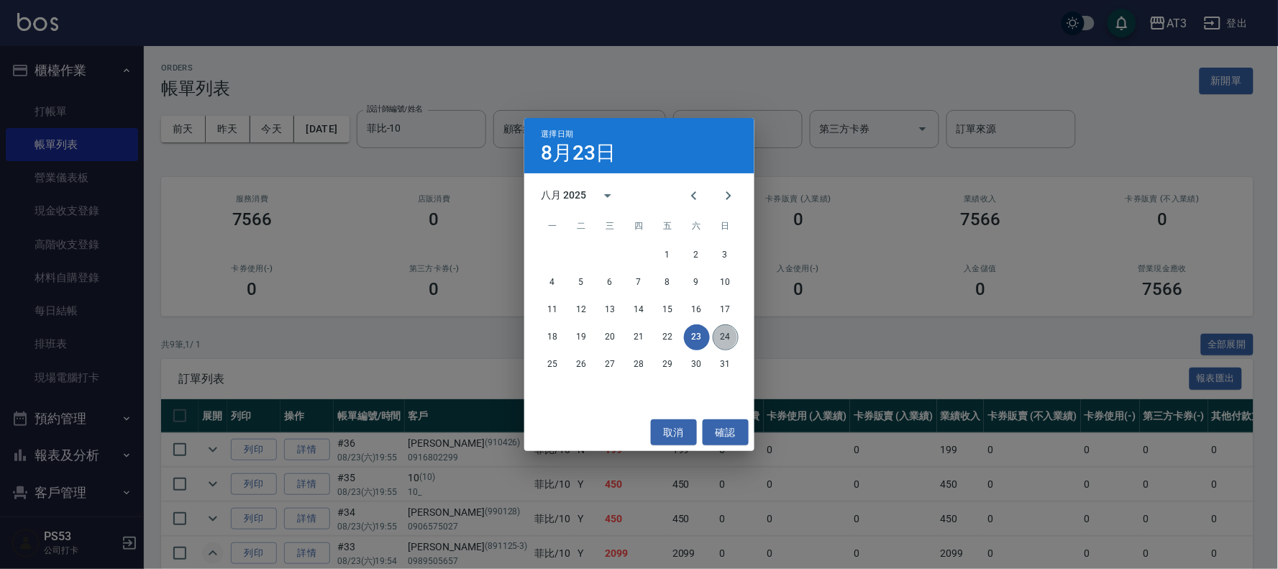
click at [731, 338] on button "24" at bounding box center [726, 337] width 26 height 26
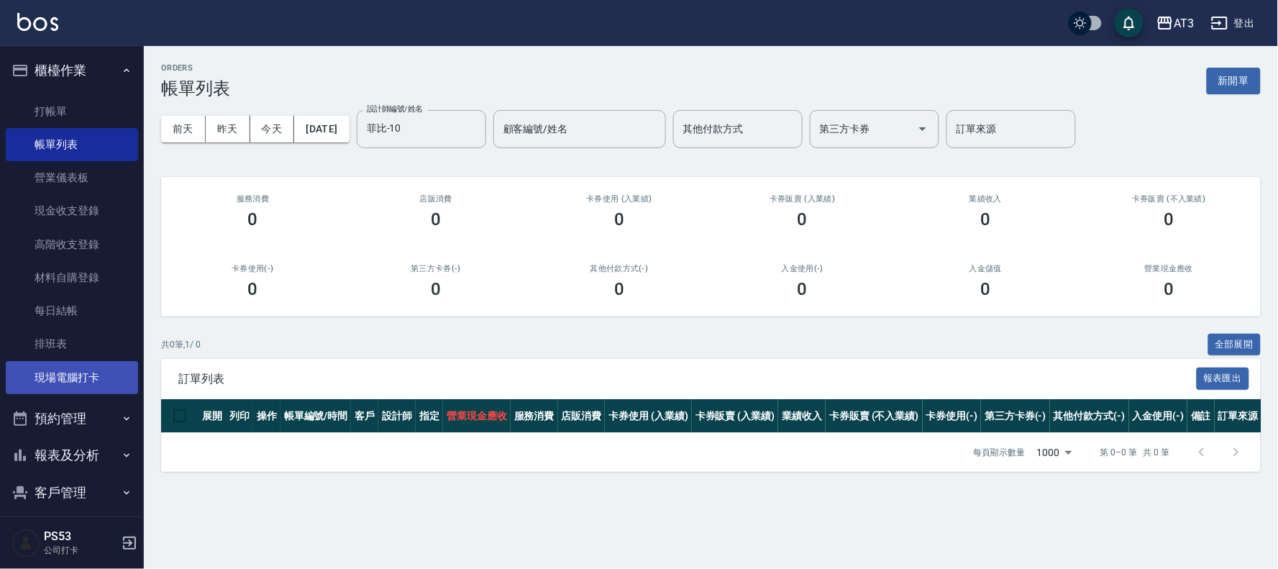
click at [103, 376] on link "現場電腦打卡" at bounding box center [72, 377] width 132 height 33
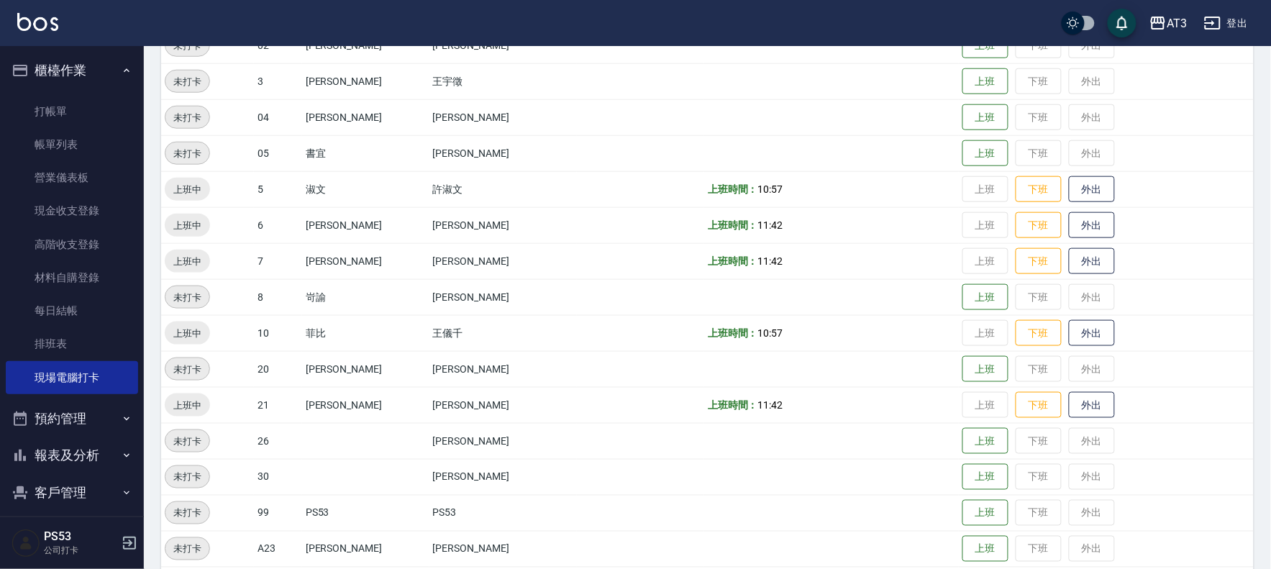
scroll to position [399, 0]
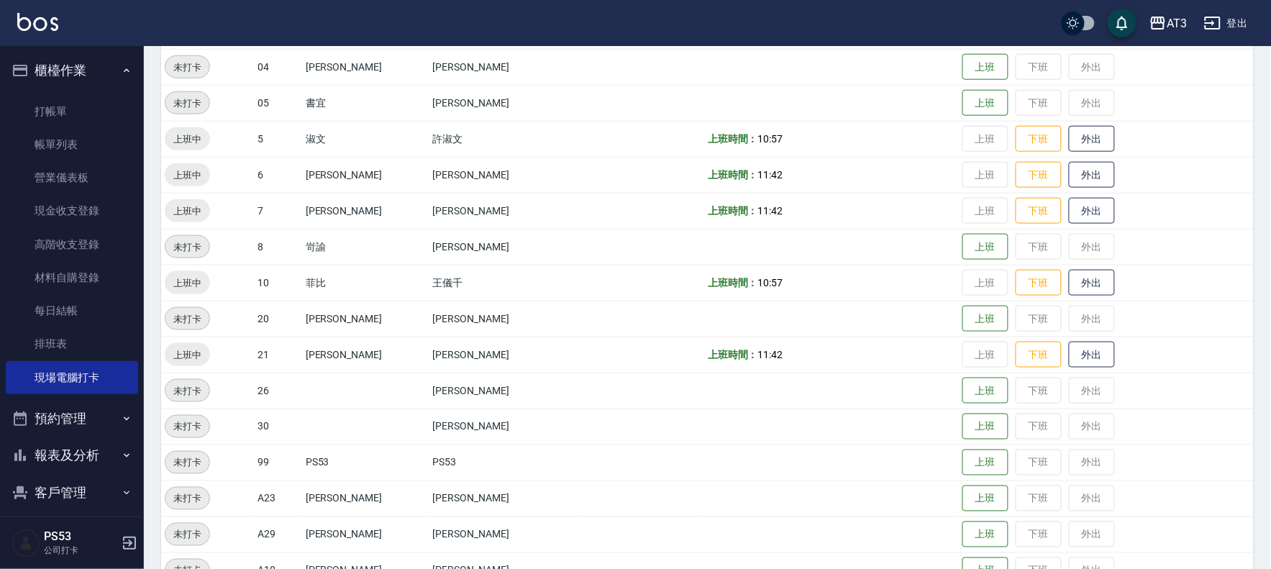
click at [68, 426] on button "預約管理" at bounding box center [72, 418] width 132 height 37
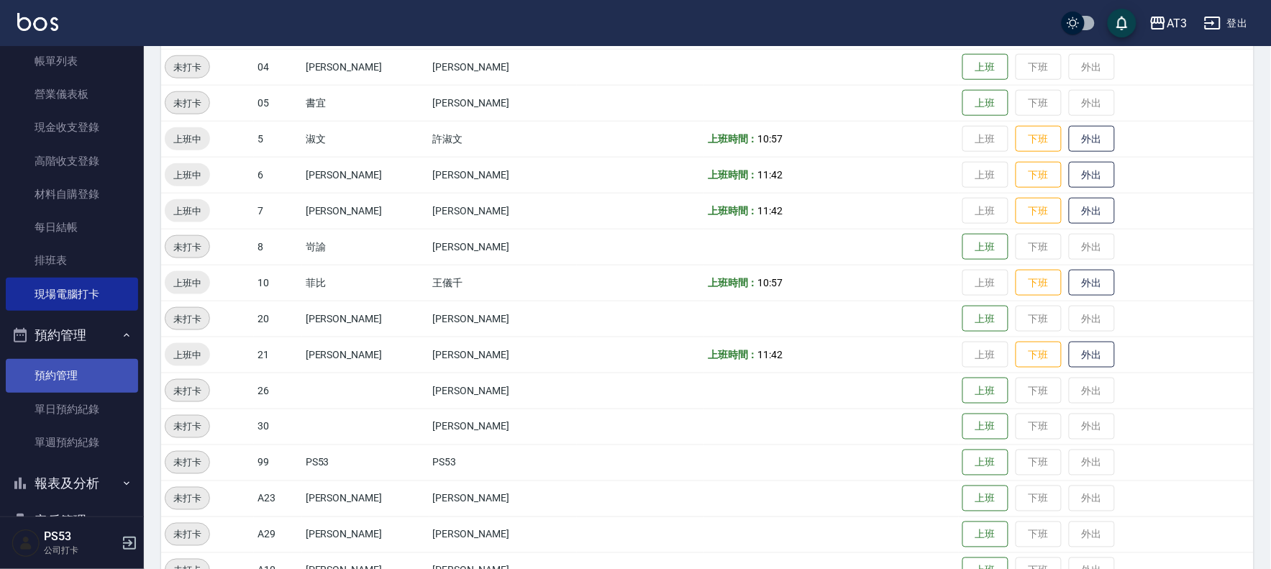
scroll to position [160, 0]
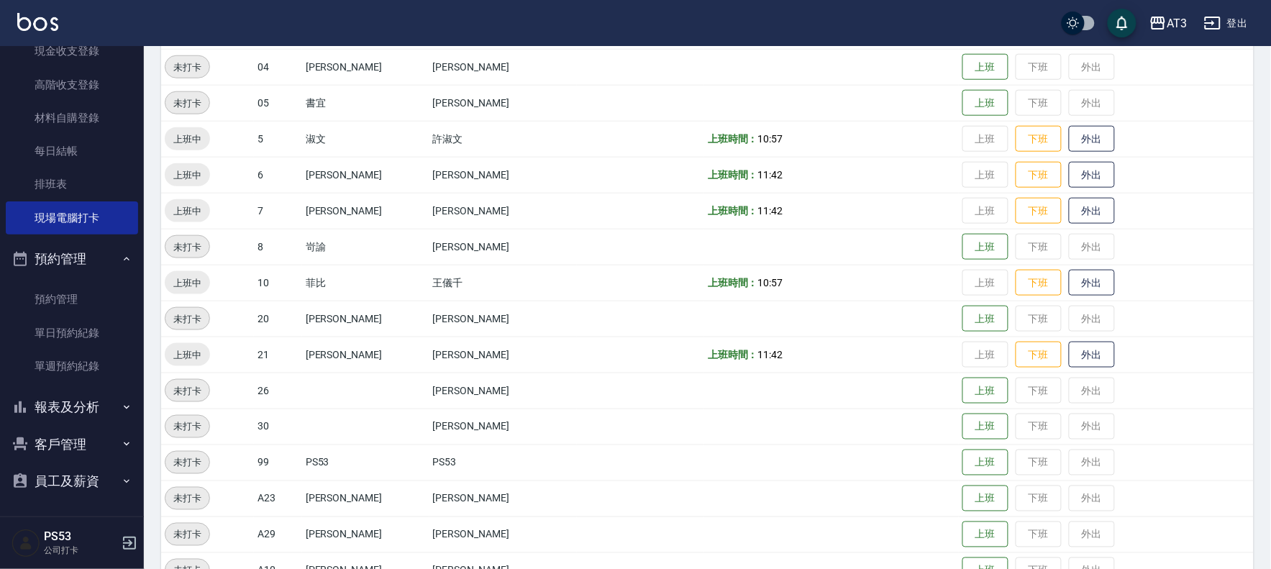
click at [89, 398] on button "報表及分析" at bounding box center [72, 406] width 132 height 37
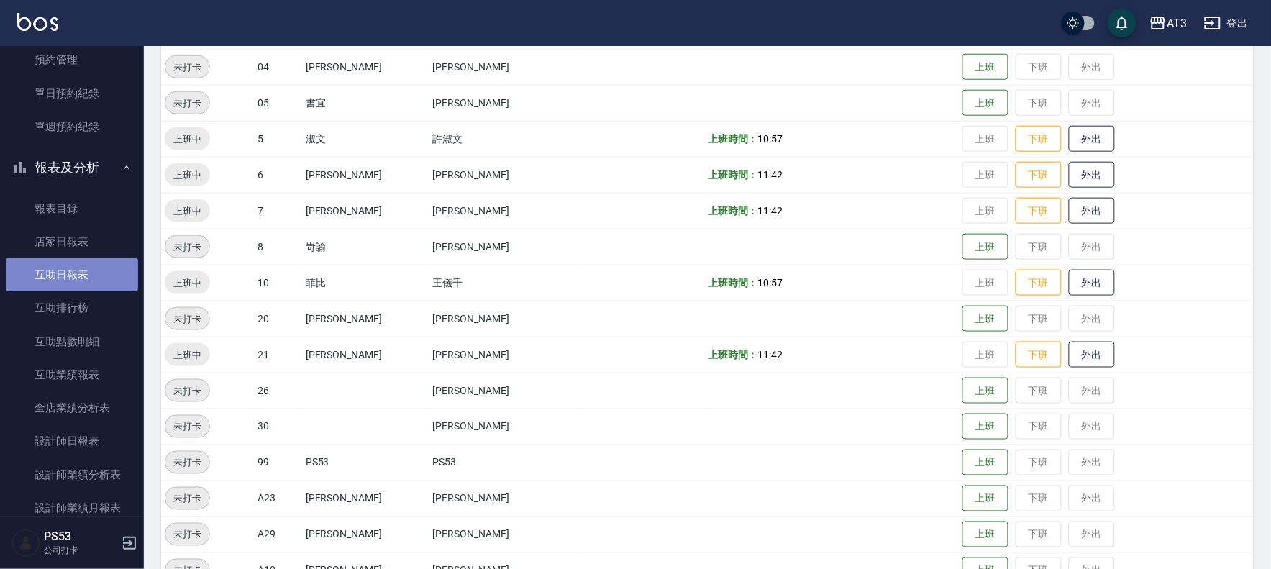
click at [102, 263] on link "互助日報表" at bounding box center [72, 274] width 132 height 33
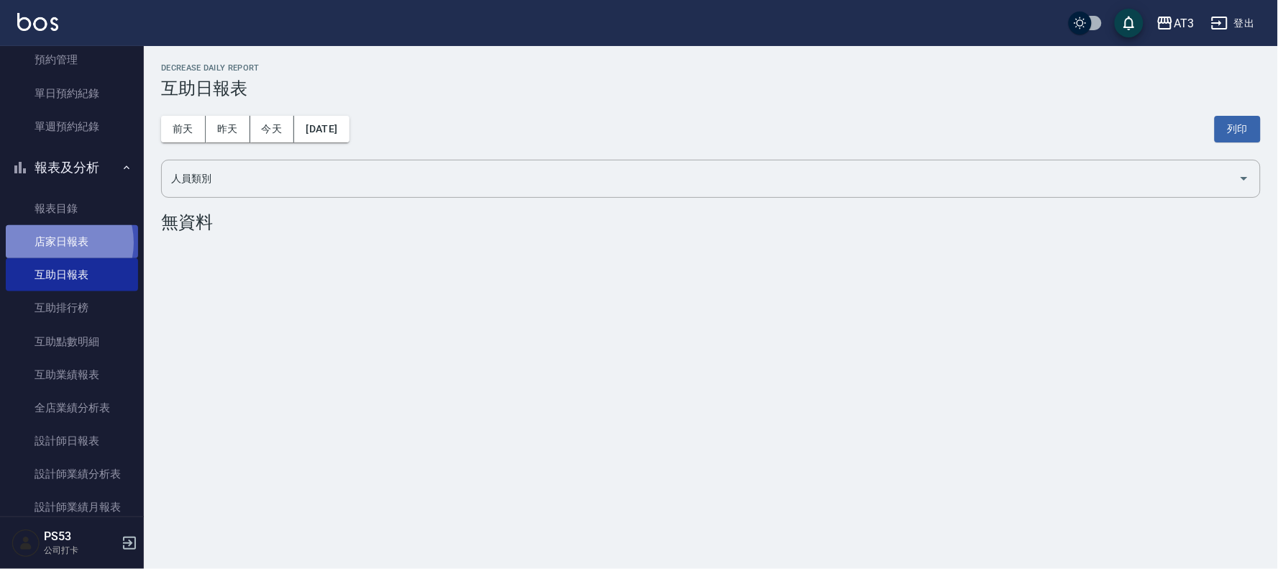
click at [60, 242] on link "店家日報表" at bounding box center [72, 241] width 132 height 33
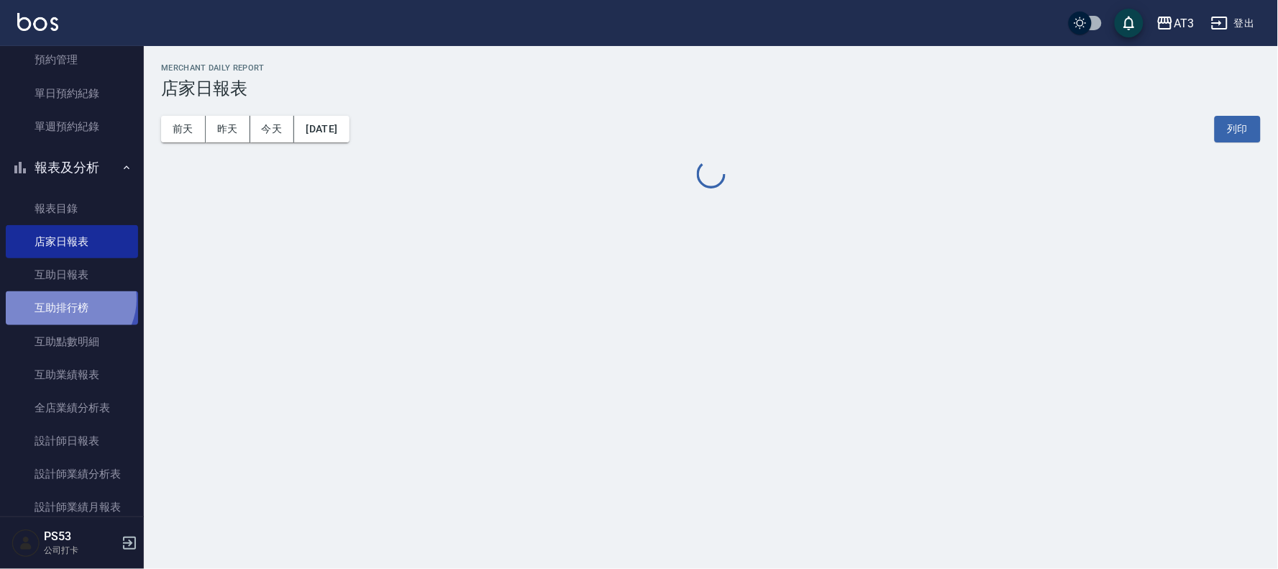
click at [68, 299] on link "互助排行榜" at bounding box center [72, 307] width 132 height 33
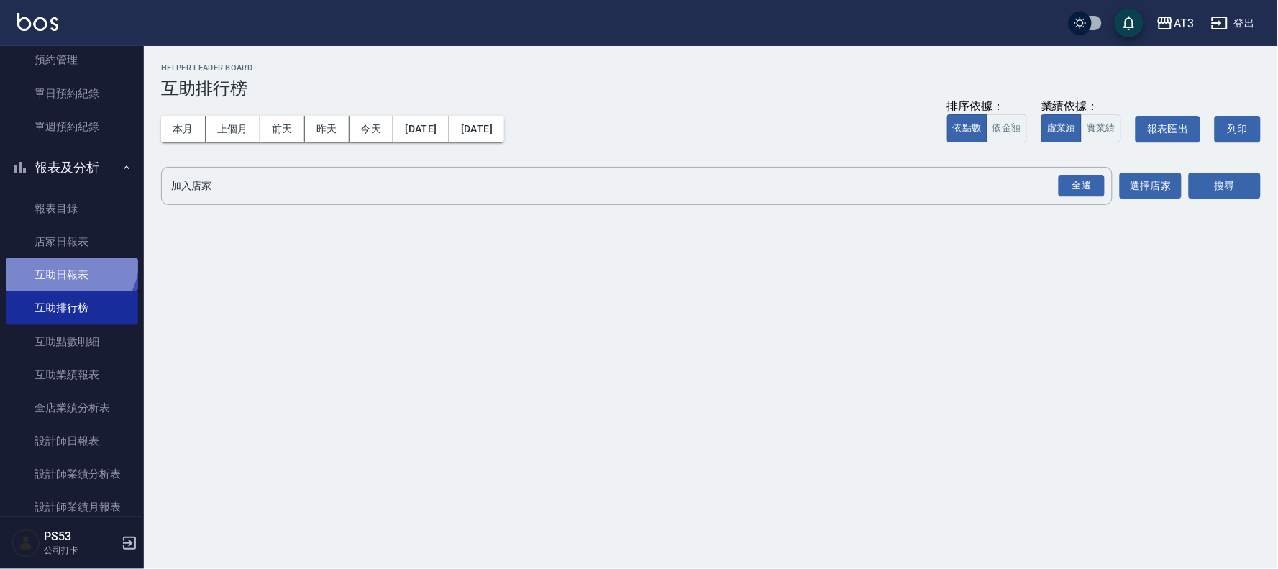
click at [63, 258] on link "互助日報表" at bounding box center [72, 274] width 132 height 33
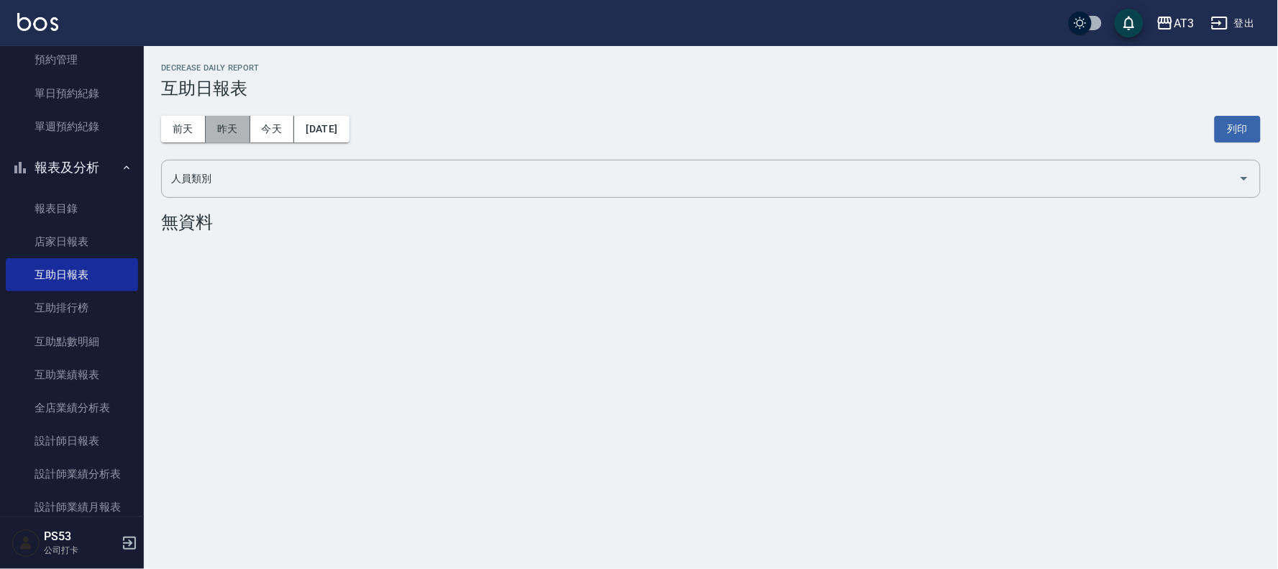
click at [232, 132] on button "昨天" at bounding box center [228, 129] width 45 height 27
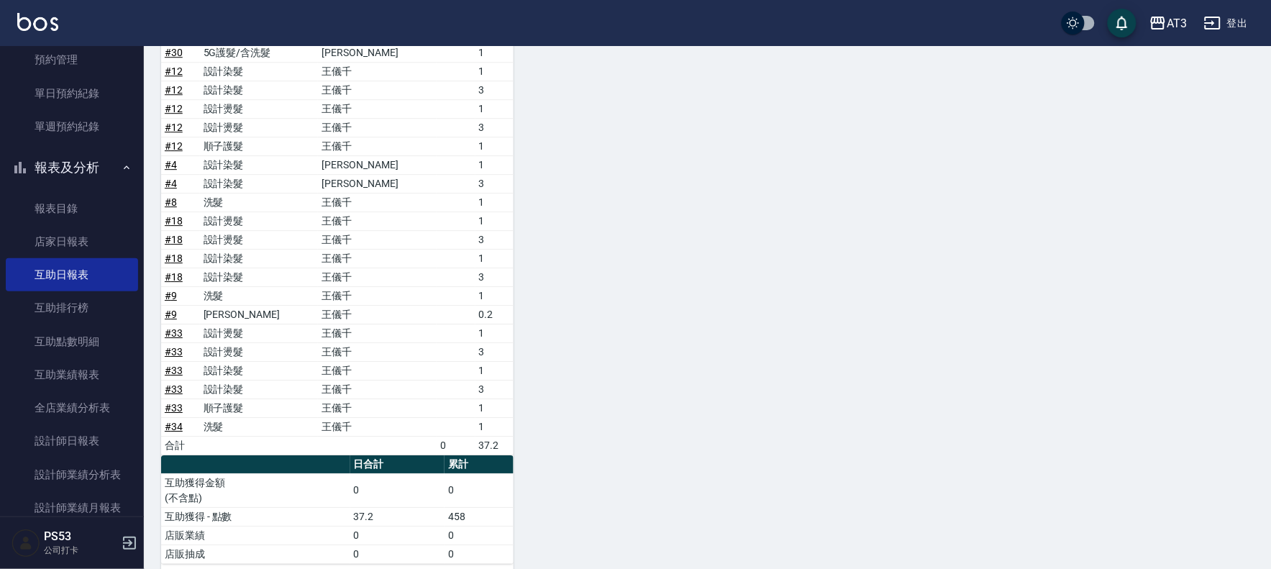
scroll to position [1219, 0]
